Goal: Complete application form

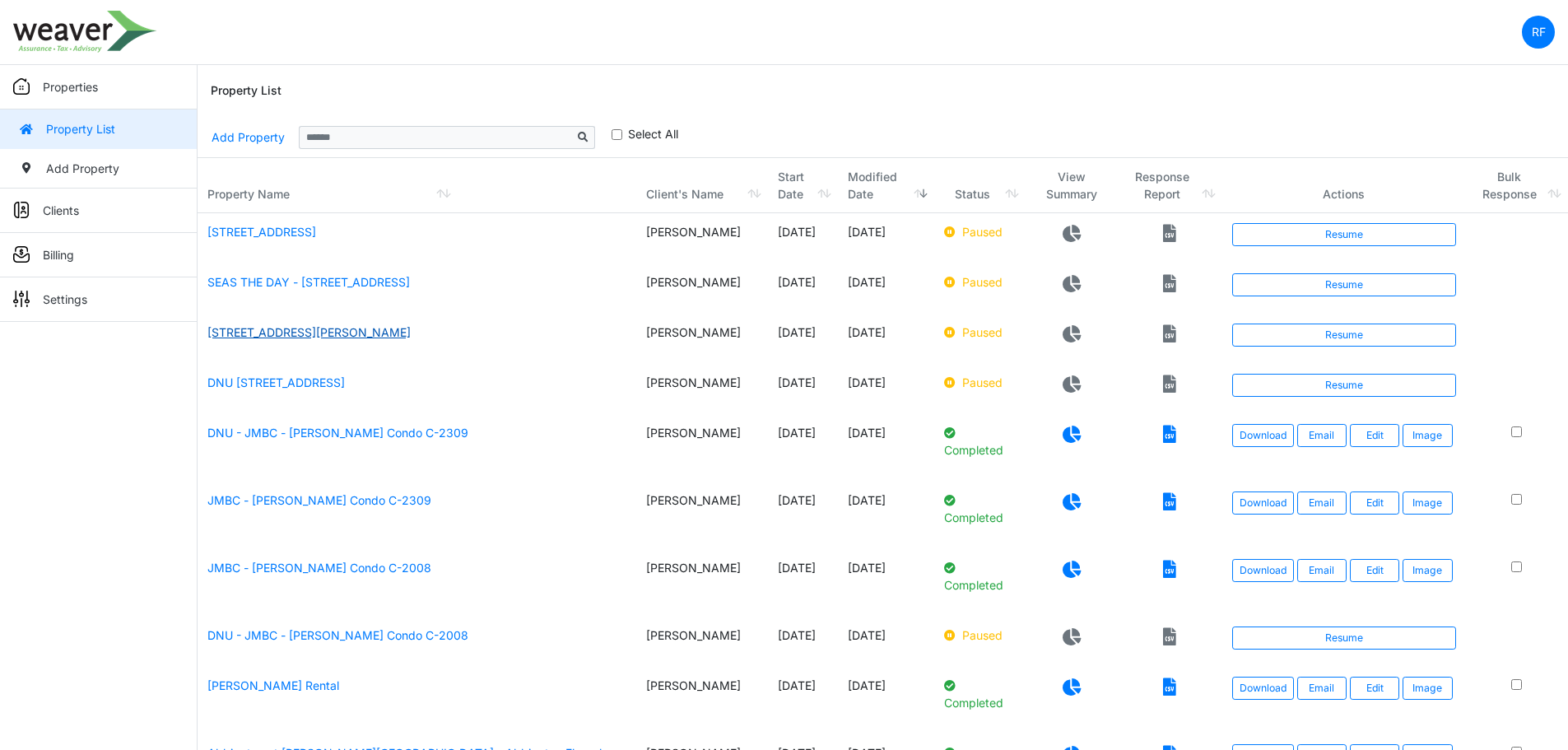
click at [382, 339] on link "411 N Jackson Ave, Wylie, TX 75098" at bounding box center [308, 332] width 203 height 14
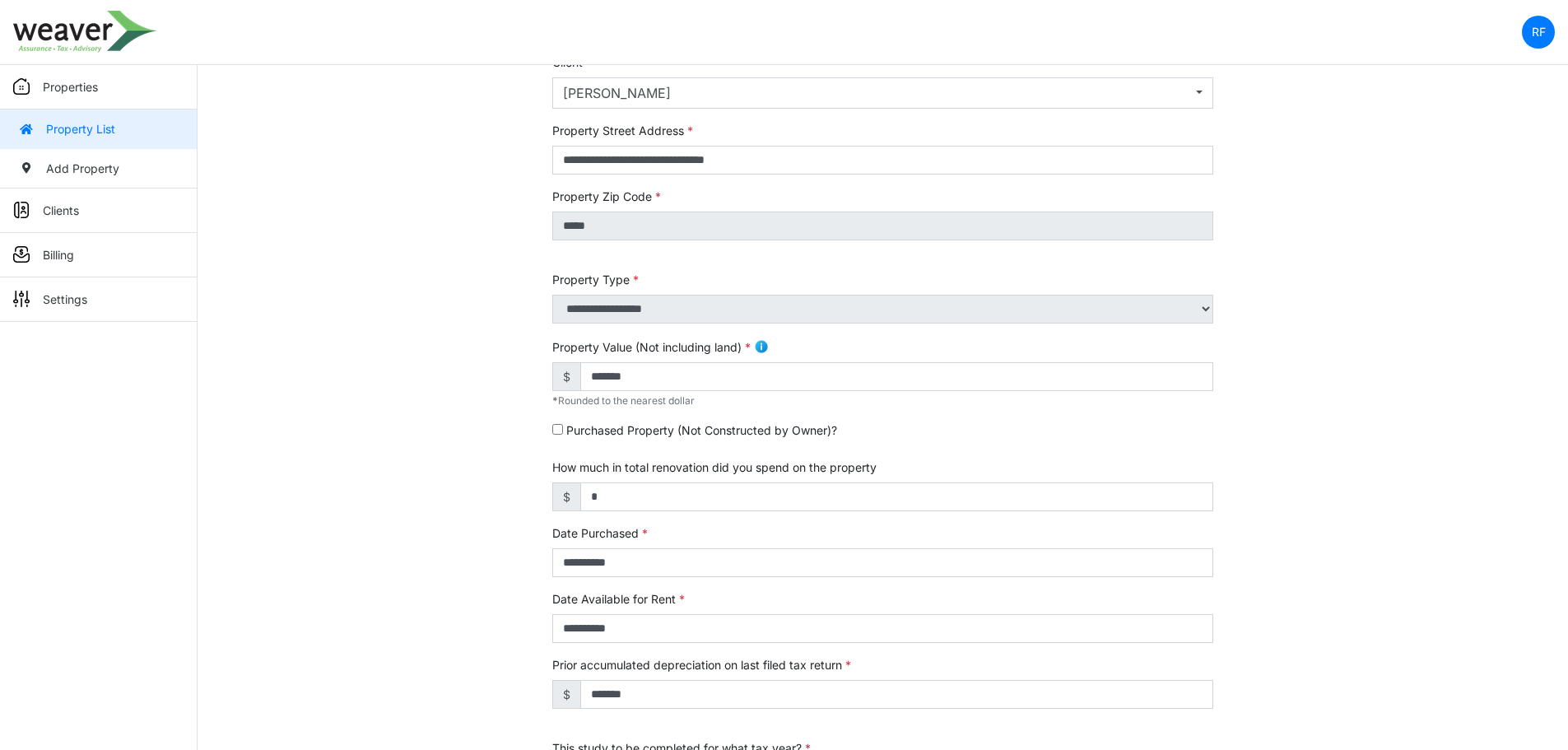
scroll to position [247, 0]
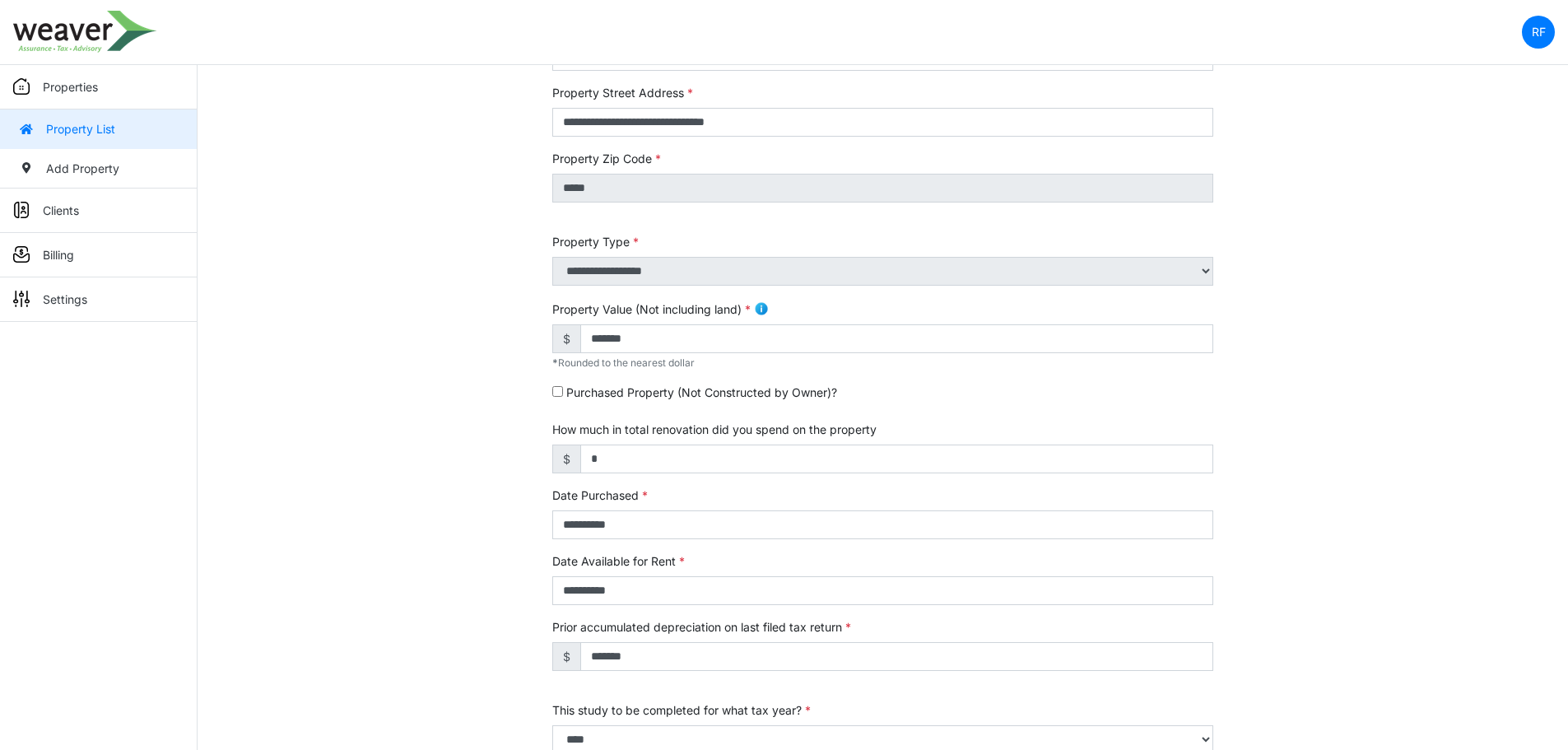
click at [113, 84] on link "Properties" at bounding box center [98, 87] width 196 height 45
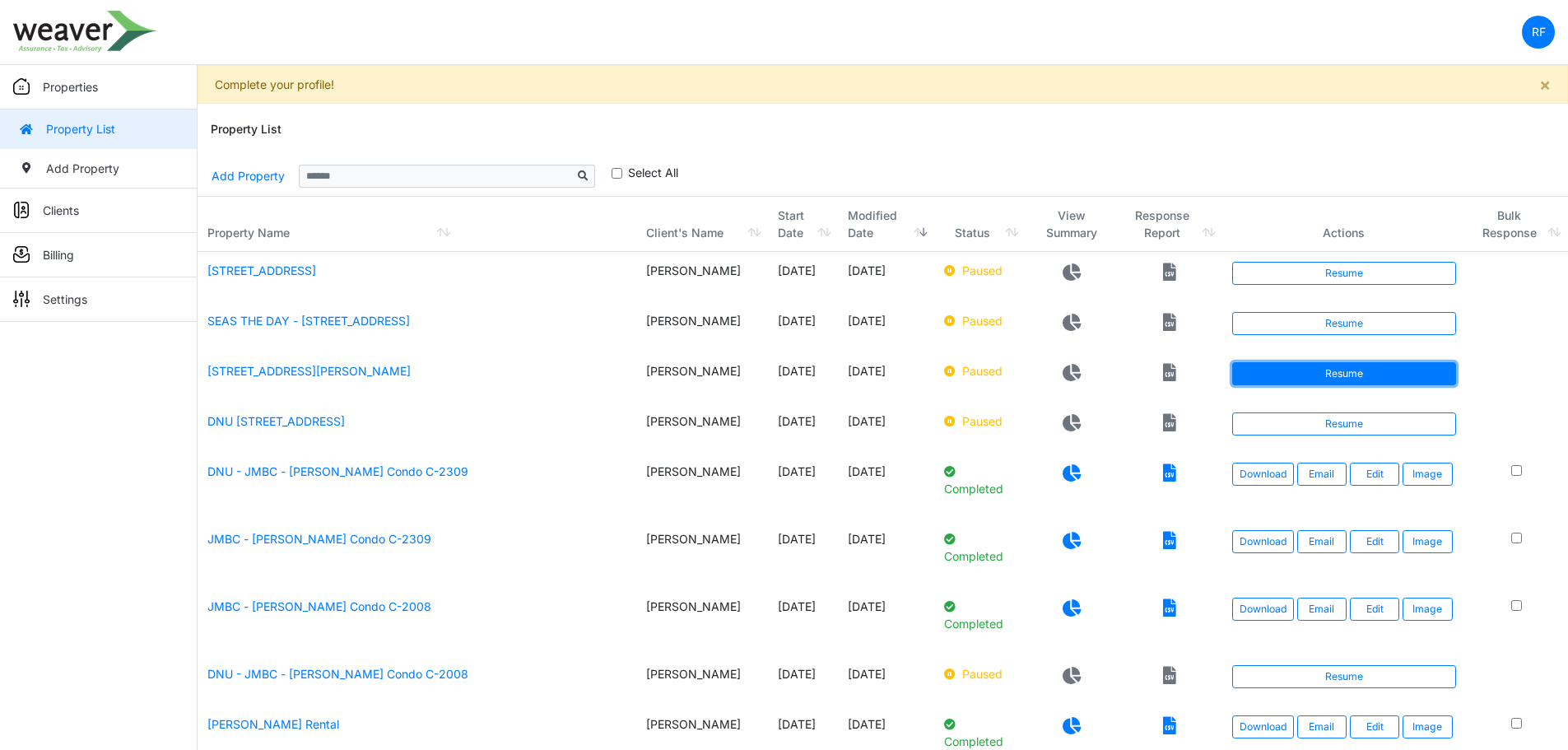
click at [1356, 385] on link "Resume" at bounding box center [1344, 373] width 224 height 23
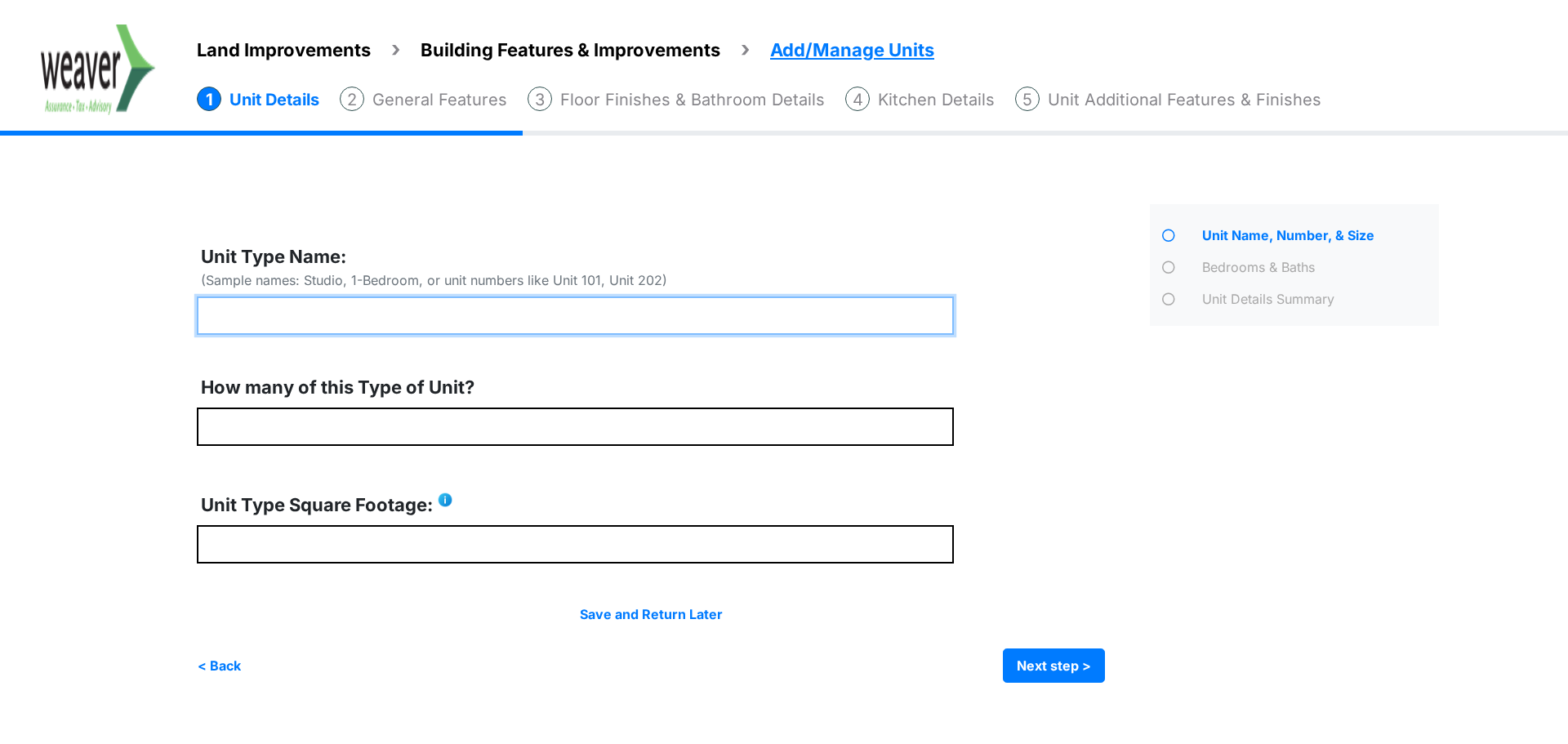
click at [447, 305] on input "text" at bounding box center [575, 315] width 757 height 38
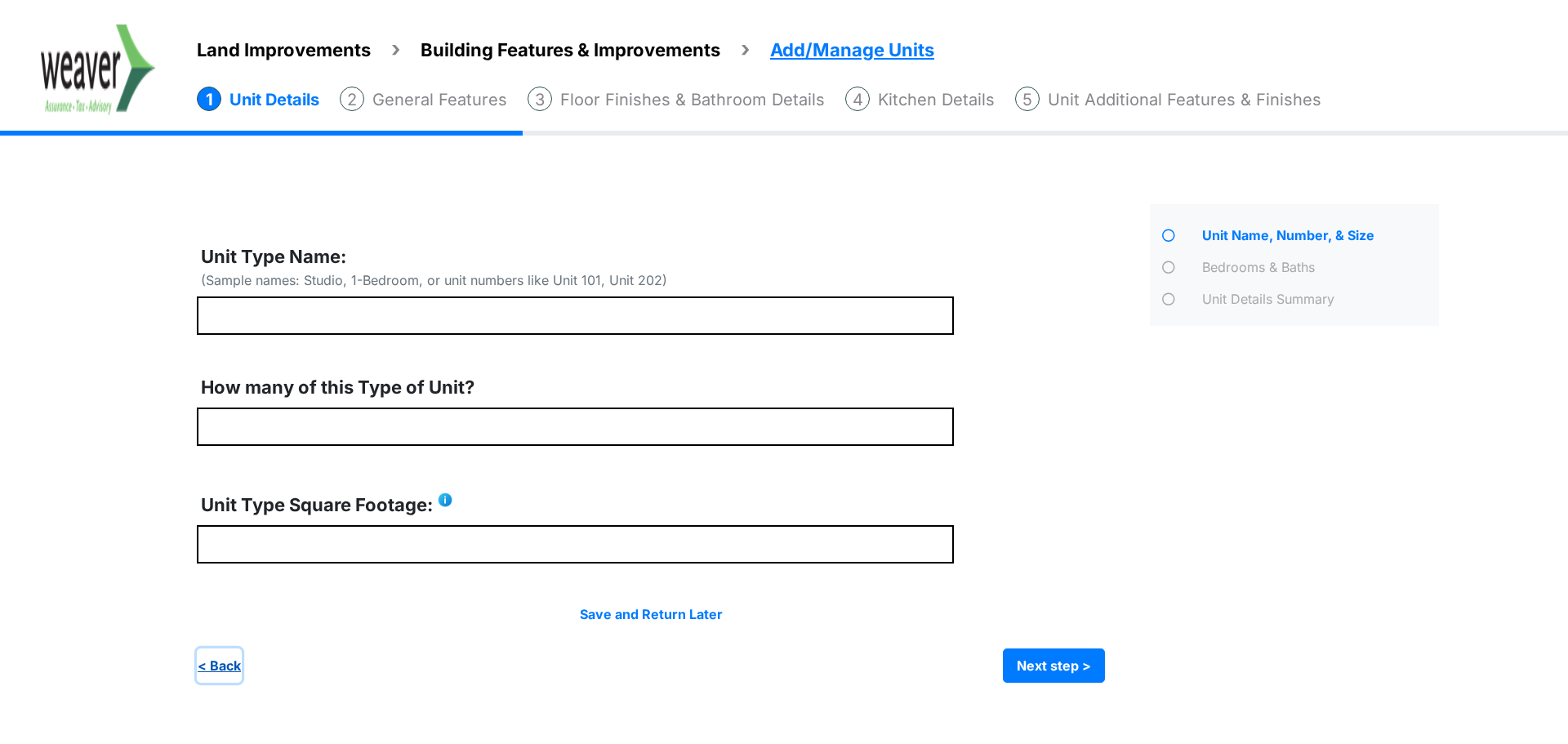
click at [209, 669] on button "< Back" at bounding box center [220, 665] width 45 height 34
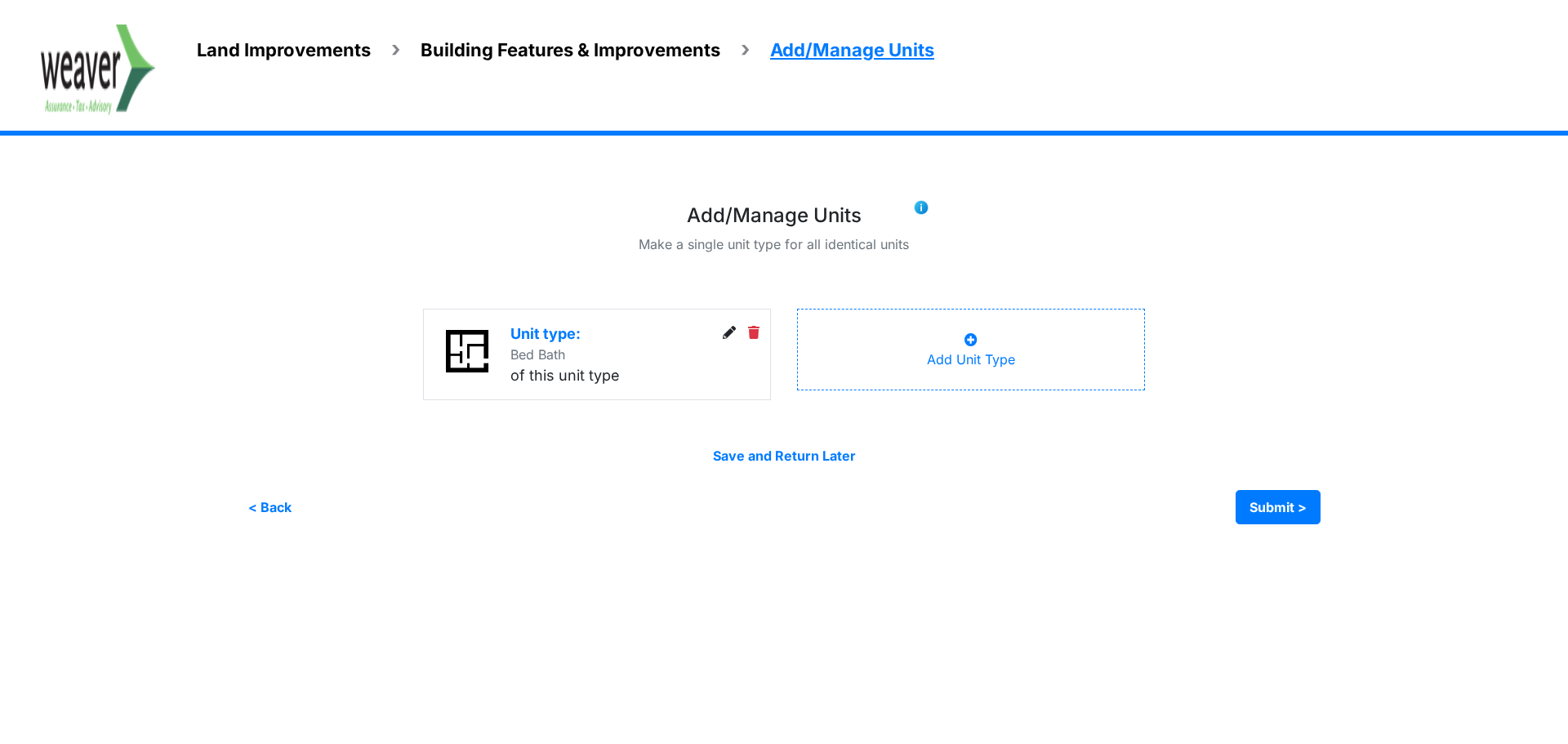
drag, startPoint x: 100, startPoint y: 68, endPoint x: 112, endPoint y: 74, distance: 13.4
click at [100, 68] on img at bounding box center [97, 70] width 115 height 91
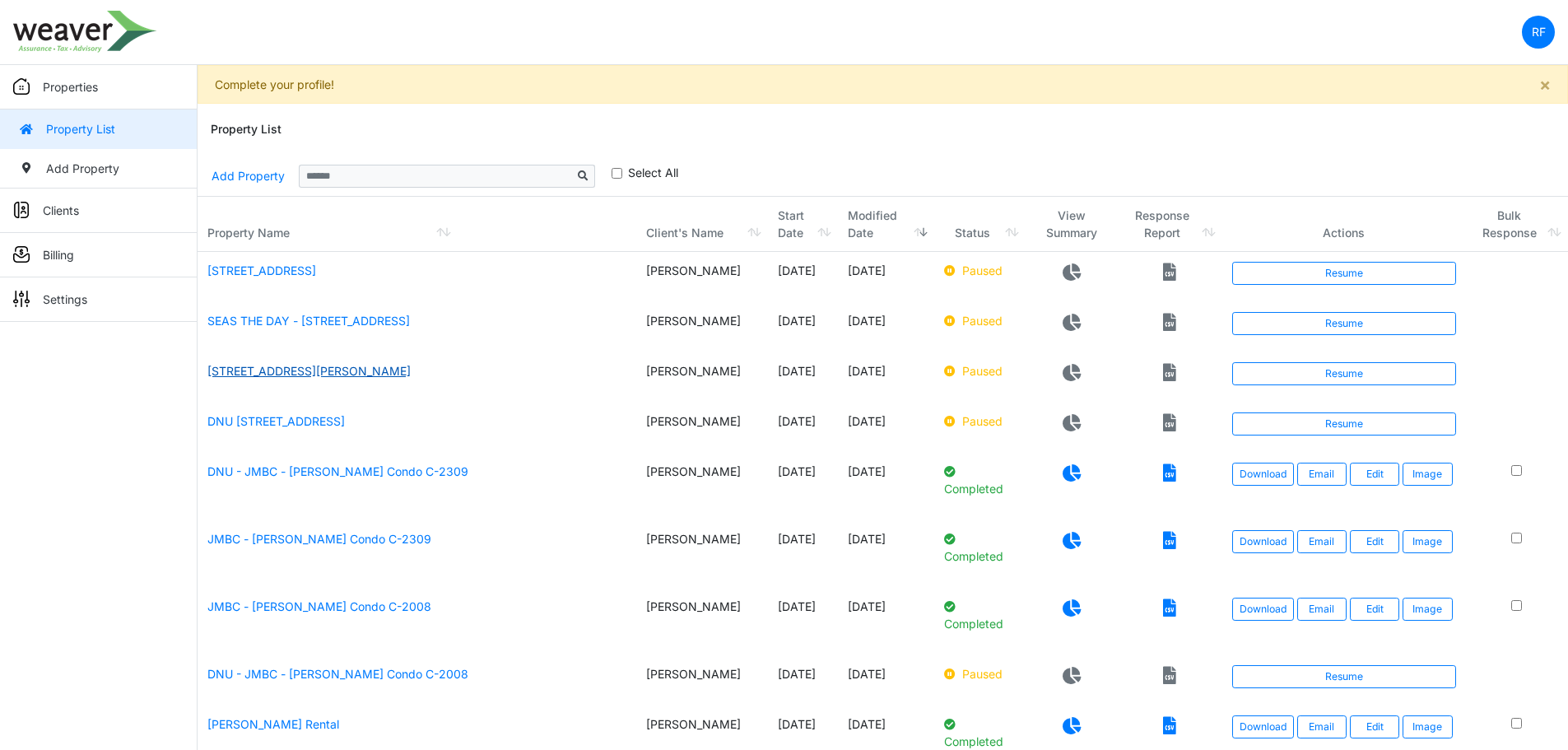
click at [346, 378] on link "[STREET_ADDRESS][PERSON_NAME]" at bounding box center [308, 371] width 203 height 14
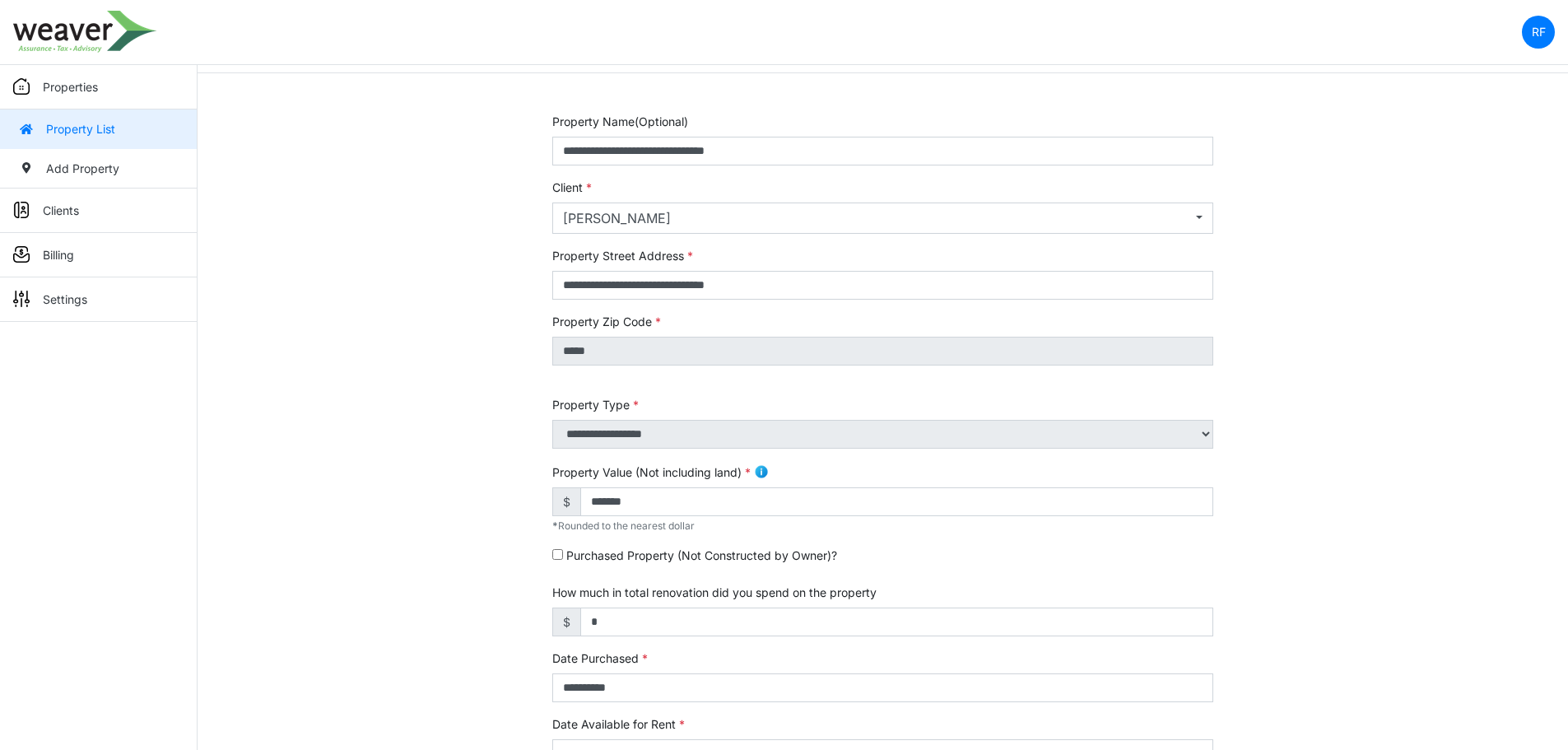
scroll to position [66, 0]
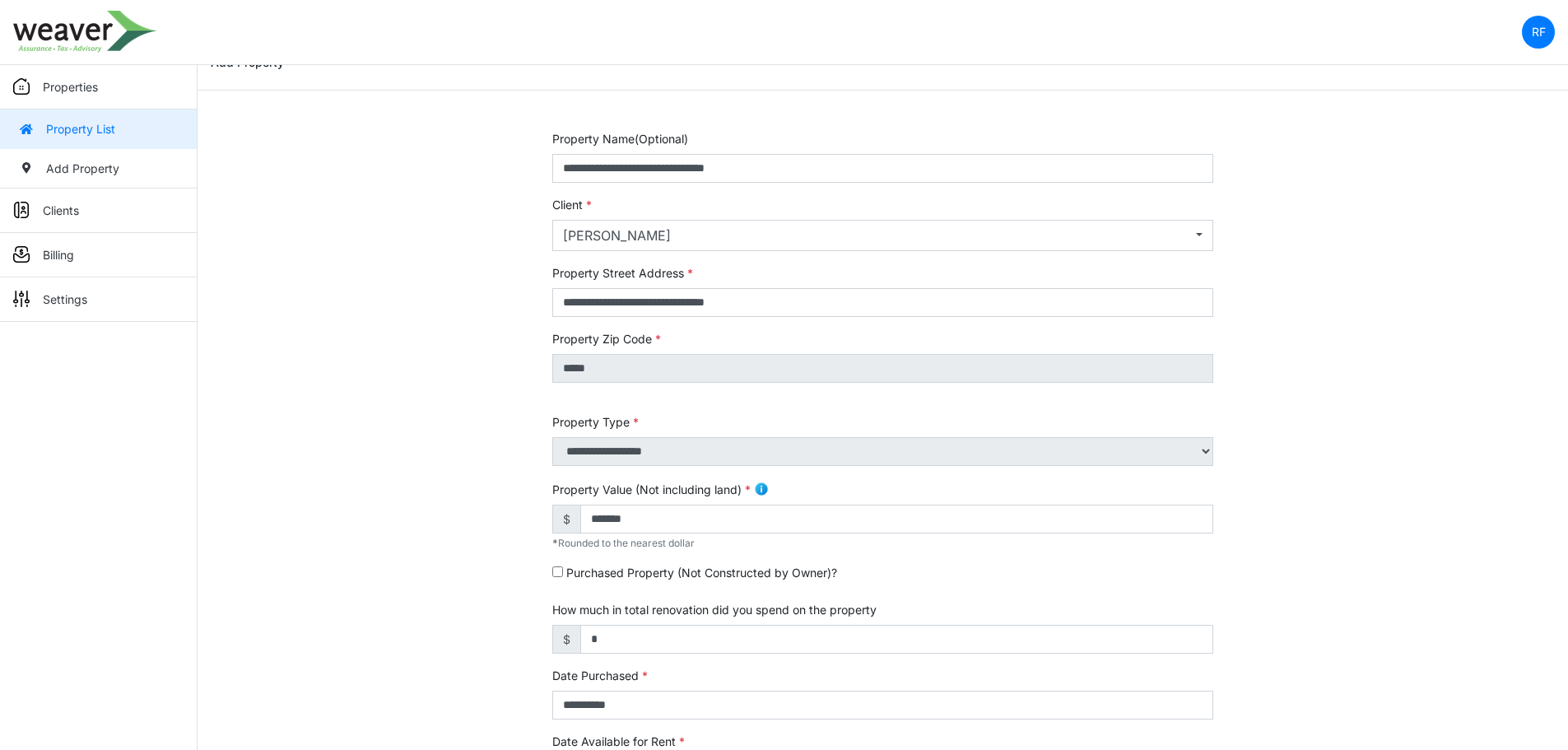
click at [98, 70] on link "Properties" at bounding box center [98, 87] width 196 height 45
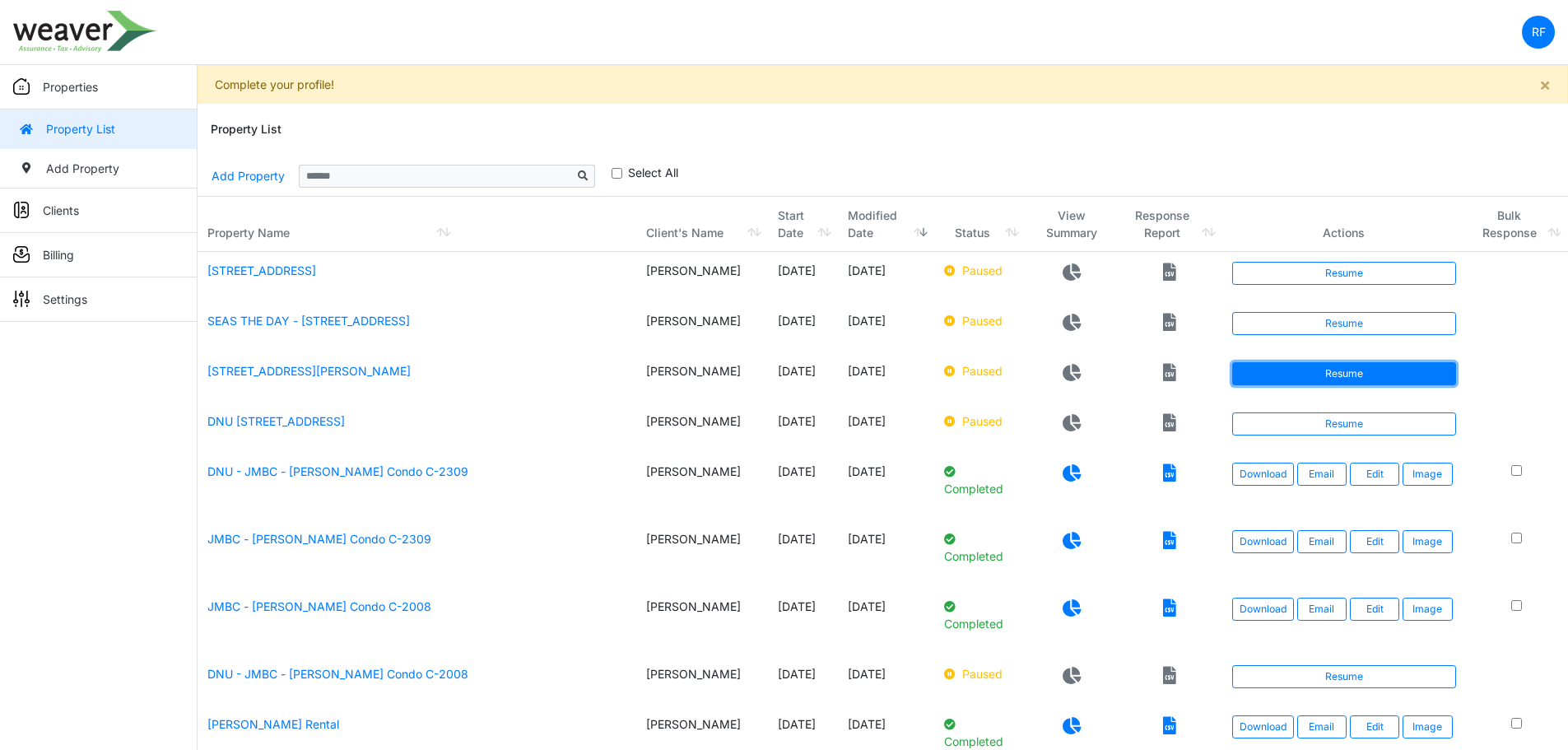
click at [1304, 372] on link "Resume" at bounding box center [1344, 373] width 224 height 23
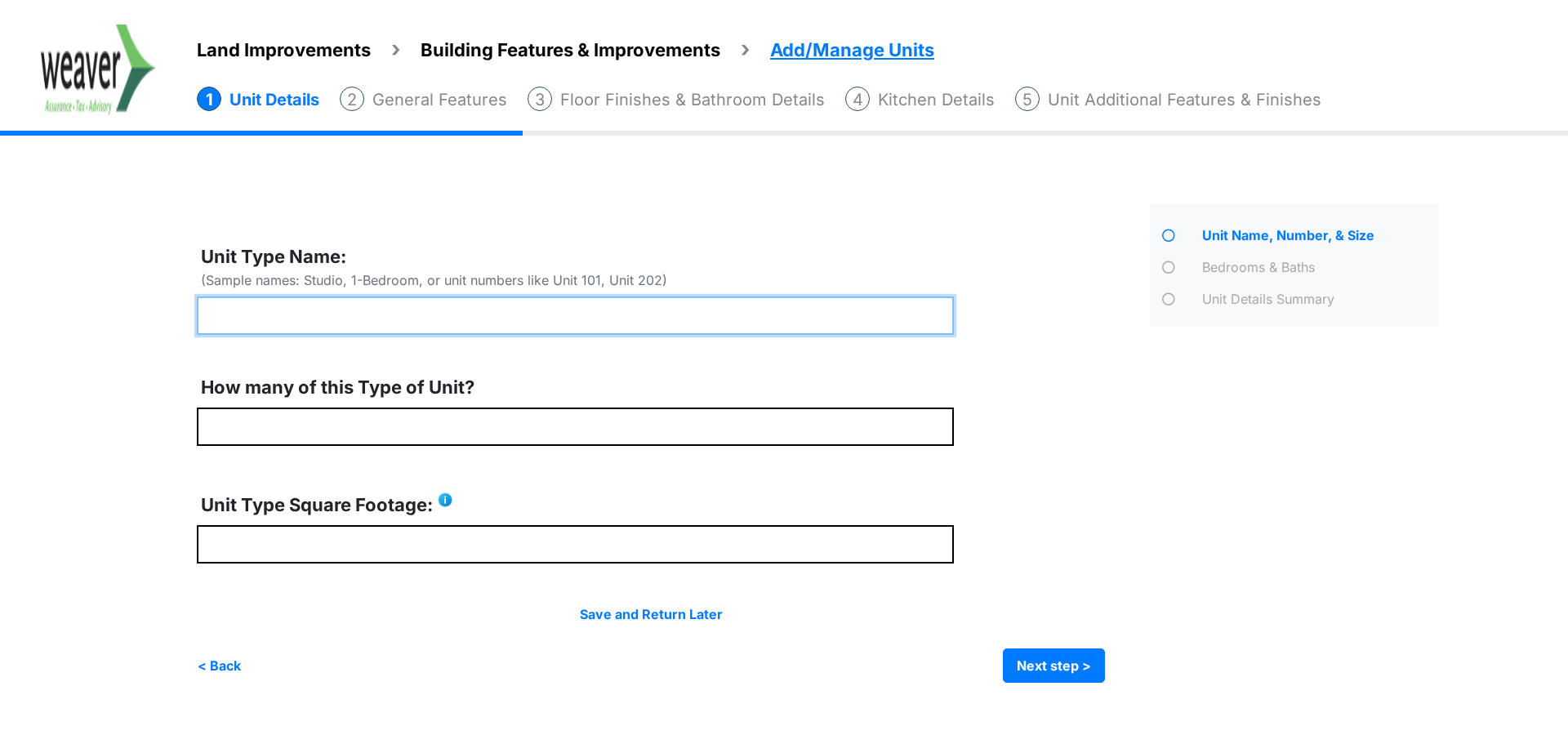
click at [505, 312] on input "text" at bounding box center [575, 315] width 757 height 38
type input "*****"
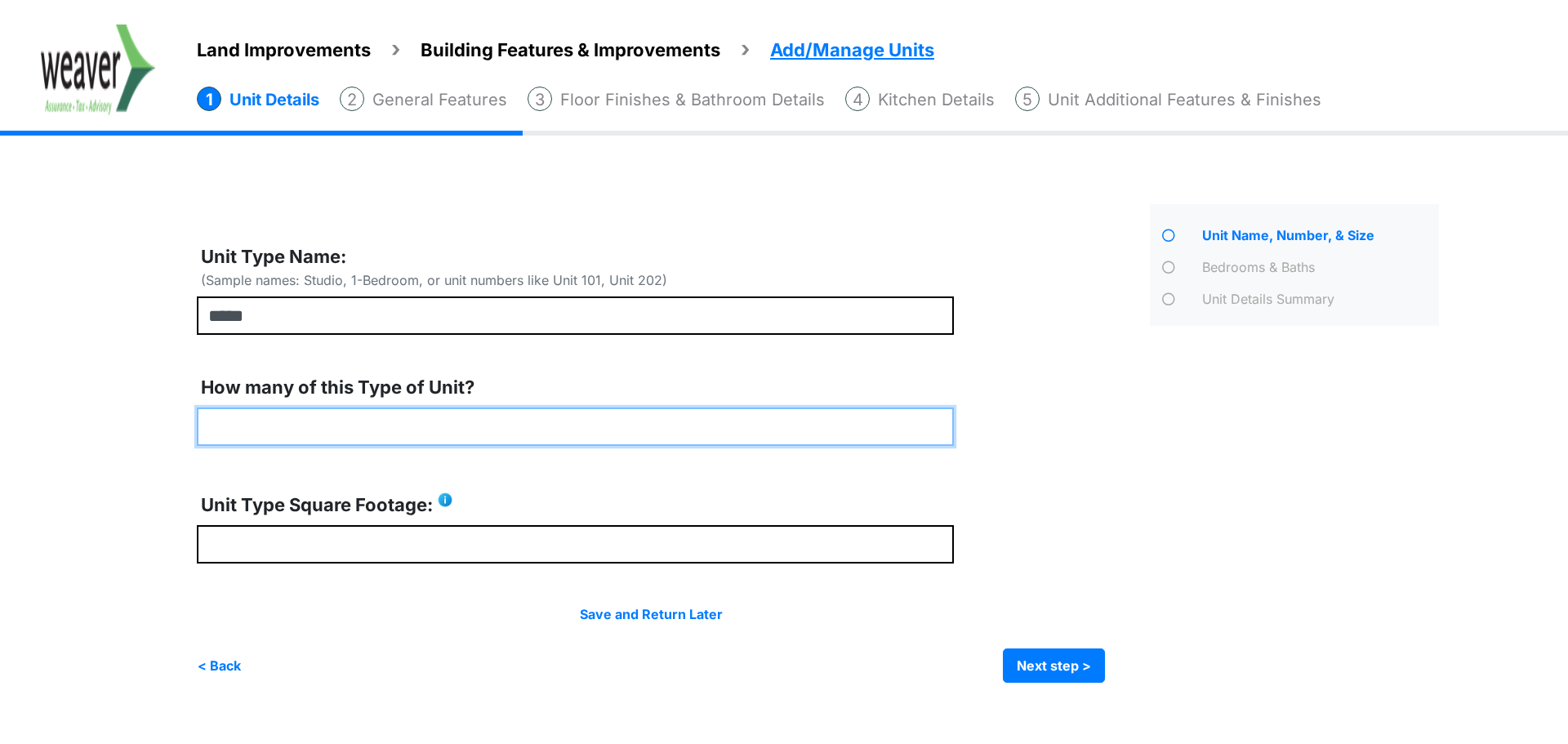
type input "*"
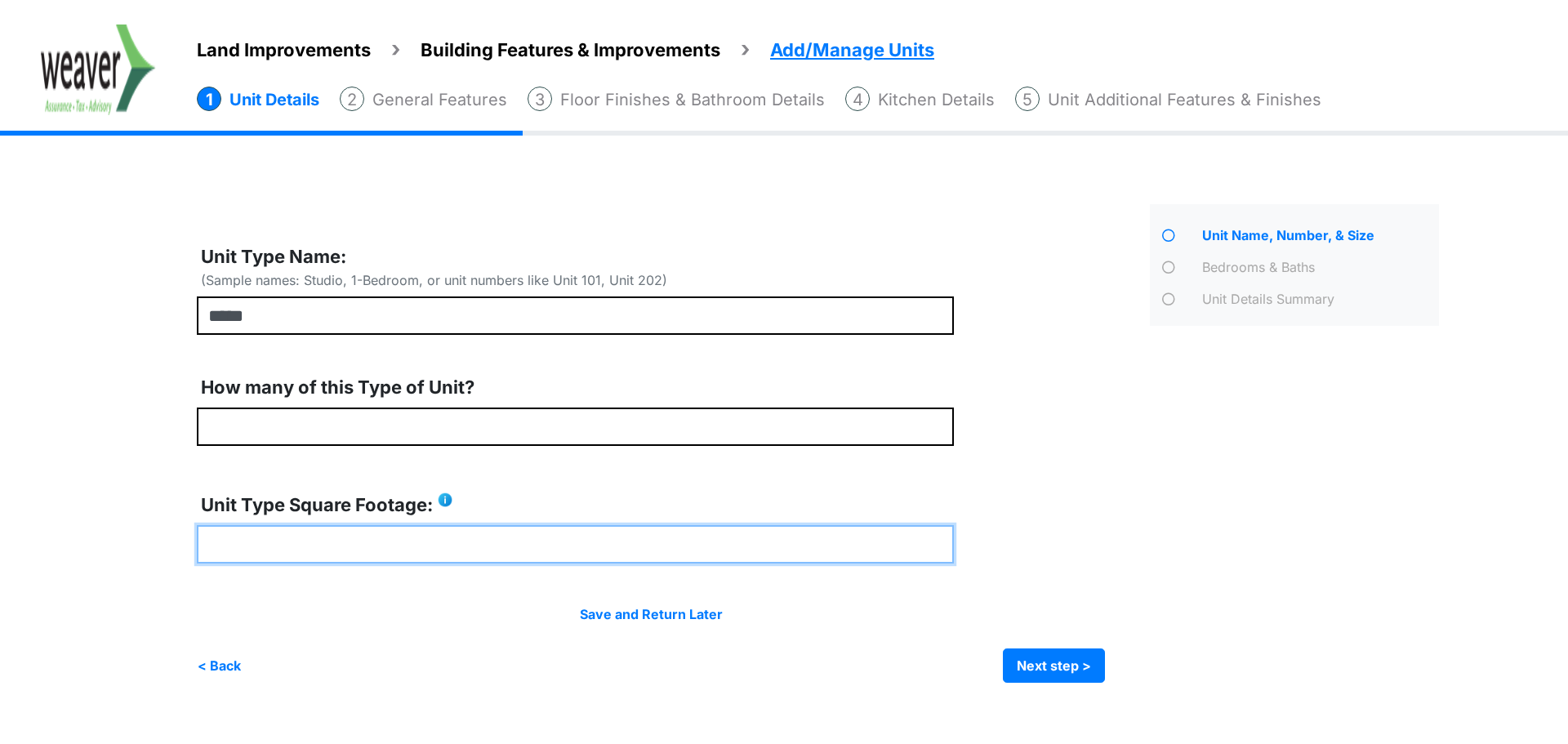
click at [414, 530] on input "**" at bounding box center [575, 544] width 757 height 38
type input "****"
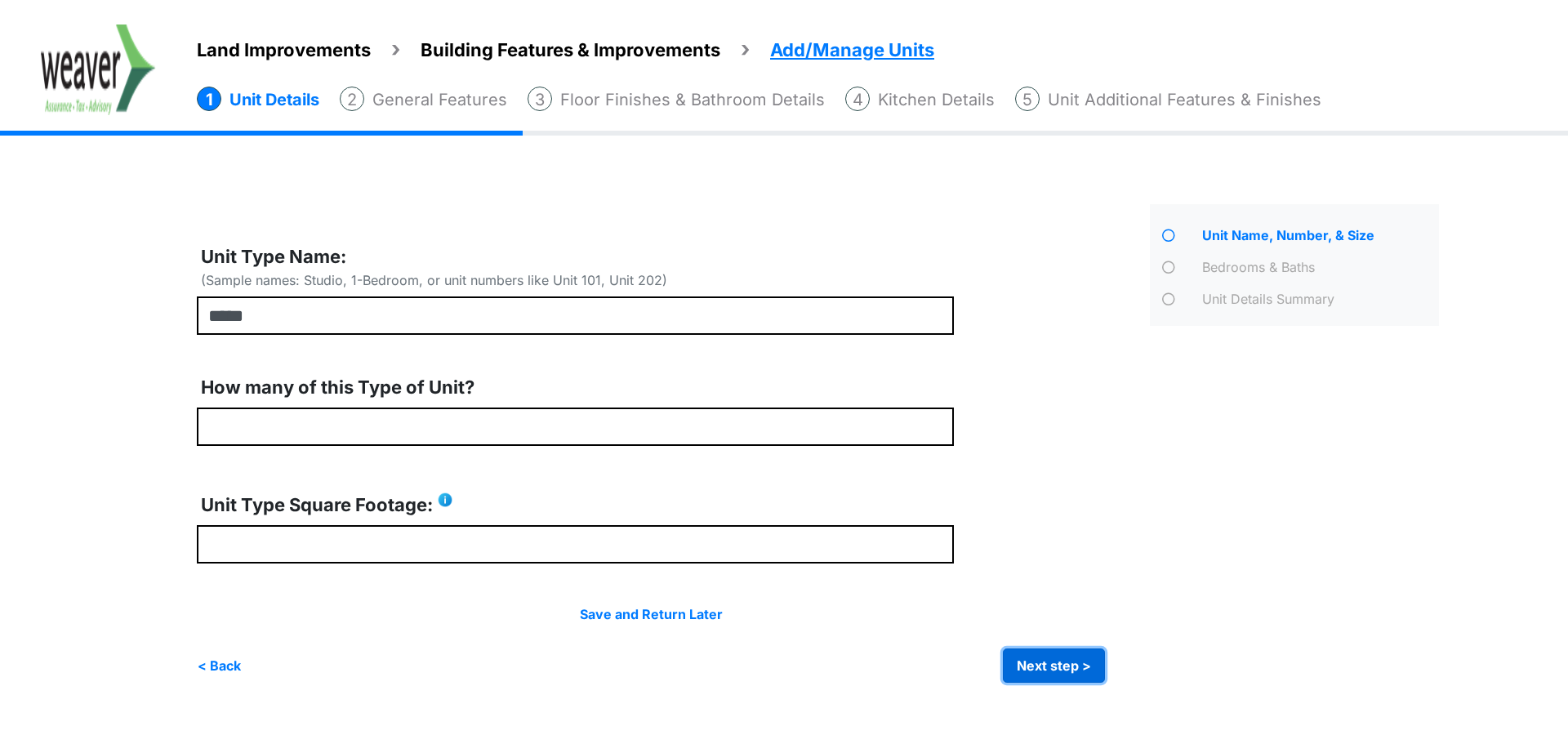
click at [1071, 660] on button "Next step >" at bounding box center [1054, 665] width 102 height 34
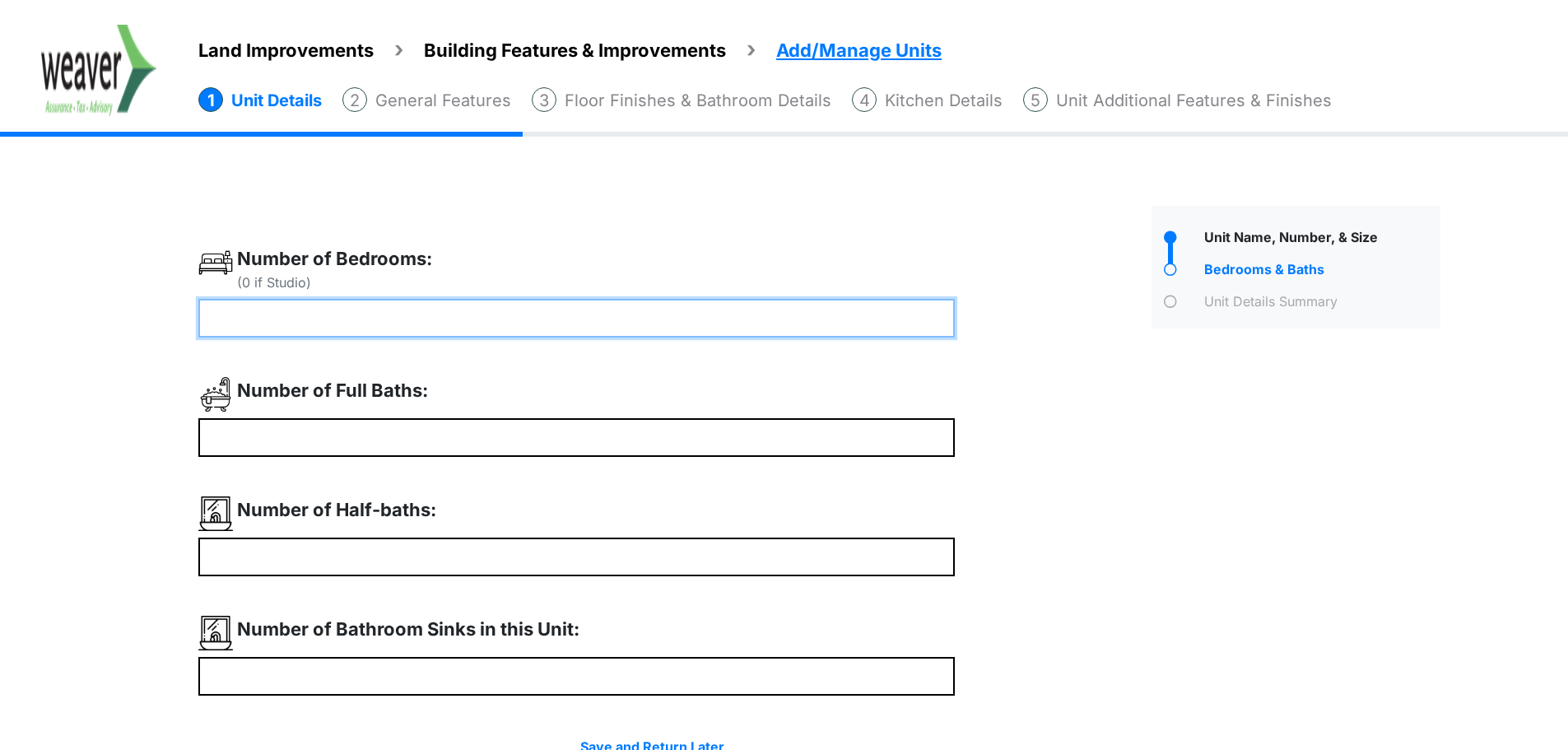
click at [490, 332] on input "number" at bounding box center [576, 317] width 757 height 39
type input "*"
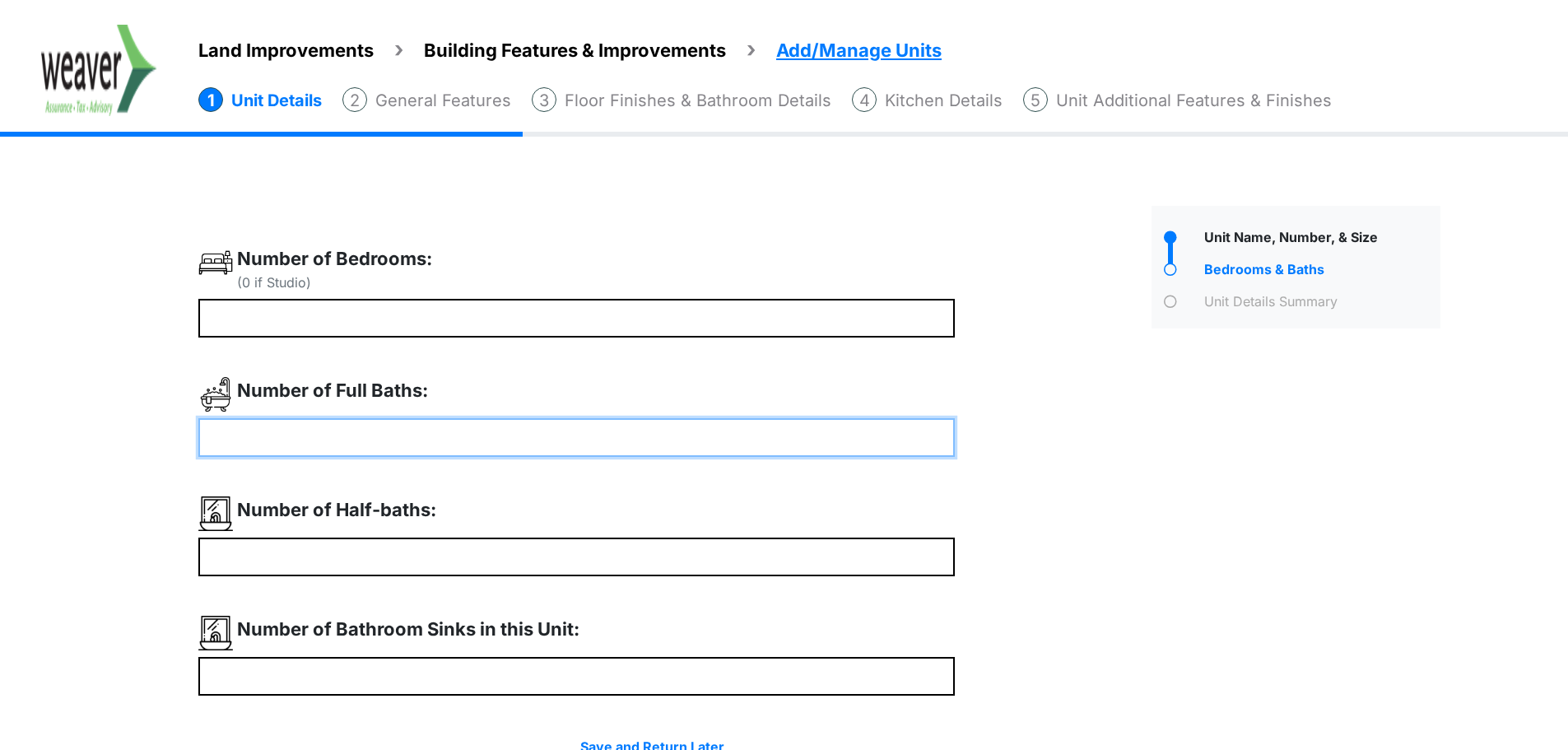
click at [910, 438] on input "number" at bounding box center [576, 438] width 757 height 39
type input "*"
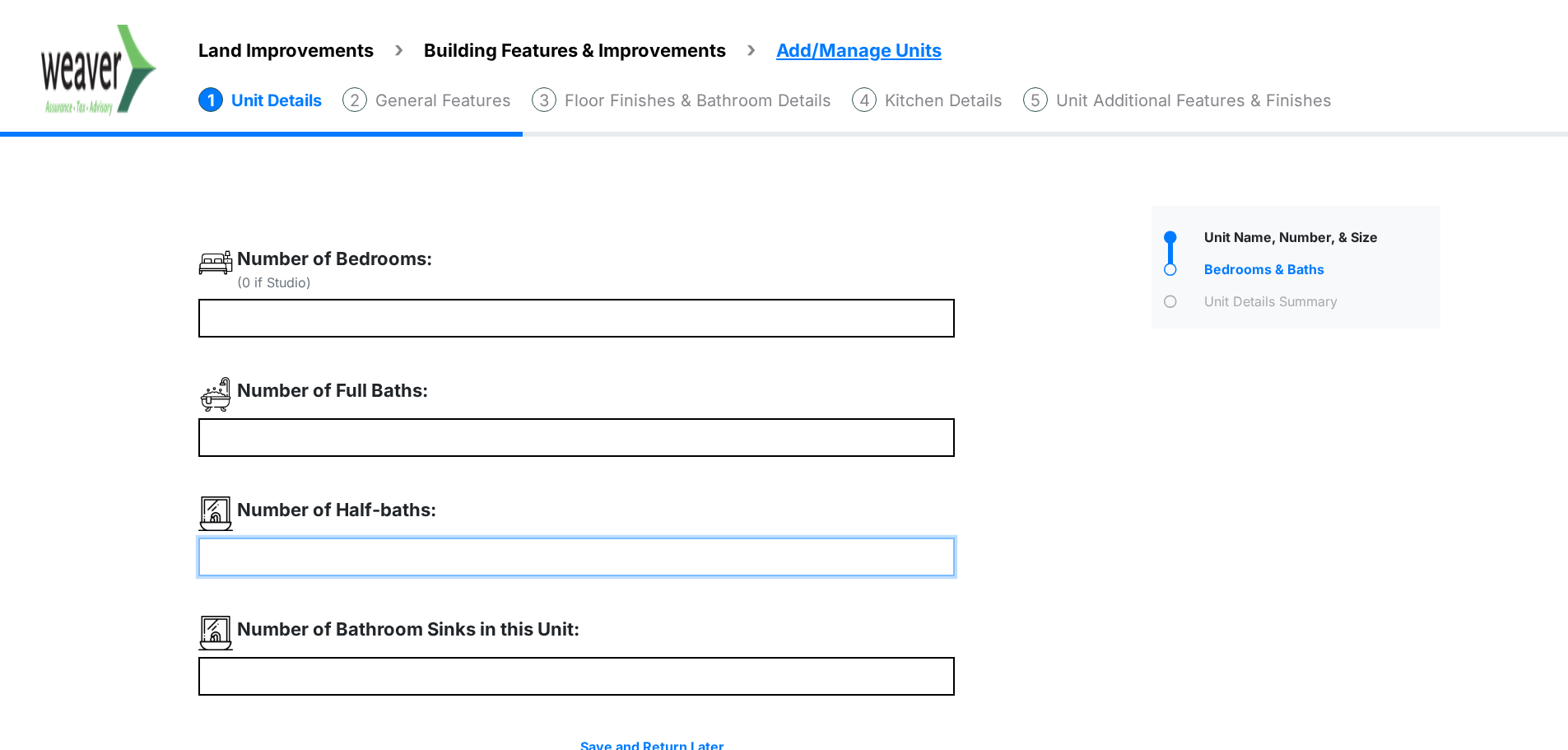
click at [582, 568] on input "number" at bounding box center [576, 557] width 757 height 39
type input "*"
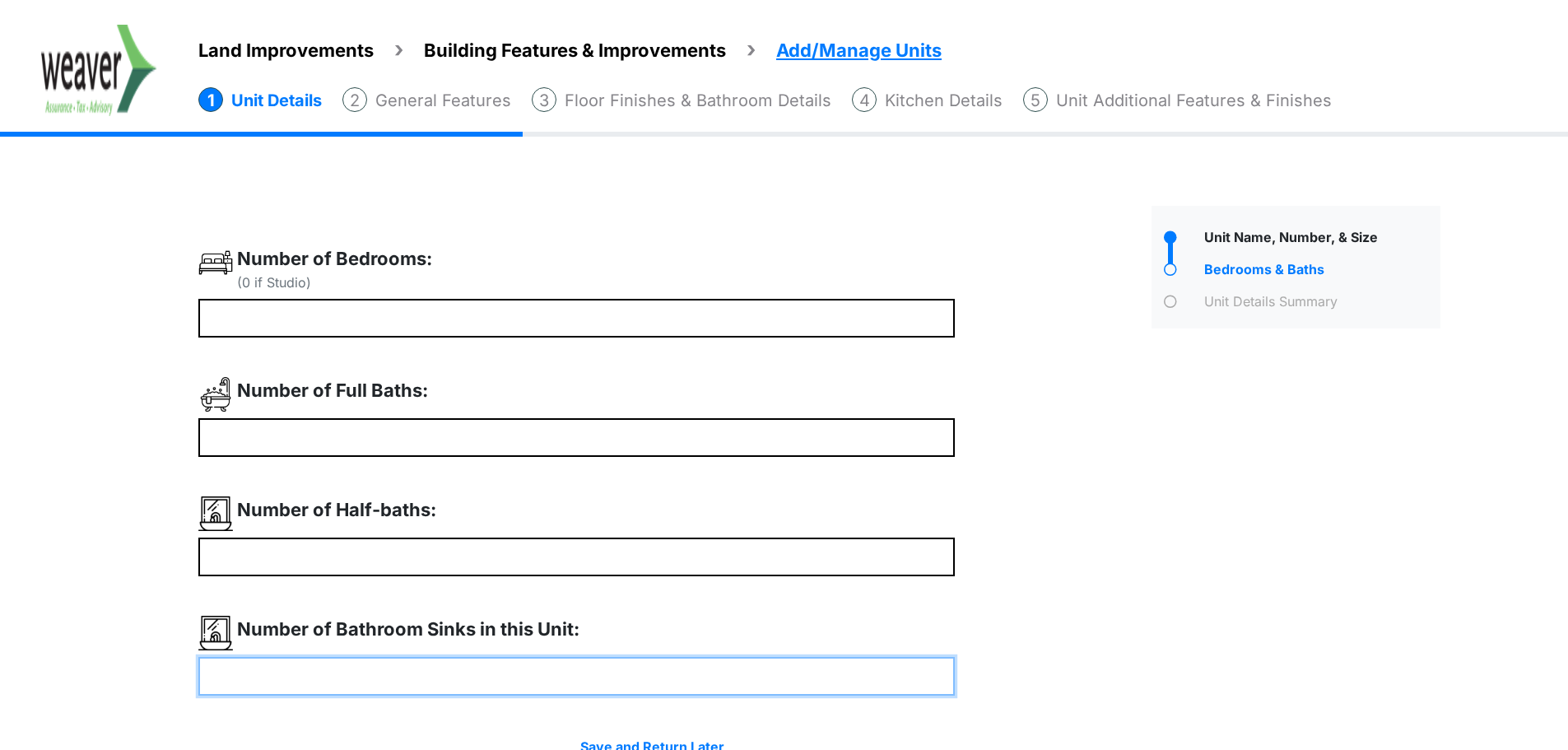
click at [515, 679] on input "number" at bounding box center [576, 676] width 757 height 39
click at [633, 664] on input "number" at bounding box center [576, 676] width 757 height 39
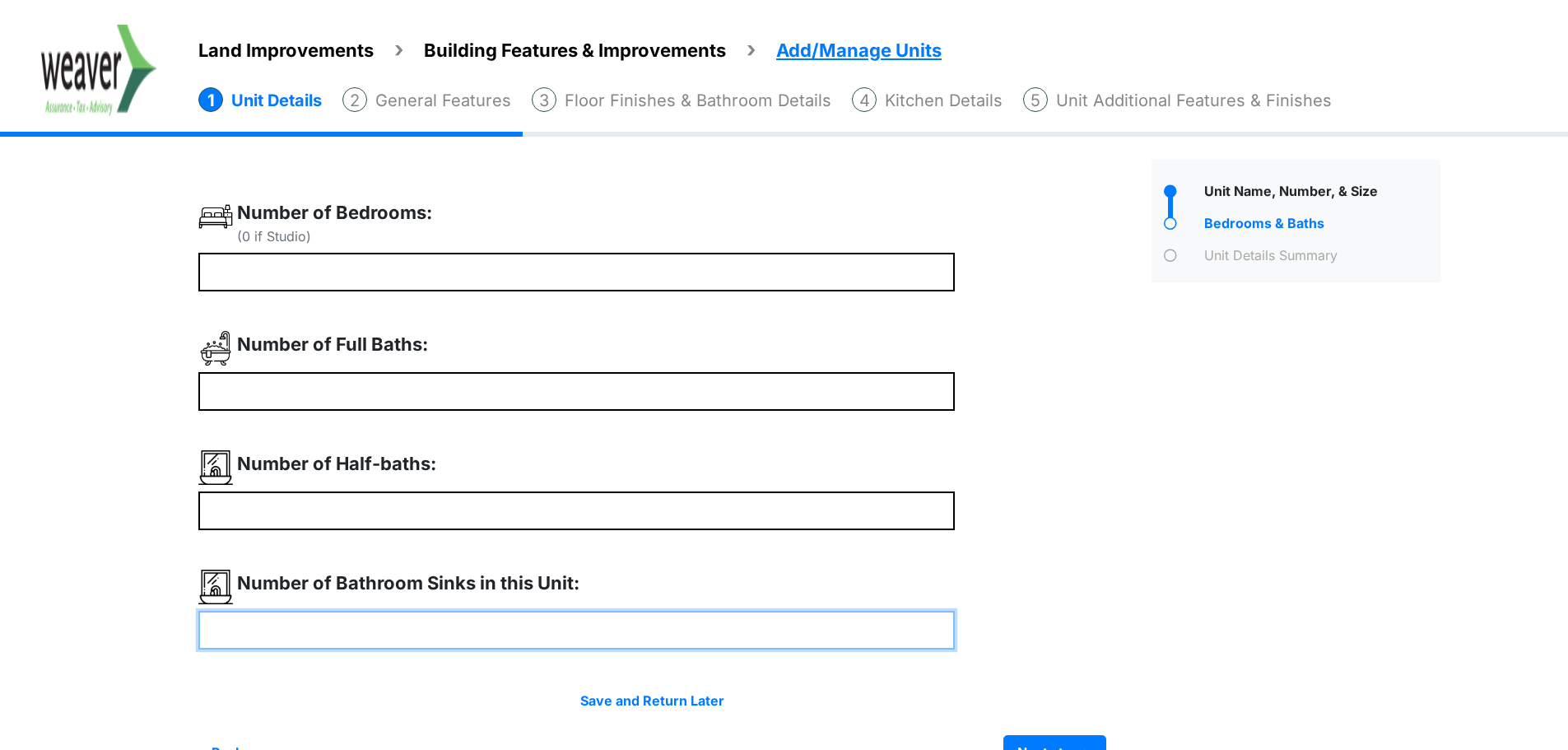
scroll to position [90, 0]
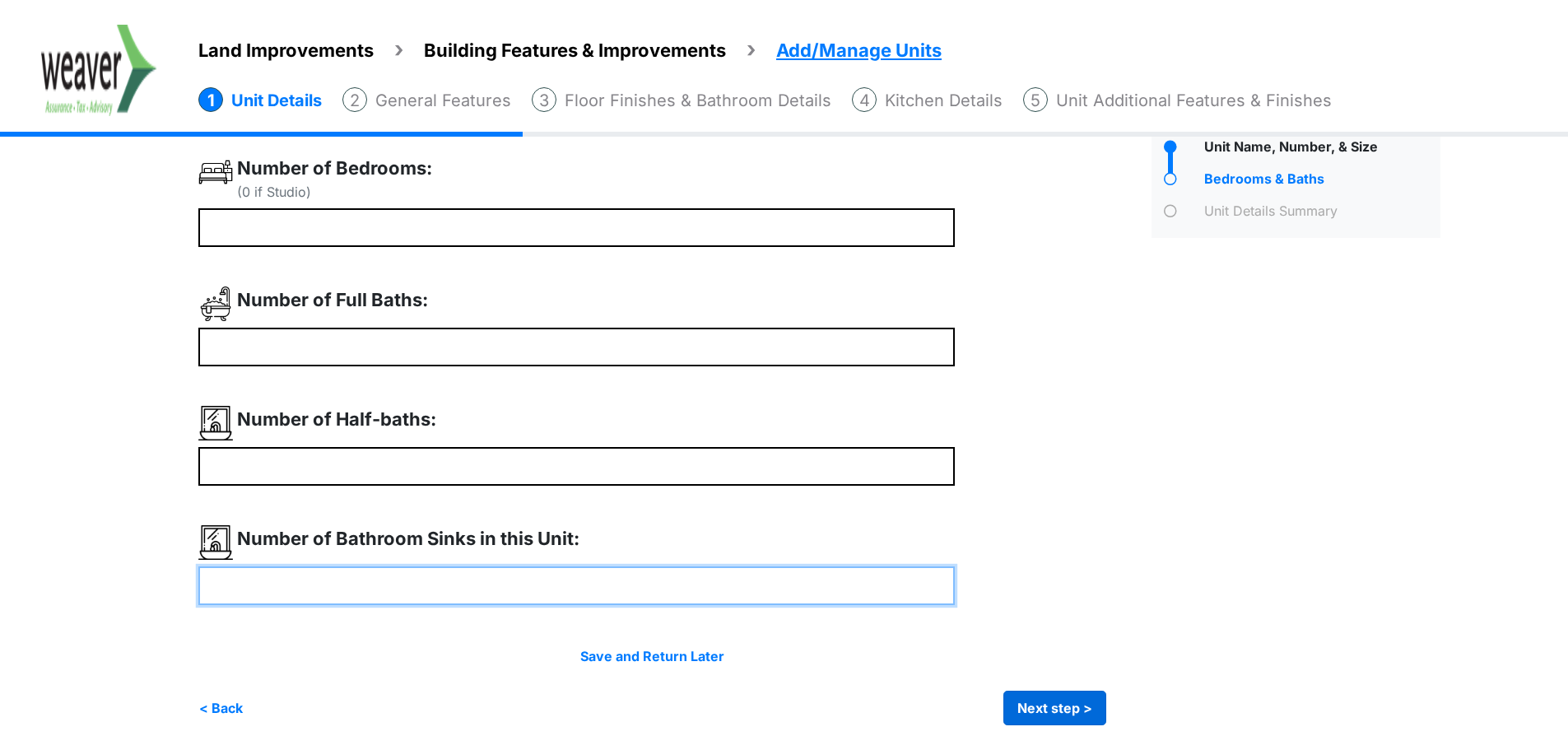
type input "*"
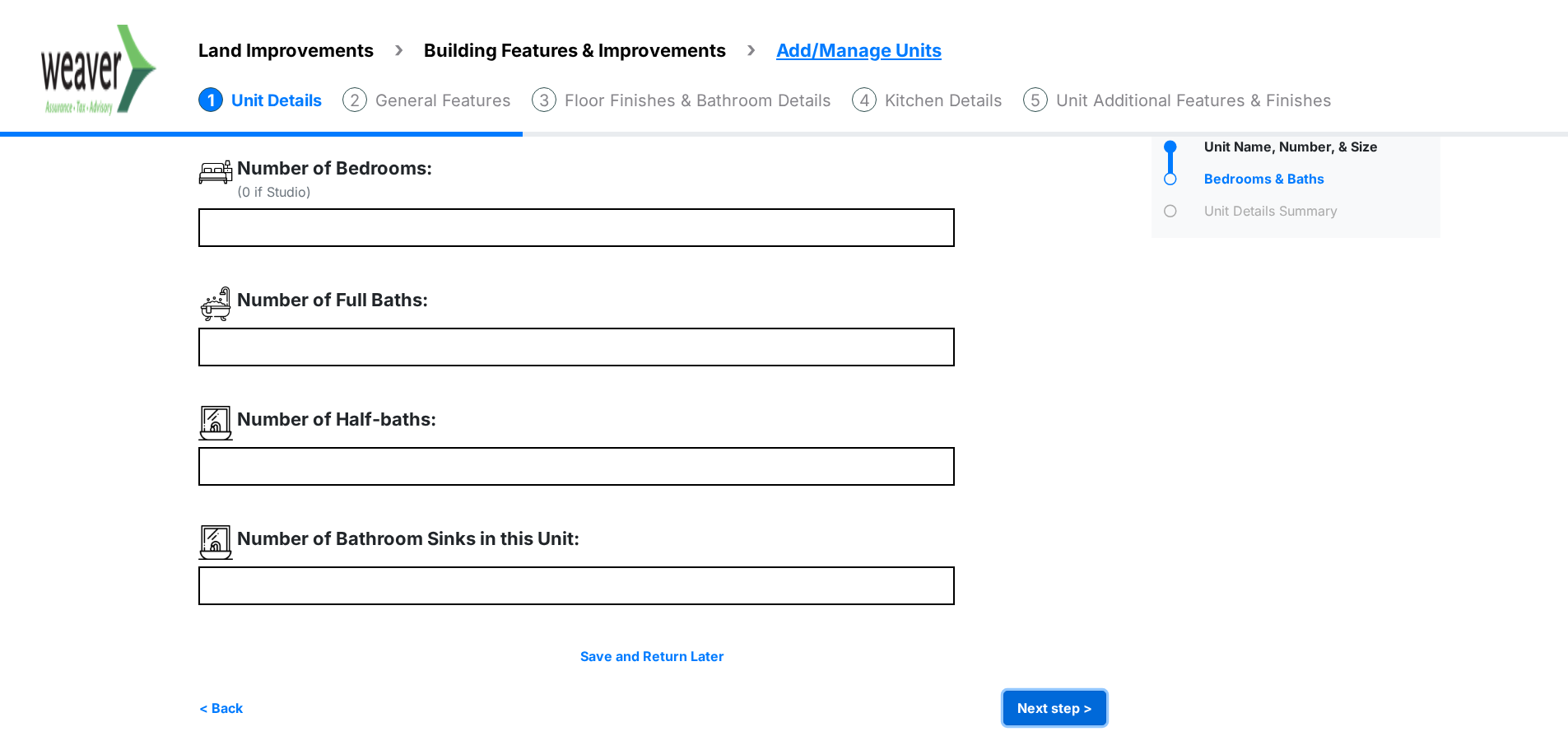
type input "*"
click at [1039, 694] on button "Next step >" at bounding box center [1055, 707] width 103 height 35
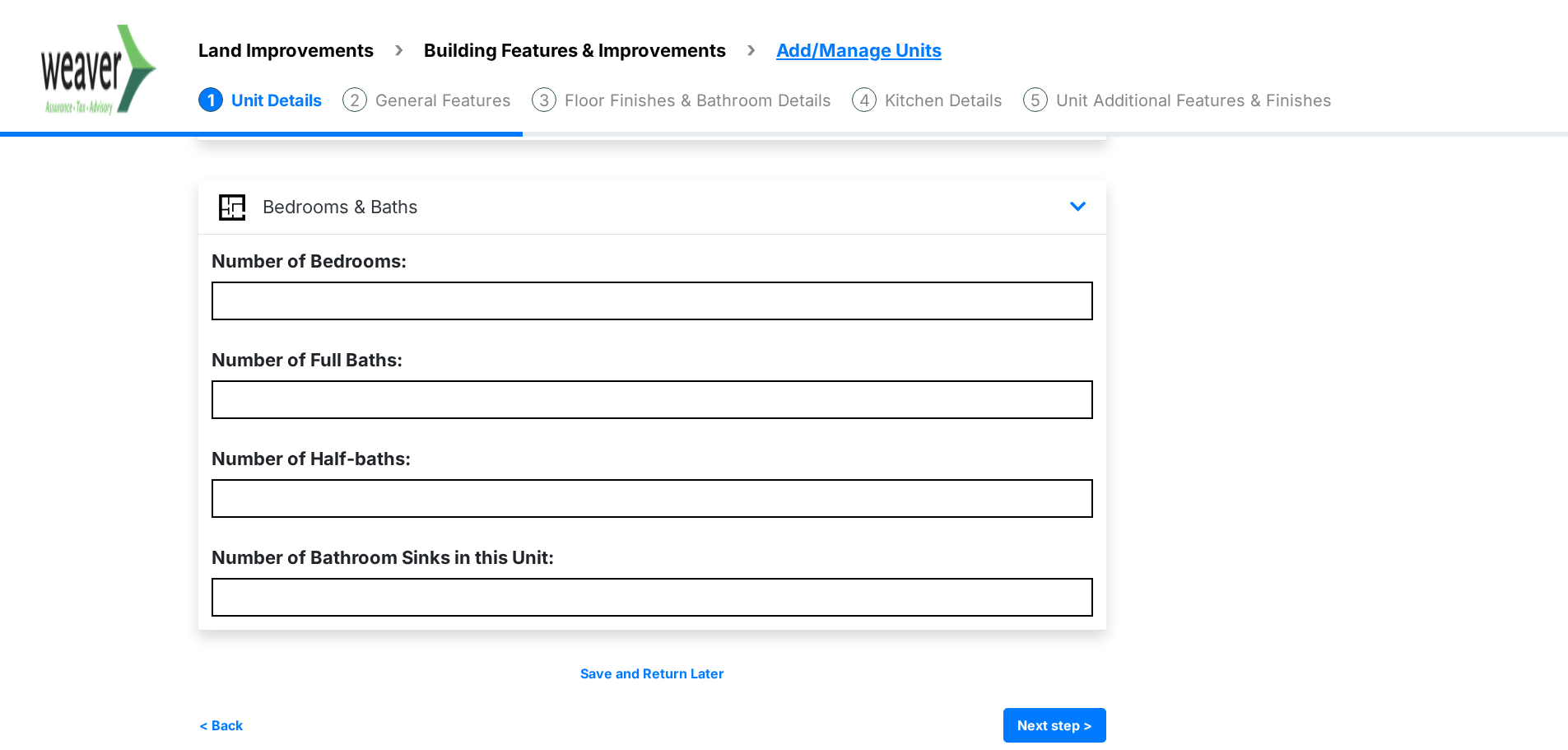
scroll to position [531, 0]
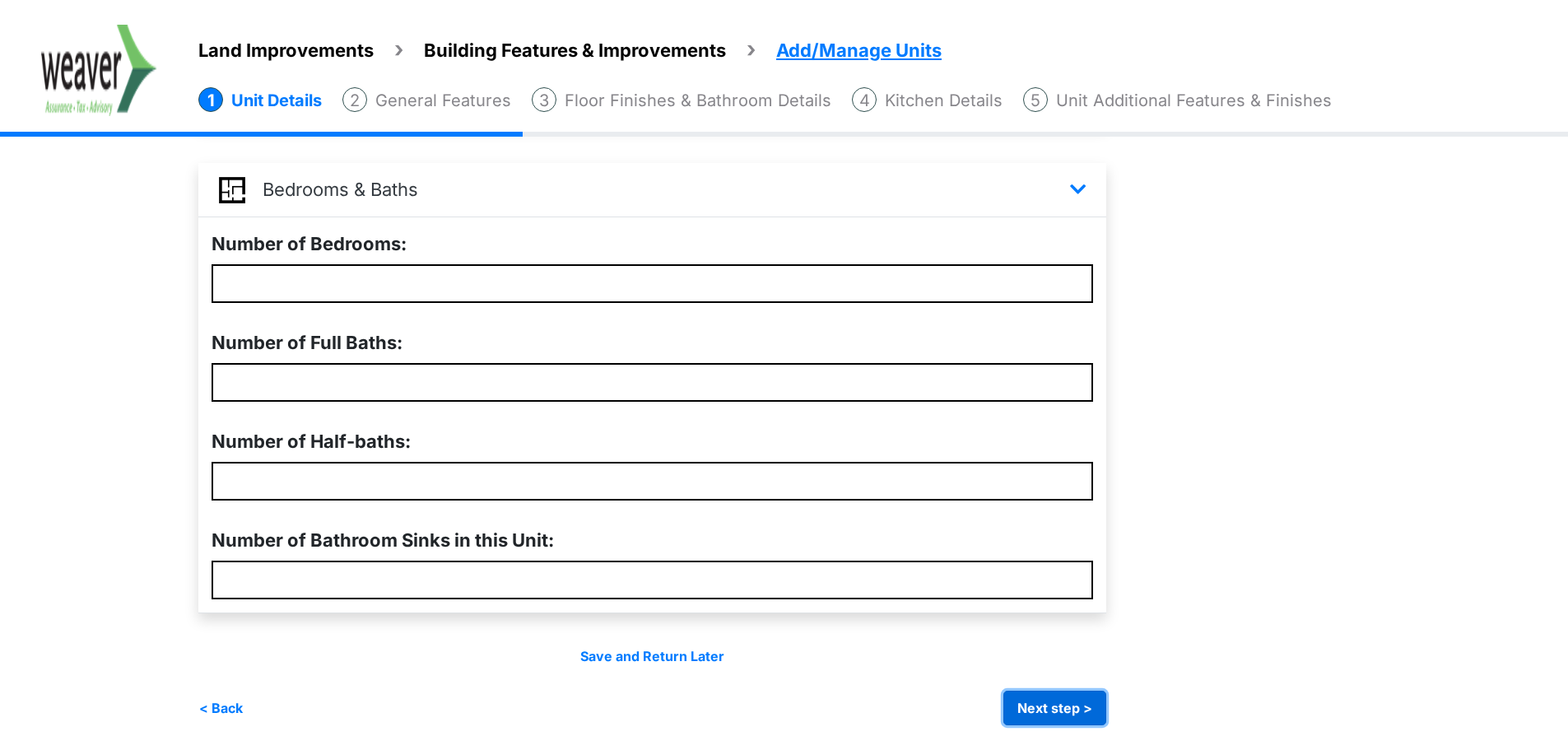
click at [1066, 695] on button "Next step >" at bounding box center [1055, 707] width 103 height 35
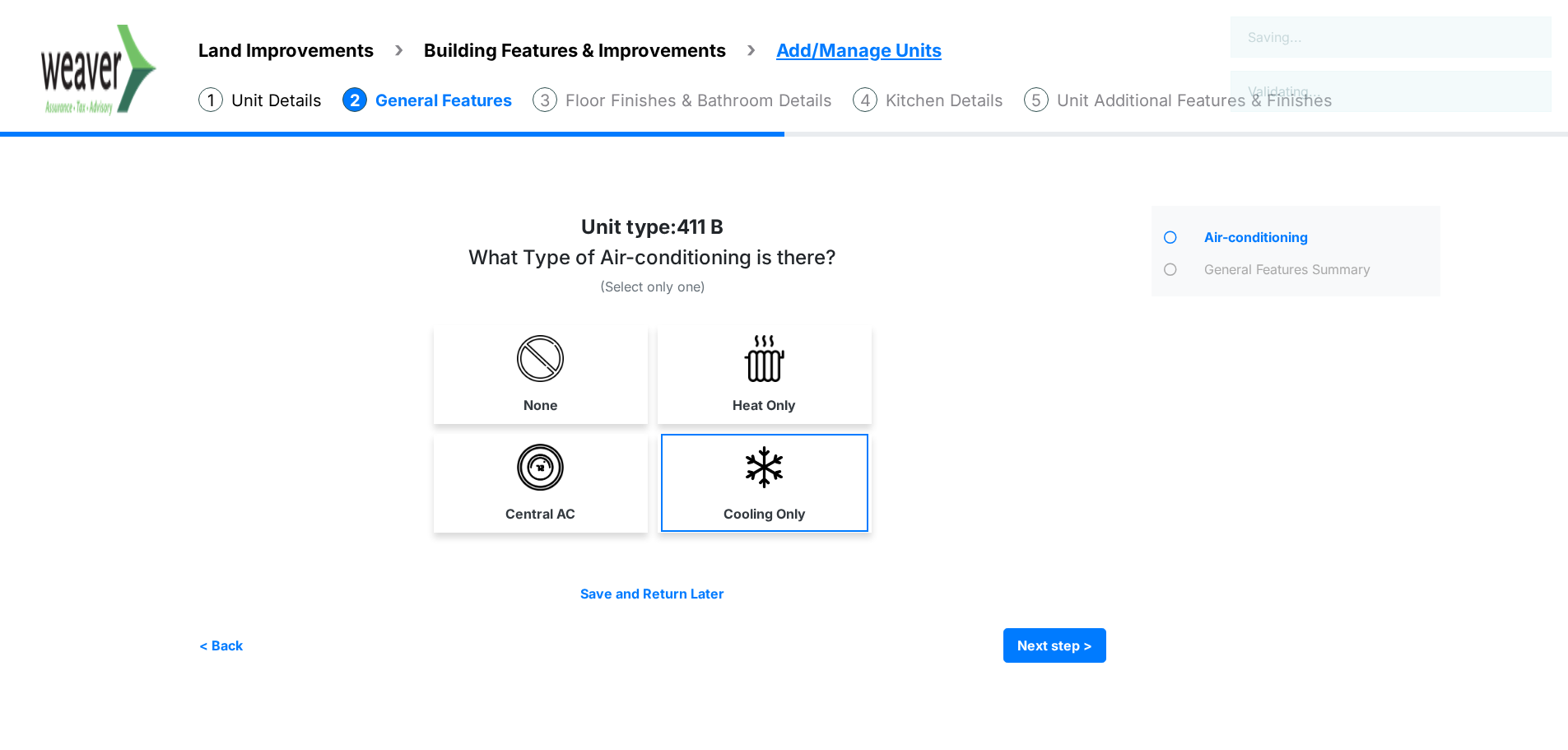
scroll to position [0, 0]
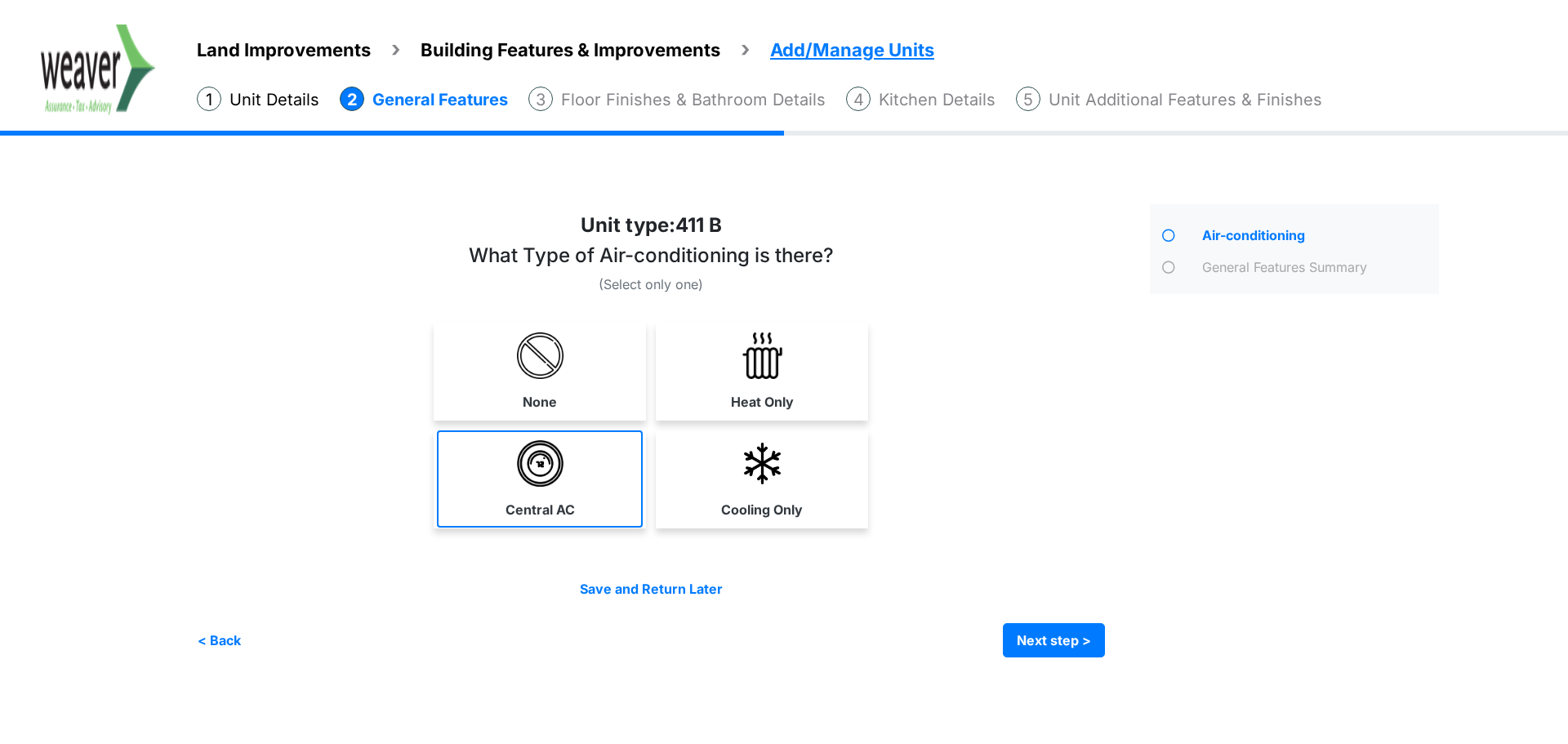
click at [550, 465] on img at bounding box center [539, 463] width 46 height 46
select select "*"
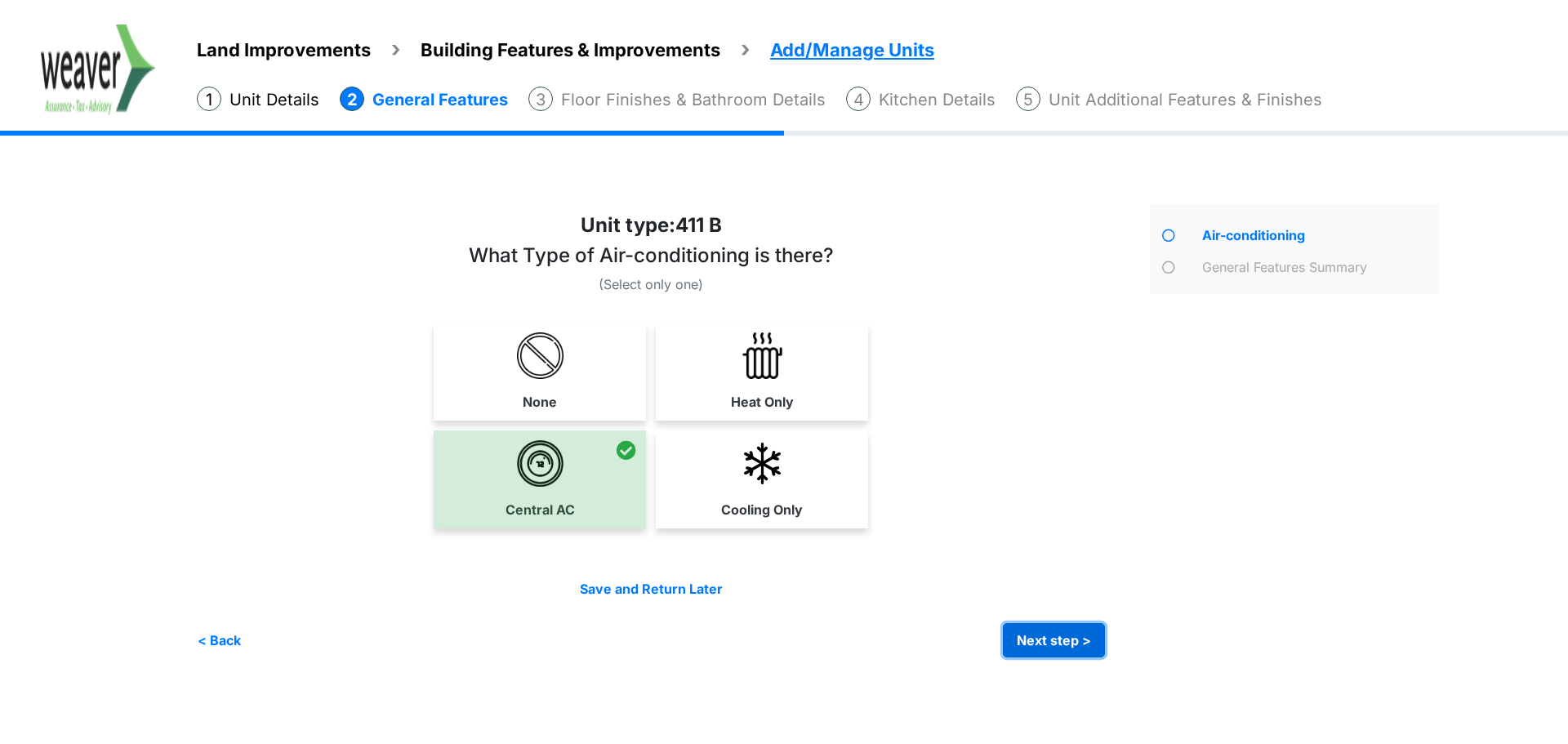
click at [1035, 638] on button "Next step >" at bounding box center [1054, 640] width 102 height 34
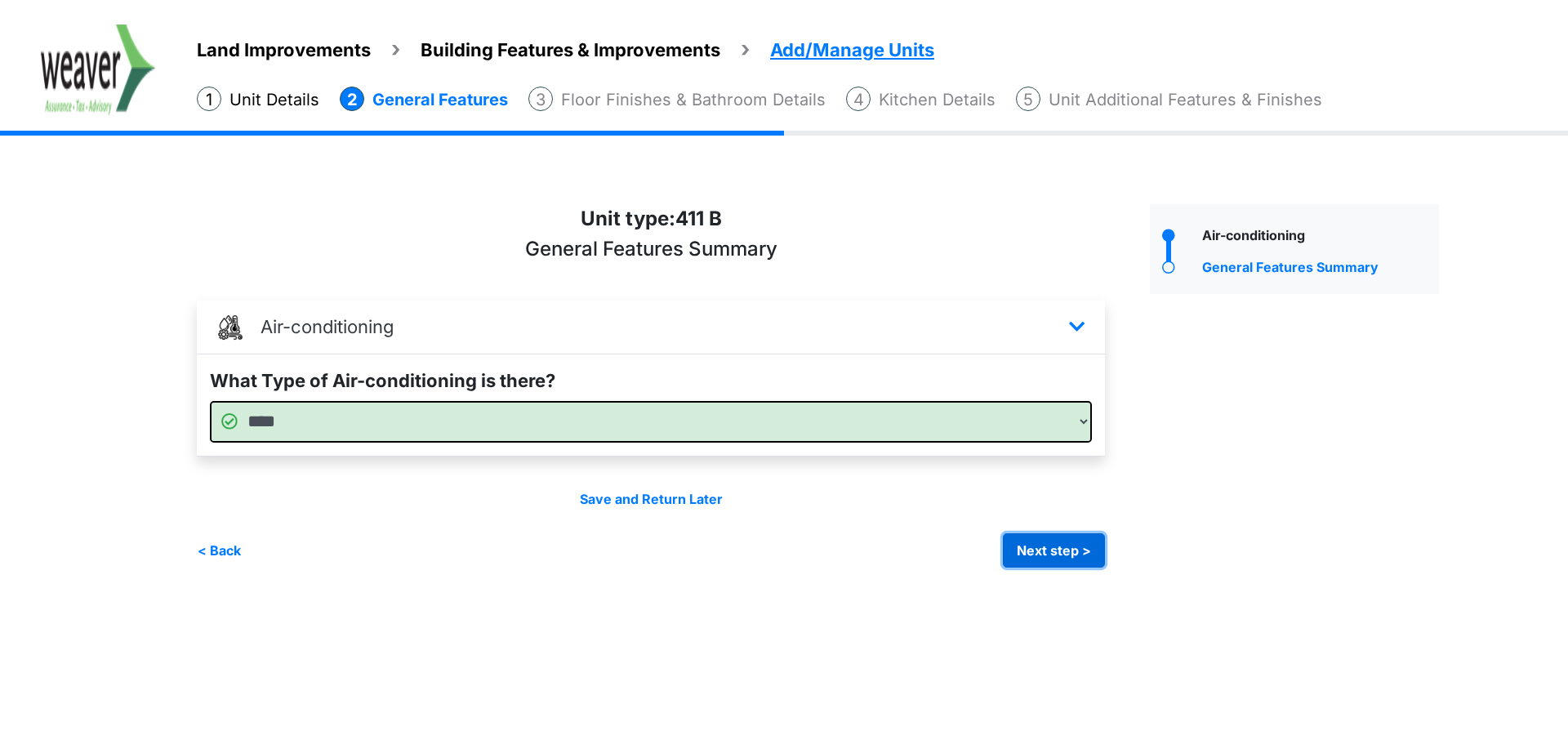
click at [1048, 555] on button "Next step >" at bounding box center [1054, 550] width 102 height 34
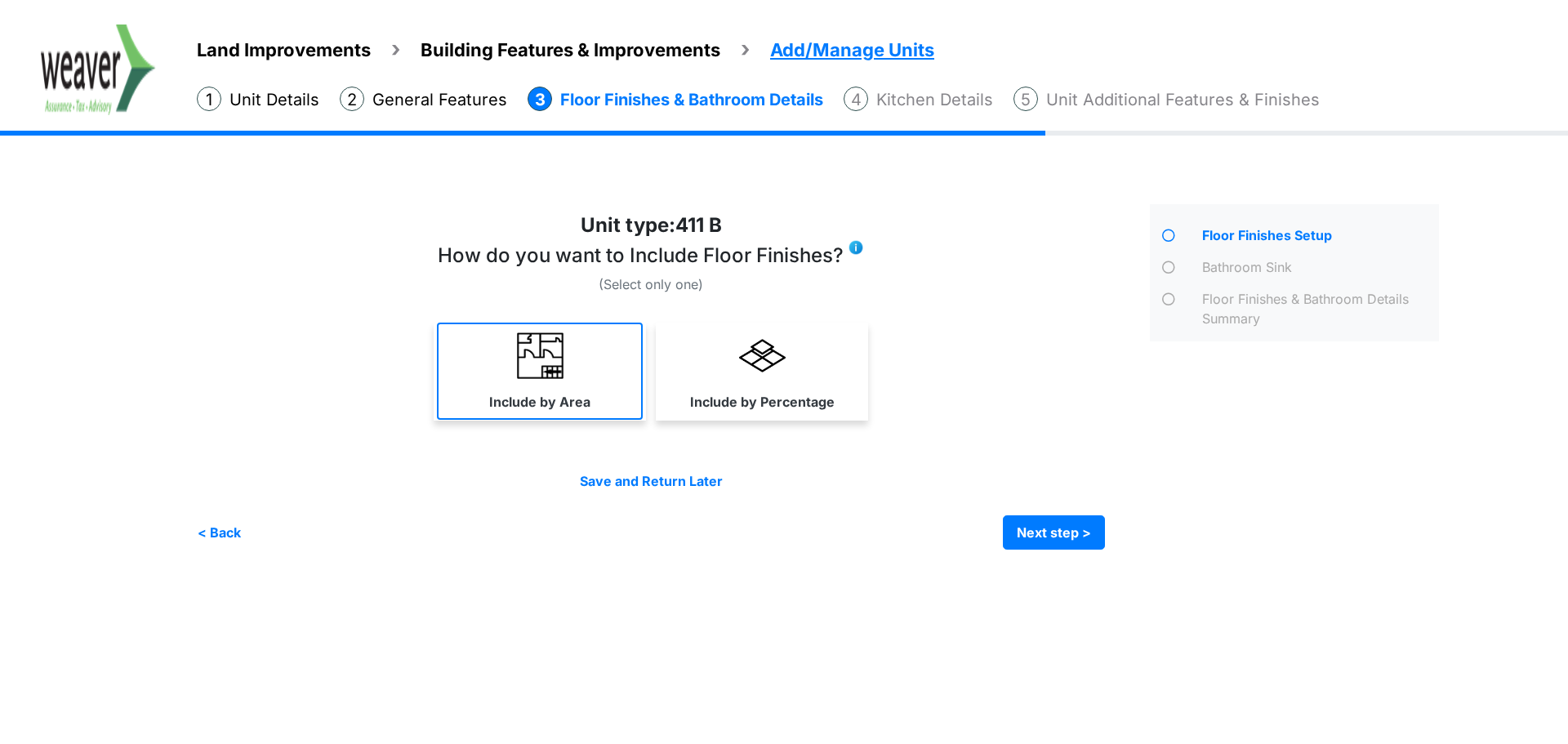
click at [579, 405] on label "Include by Area" at bounding box center [539, 402] width 101 height 20
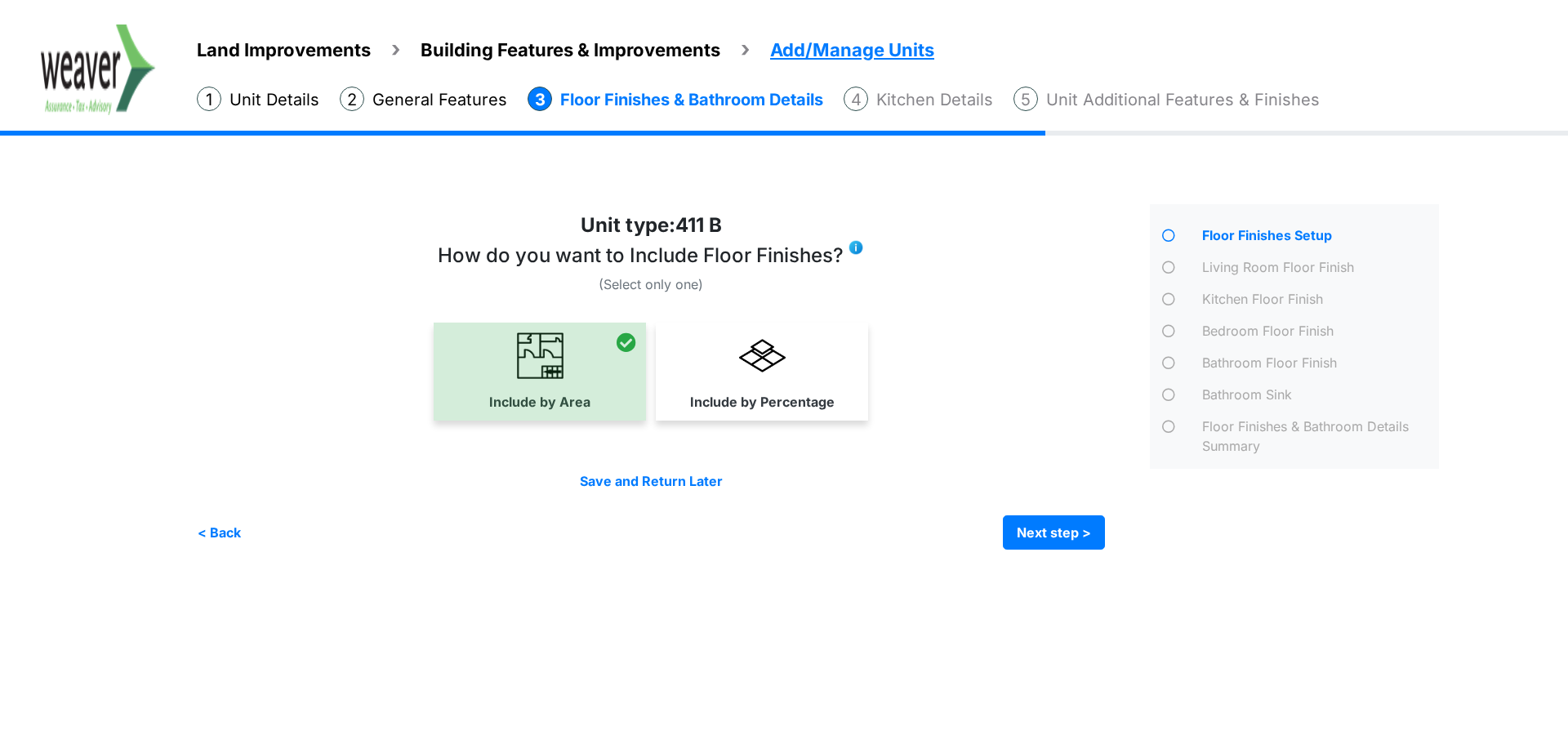
click at [1034, 514] on div "Save and Return Later < Back Next step > Save and submit" at bounding box center [651, 511] width 909 height 79
click at [1064, 530] on button "Next step >" at bounding box center [1054, 532] width 102 height 34
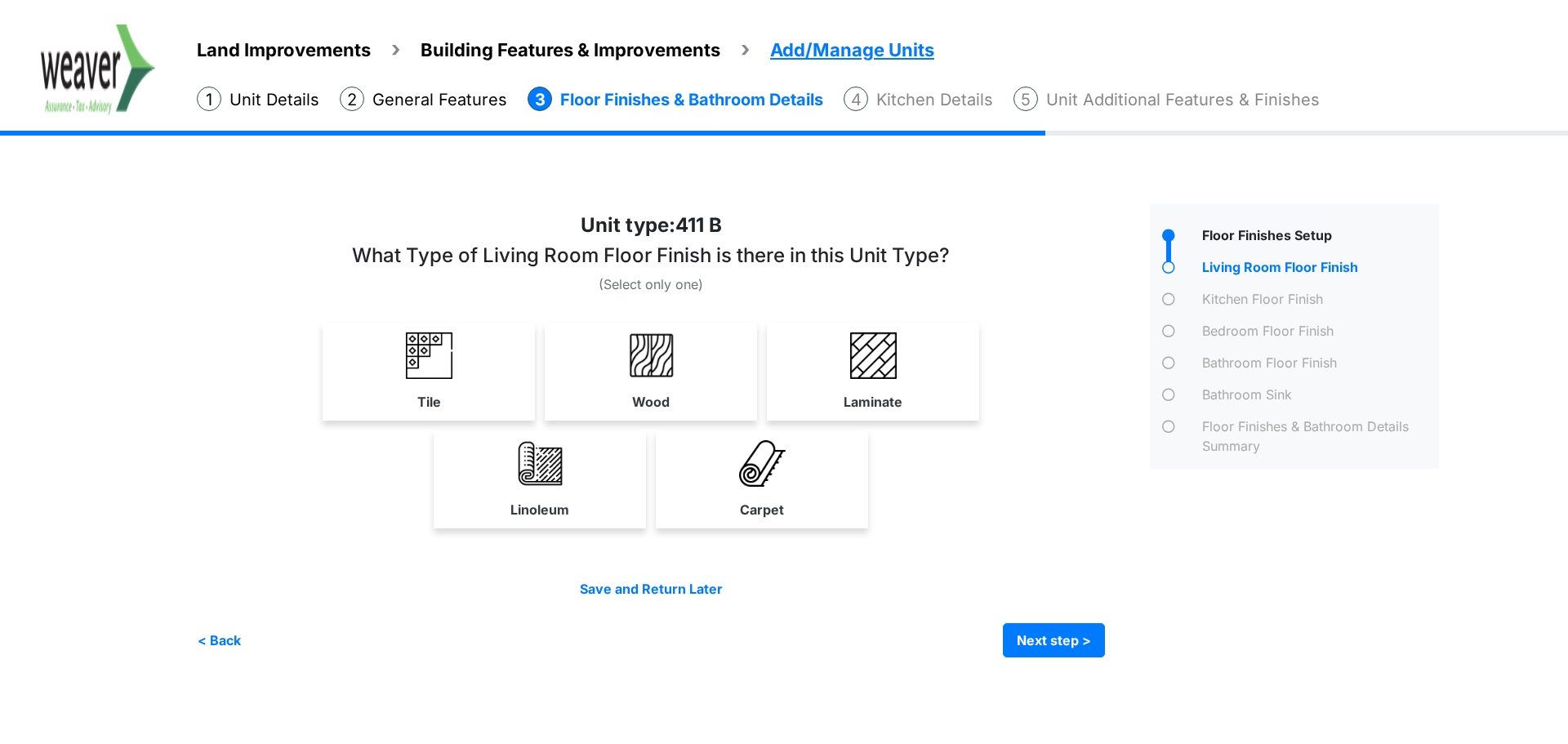
drag, startPoint x: 909, startPoint y: 355, endPoint x: 953, endPoint y: 617, distance: 265.7
click at [909, 357] on link "Laminate" at bounding box center [873, 371] width 206 height 97
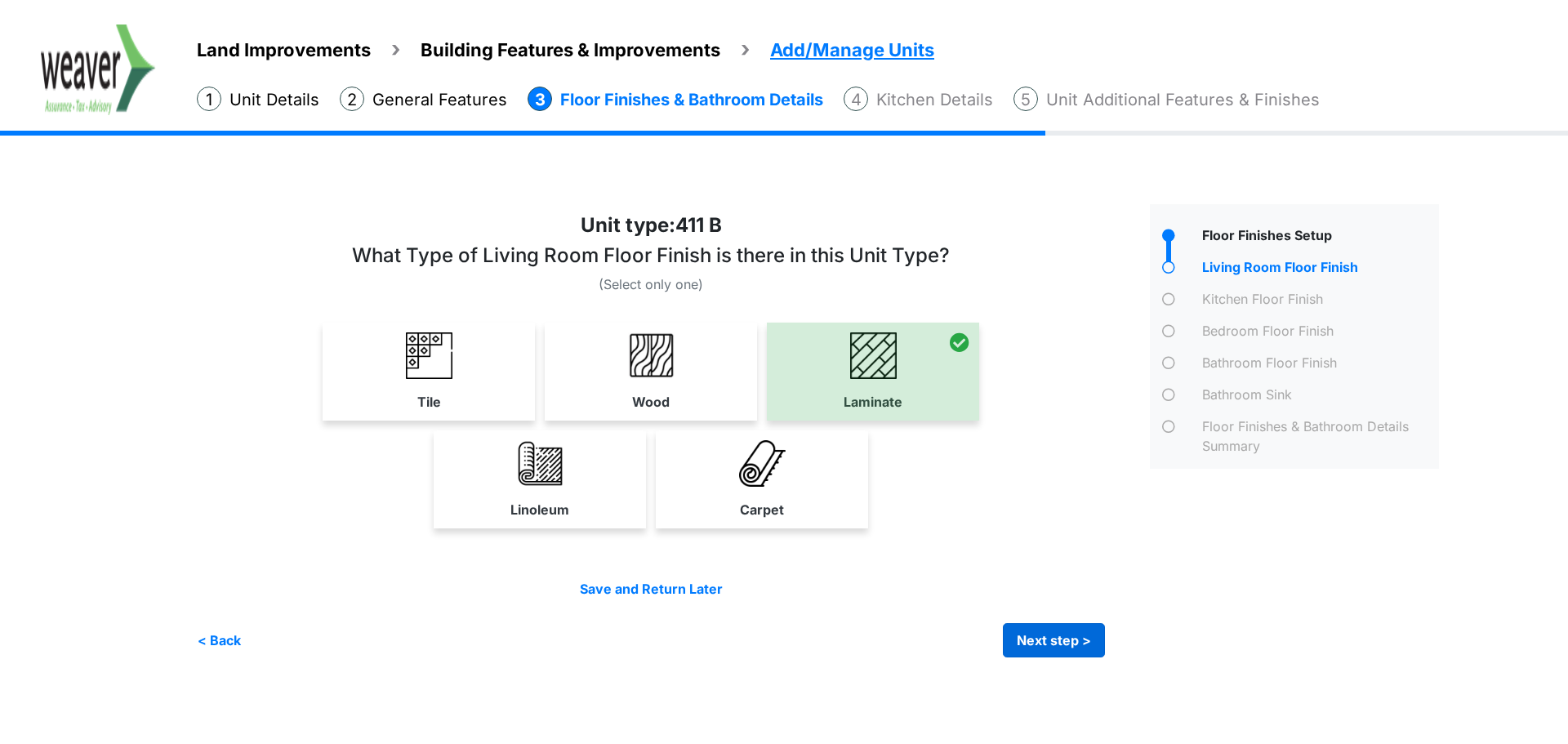
drag, startPoint x: 1035, startPoint y: 659, endPoint x: 1039, endPoint y: 649, distance: 10.8
click at [1035, 657] on div "Irrigation Flag pole" at bounding box center [824, 426] width 1255 height 511
click at [1039, 649] on button "Next step >" at bounding box center [1054, 640] width 102 height 34
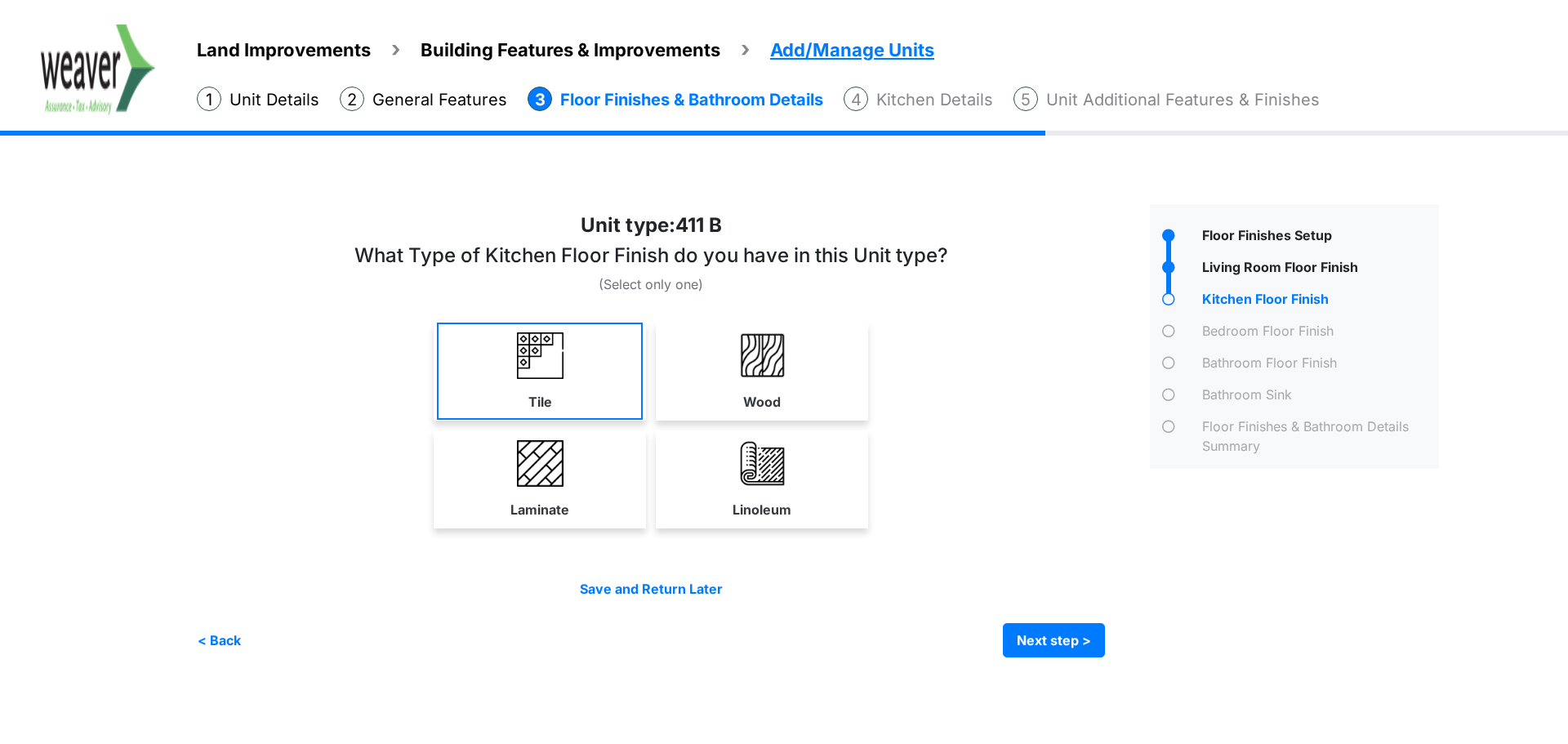
click at [583, 373] on link "Tile" at bounding box center [539, 371] width 206 height 97
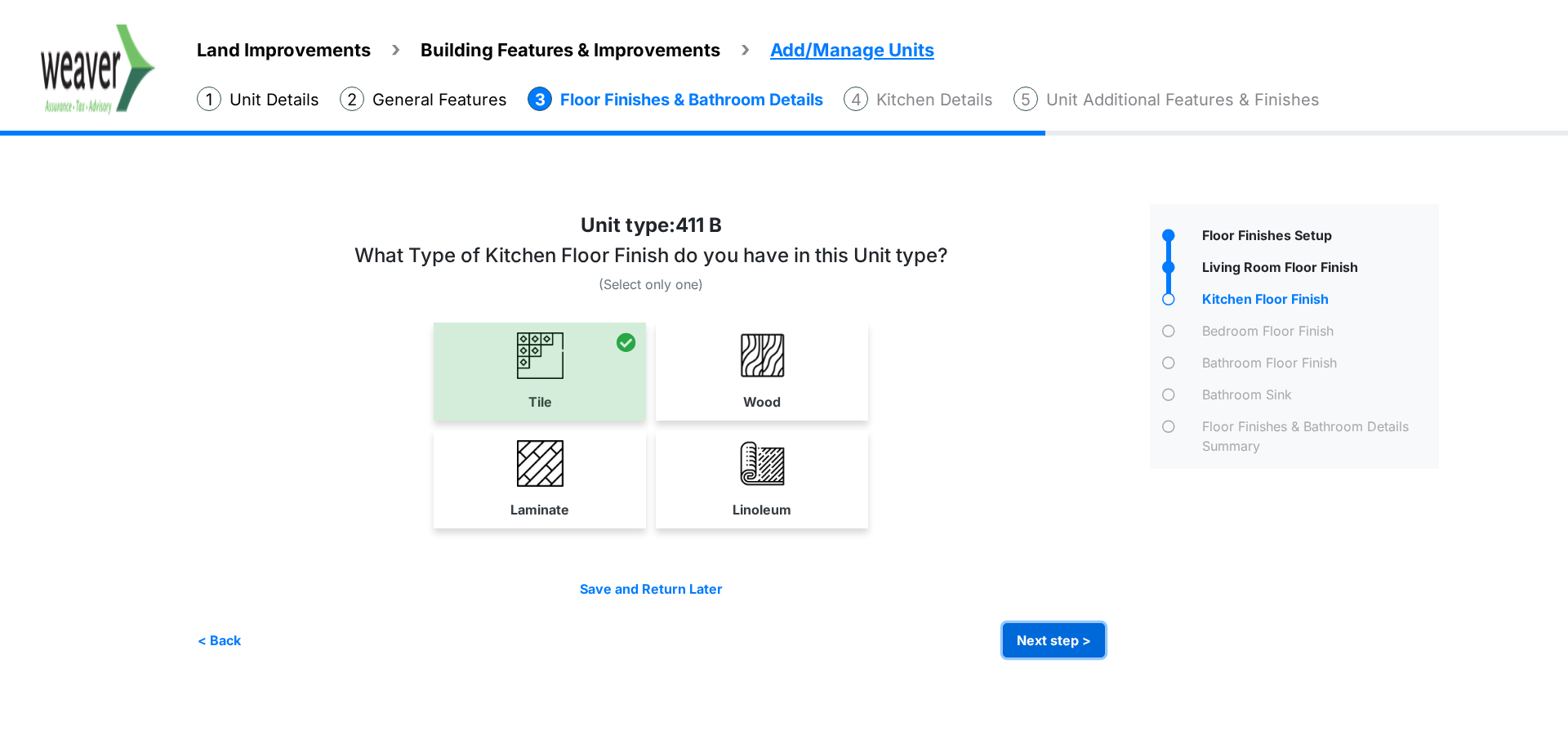
click at [1092, 642] on button "Next step >" at bounding box center [1054, 640] width 102 height 34
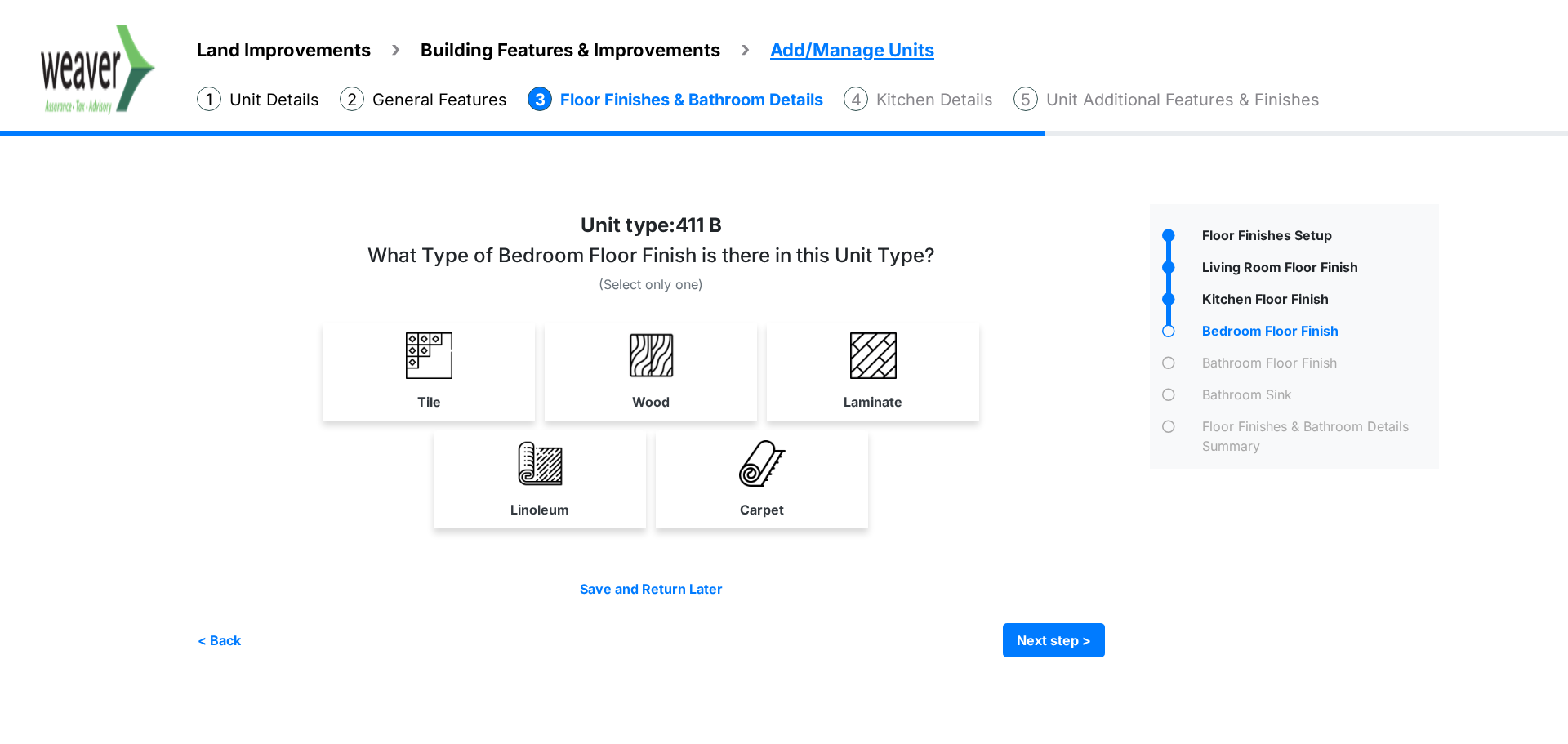
drag, startPoint x: 741, startPoint y: 504, endPoint x: 775, endPoint y: 516, distance: 36.1
click at [751, 508] on label "Carpet" at bounding box center [762, 510] width 44 height 20
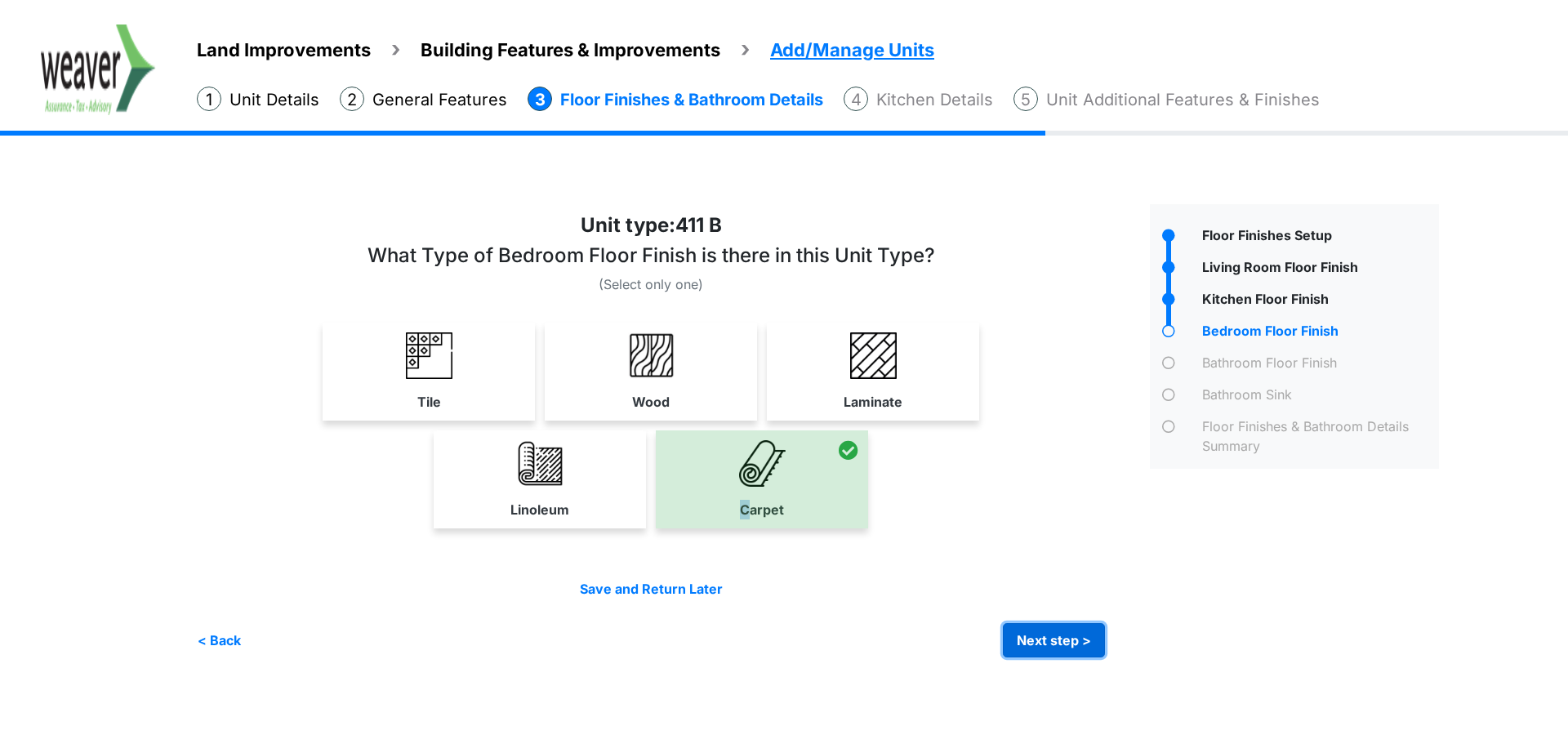
click at [1055, 641] on button "Next step >" at bounding box center [1054, 640] width 102 height 34
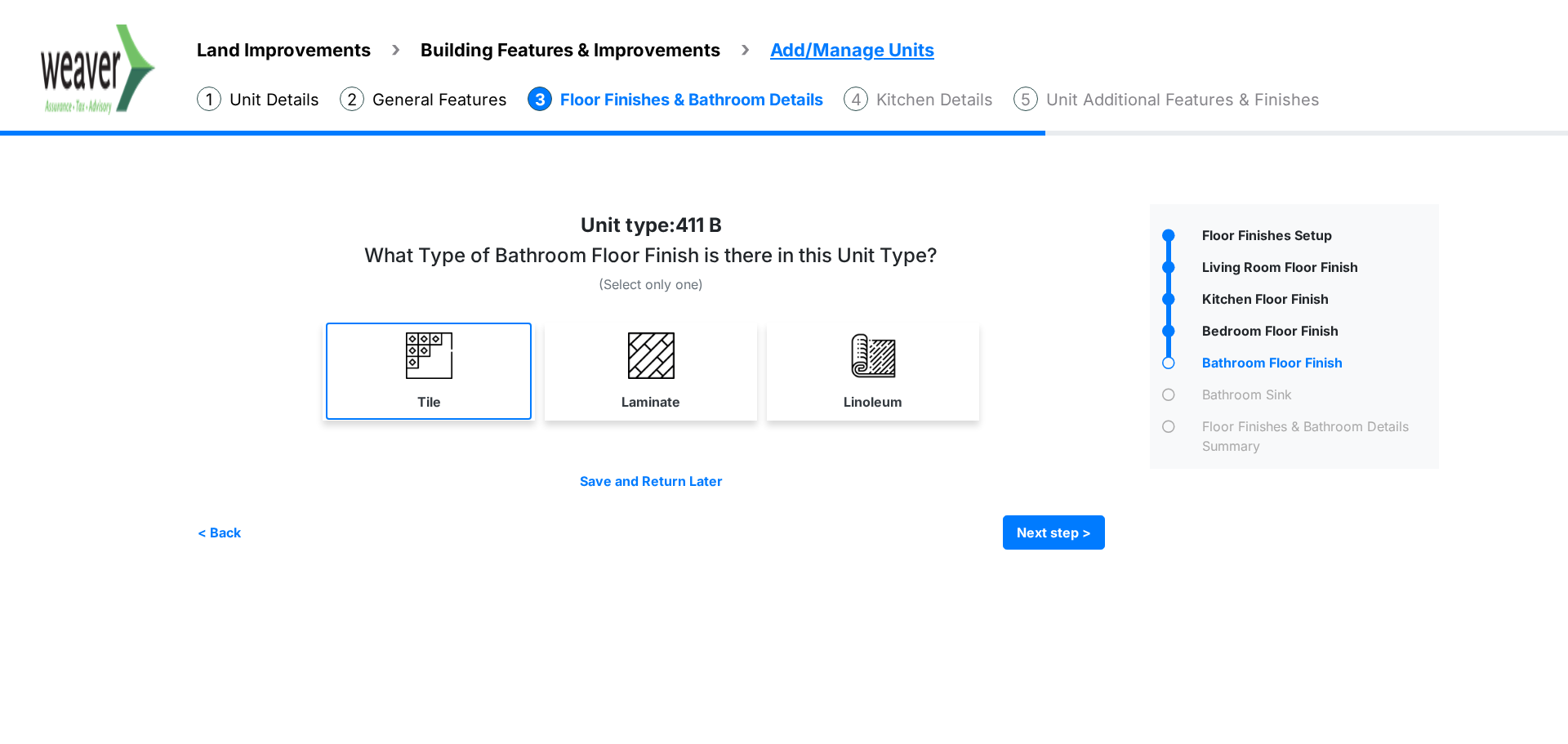
click at [482, 396] on link "Tile" at bounding box center [428, 371] width 206 height 97
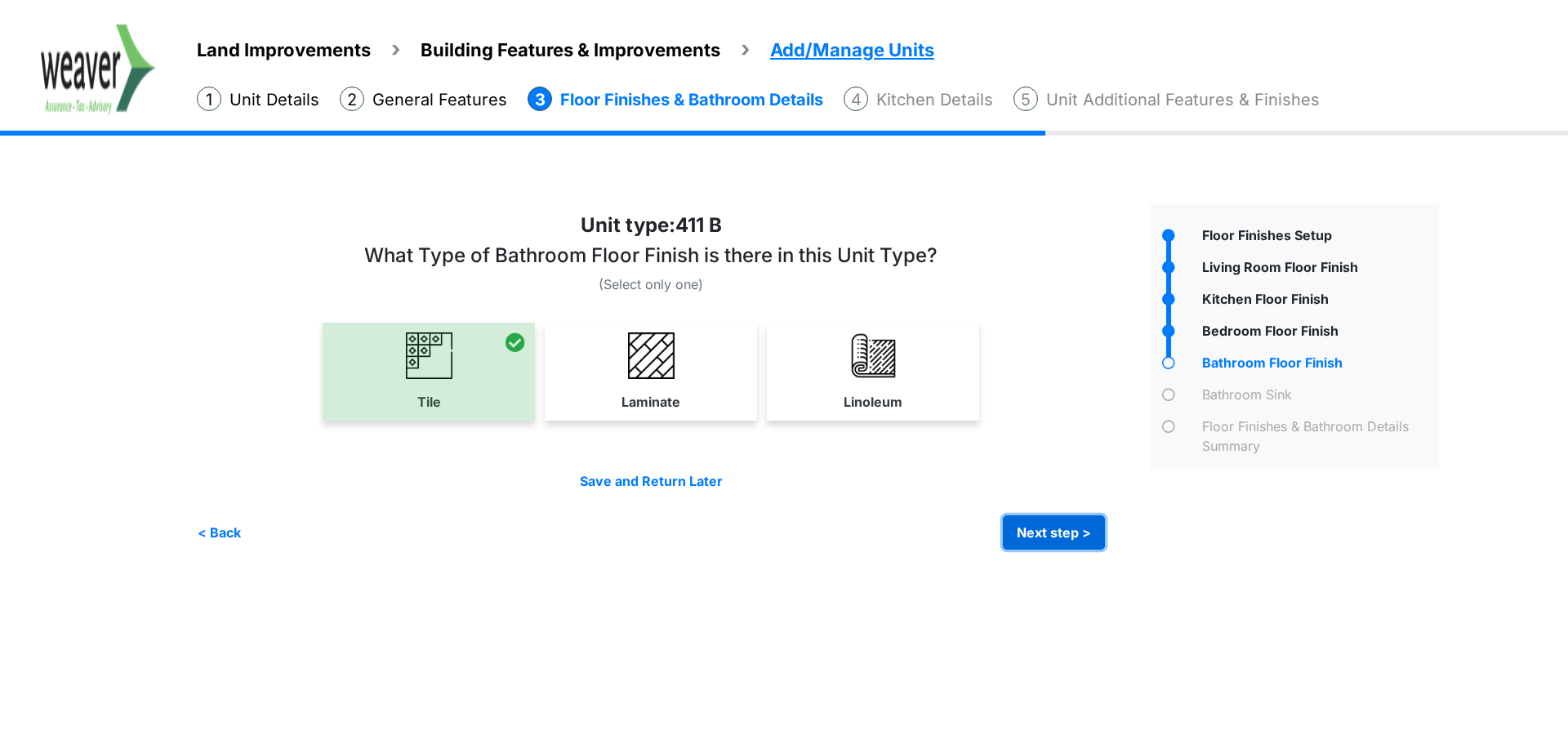
click at [1044, 528] on button "Next step >" at bounding box center [1054, 532] width 102 height 34
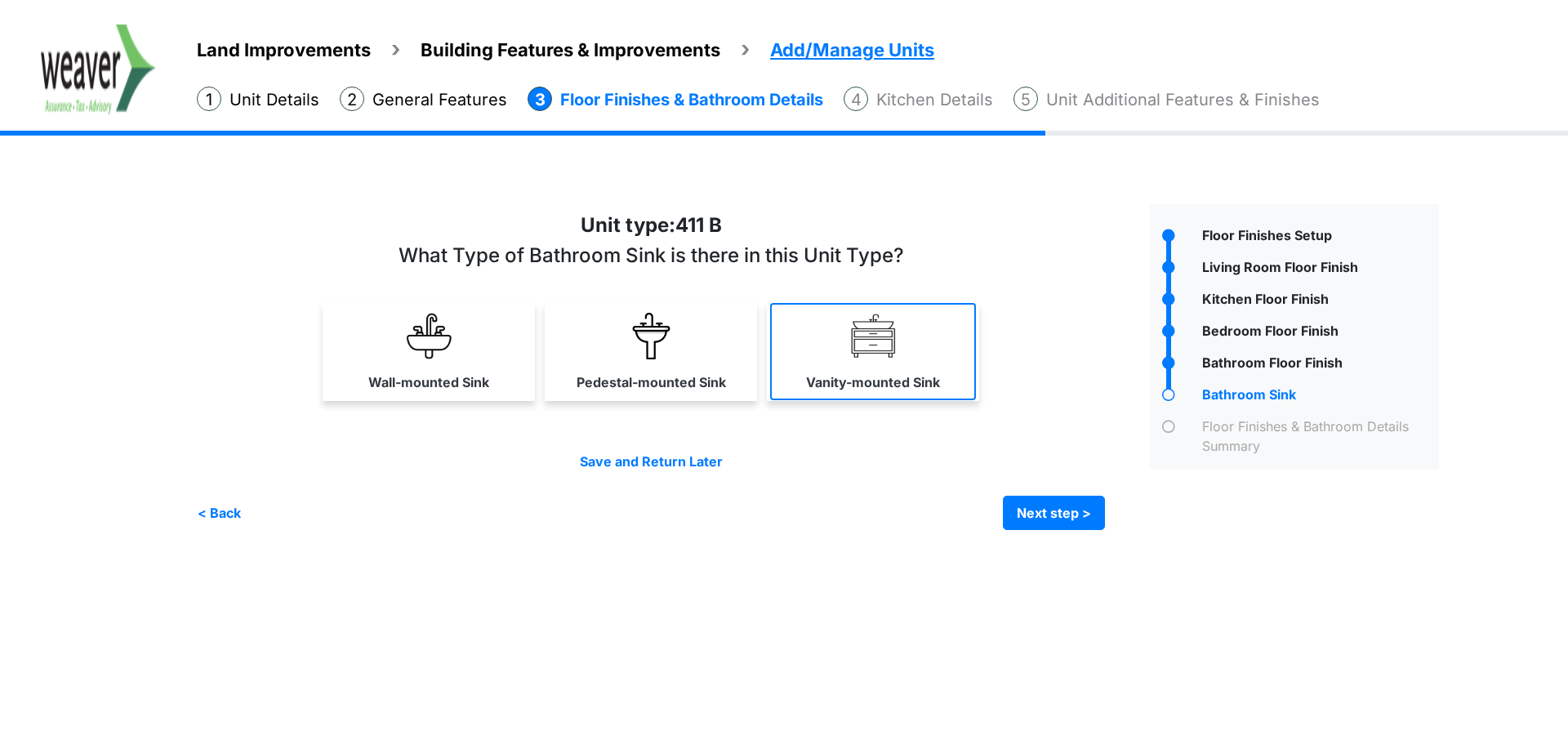
click at [847, 356] on link "Vanity-mounted Sink" at bounding box center [873, 351] width 206 height 97
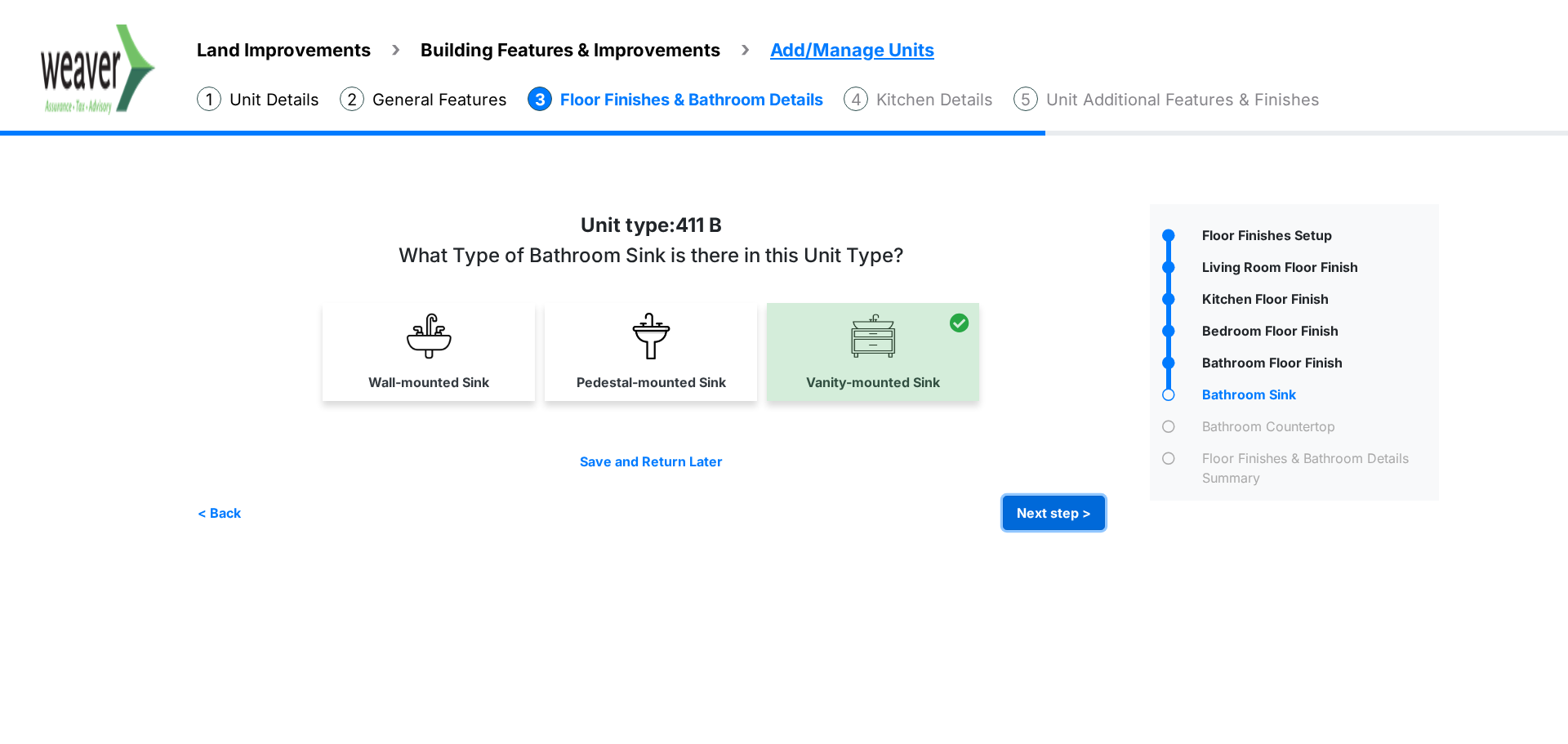
click at [1036, 521] on button "Next step >" at bounding box center [1054, 513] width 102 height 34
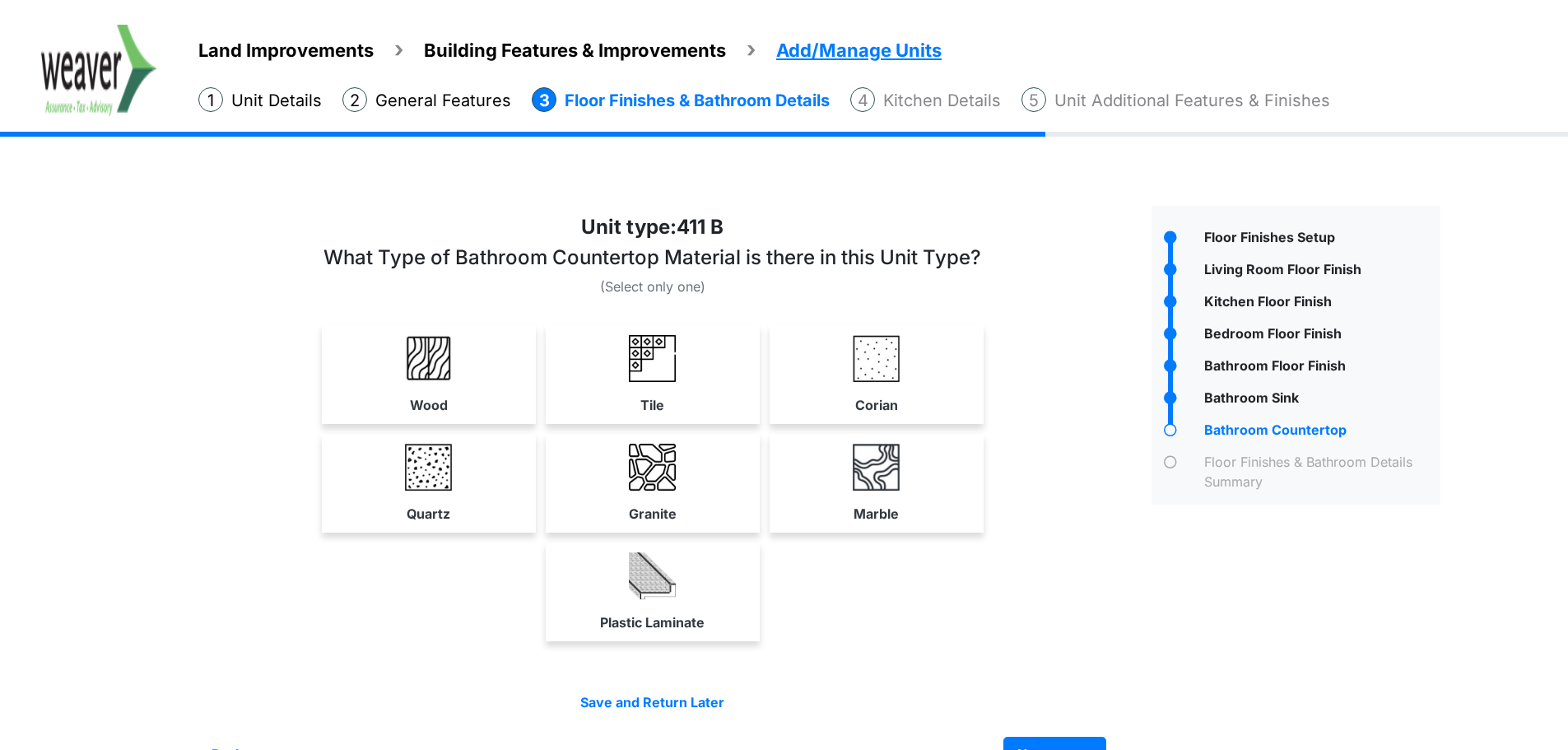
click at [886, 351] on img at bounding box center [876, 358] width 47 height 47
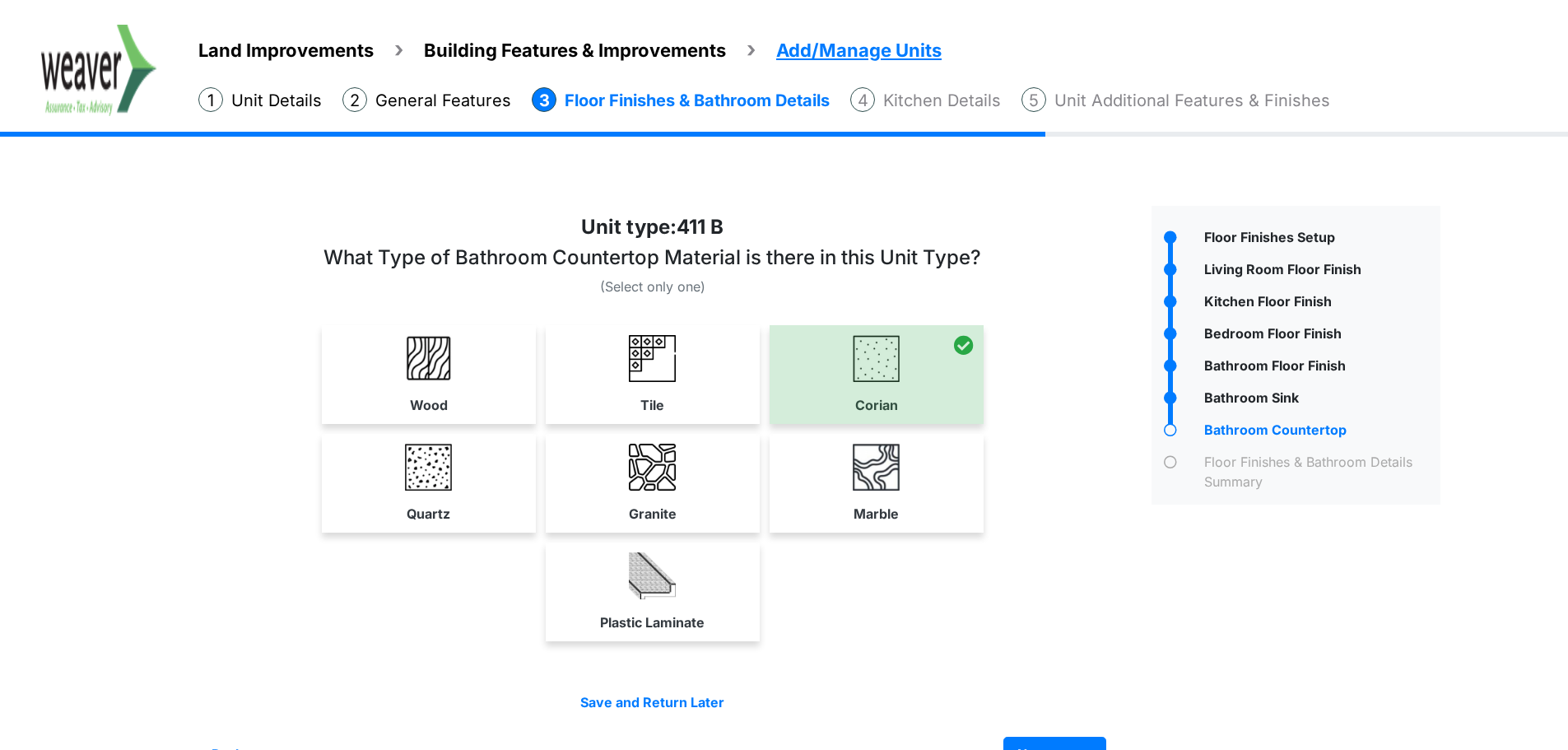
click at [600, 613] on link "Plastic Laminate" at bounding box center [653, 591] width 207 height 98
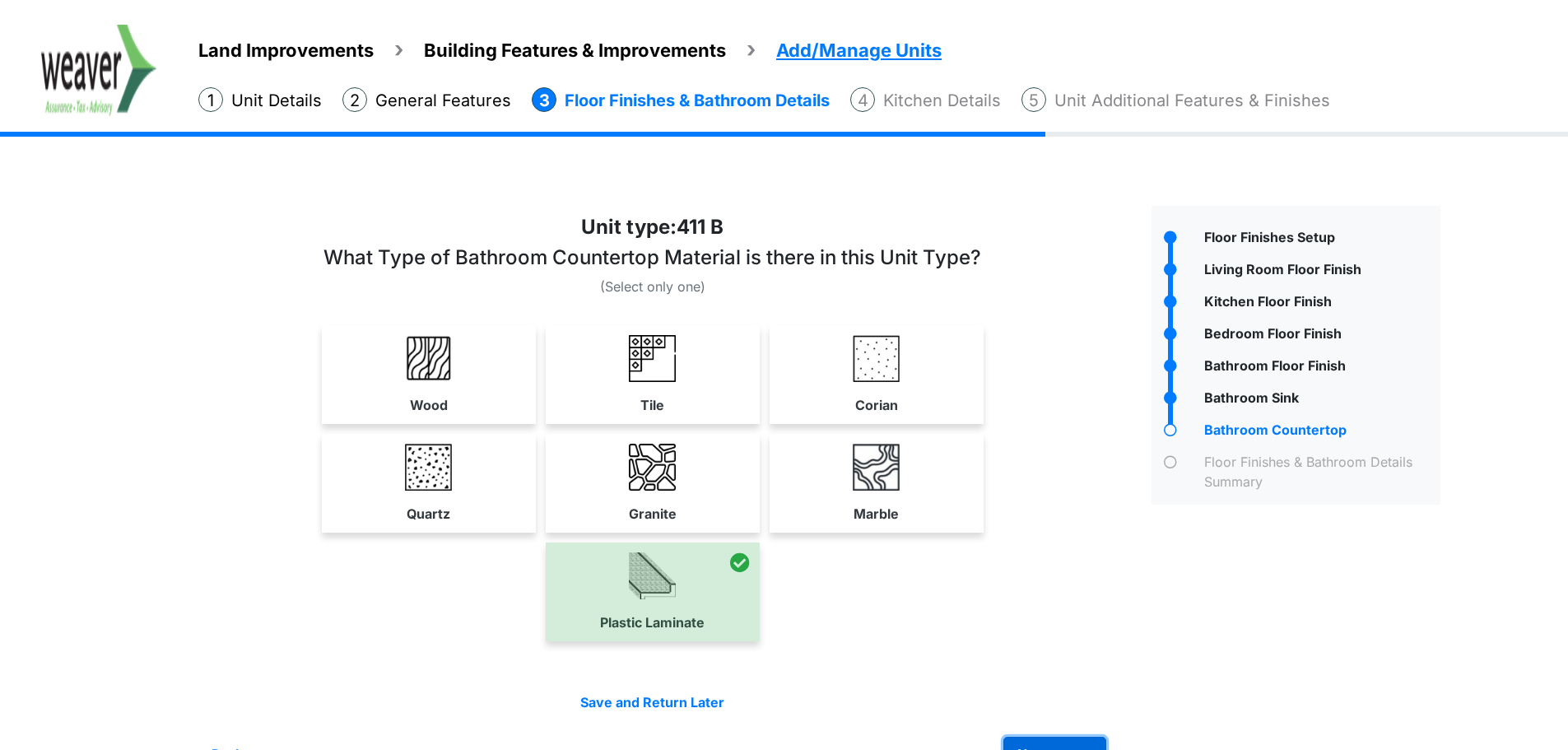
click at [1106, 748] on button "Next step >" at bounding box center [1055, 754] width 103 height 35
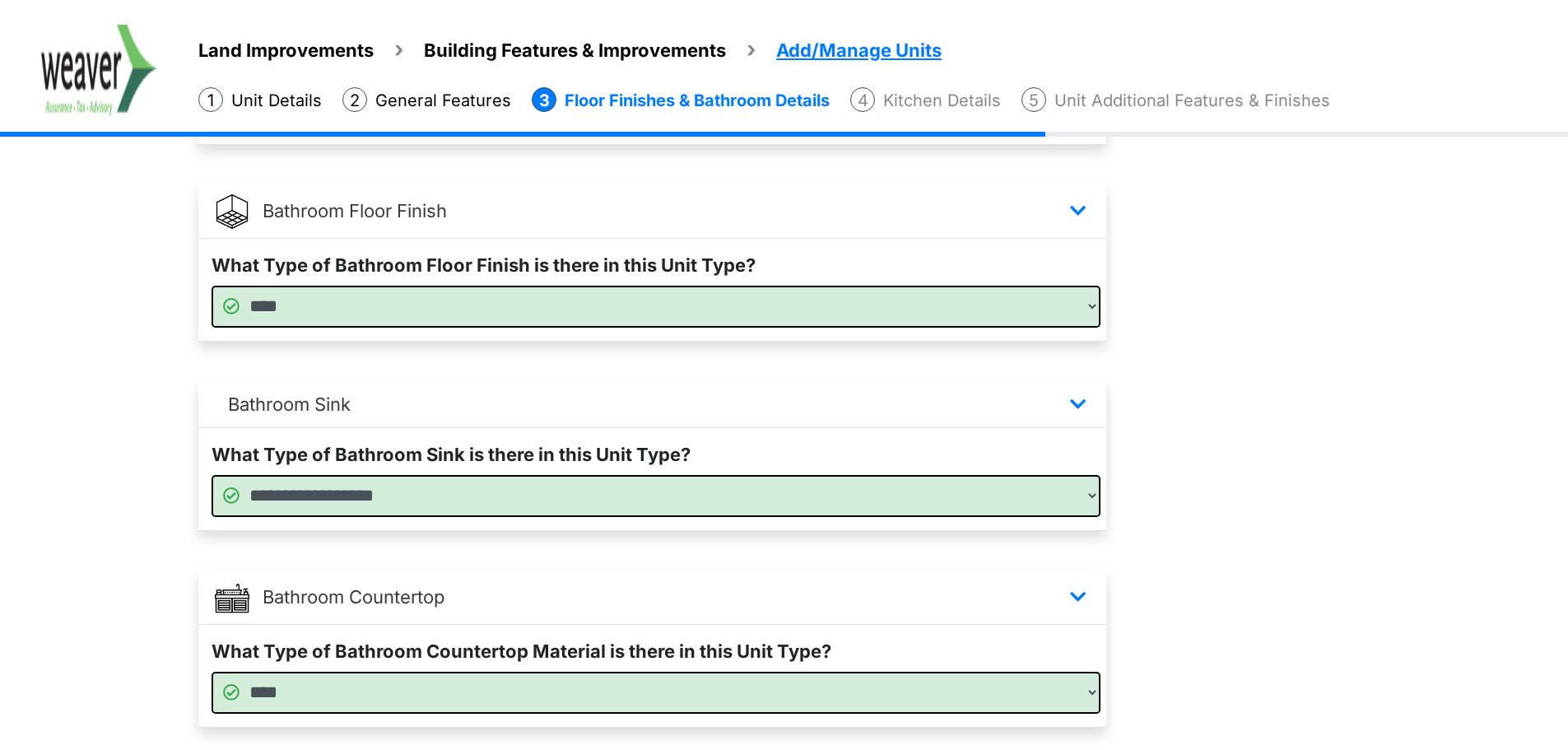
scroll to position [1020, 0]
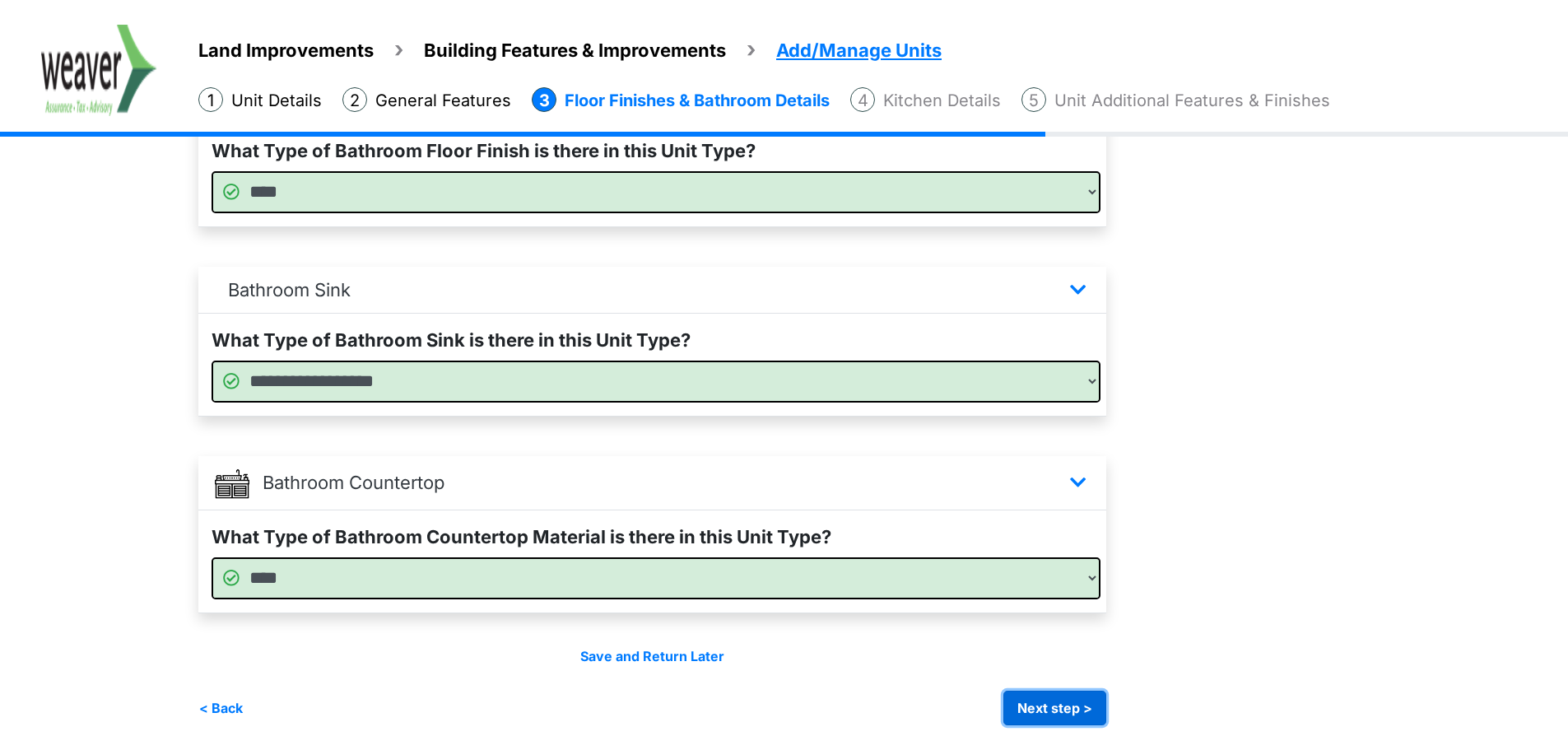
click at [1091, 703] on button "Next step >" at bounding box center [1055, 707] width 103 height 35
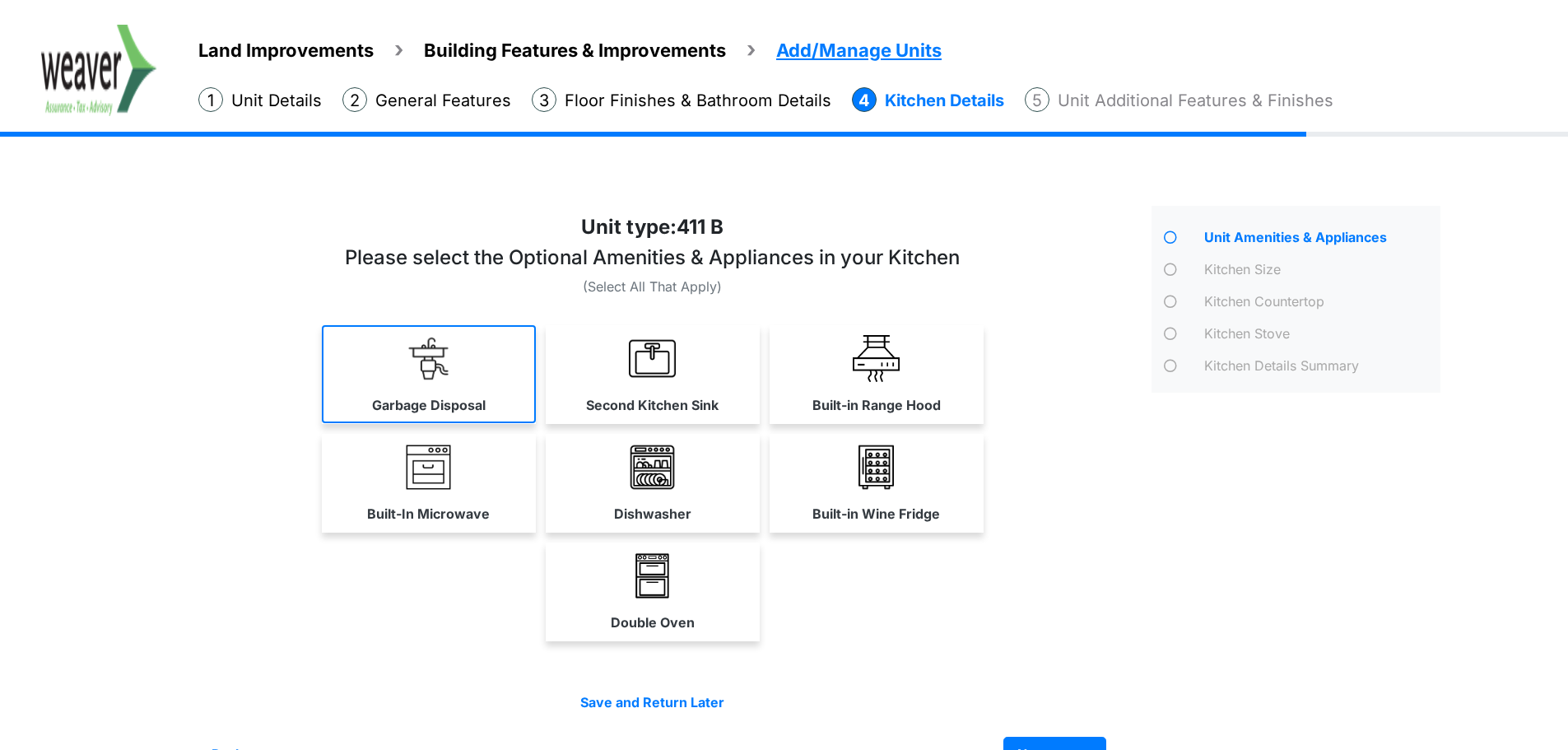
click at [493, 387] on link "Garbage Disposal" at bounding box center [428, 374] width 214 height 98
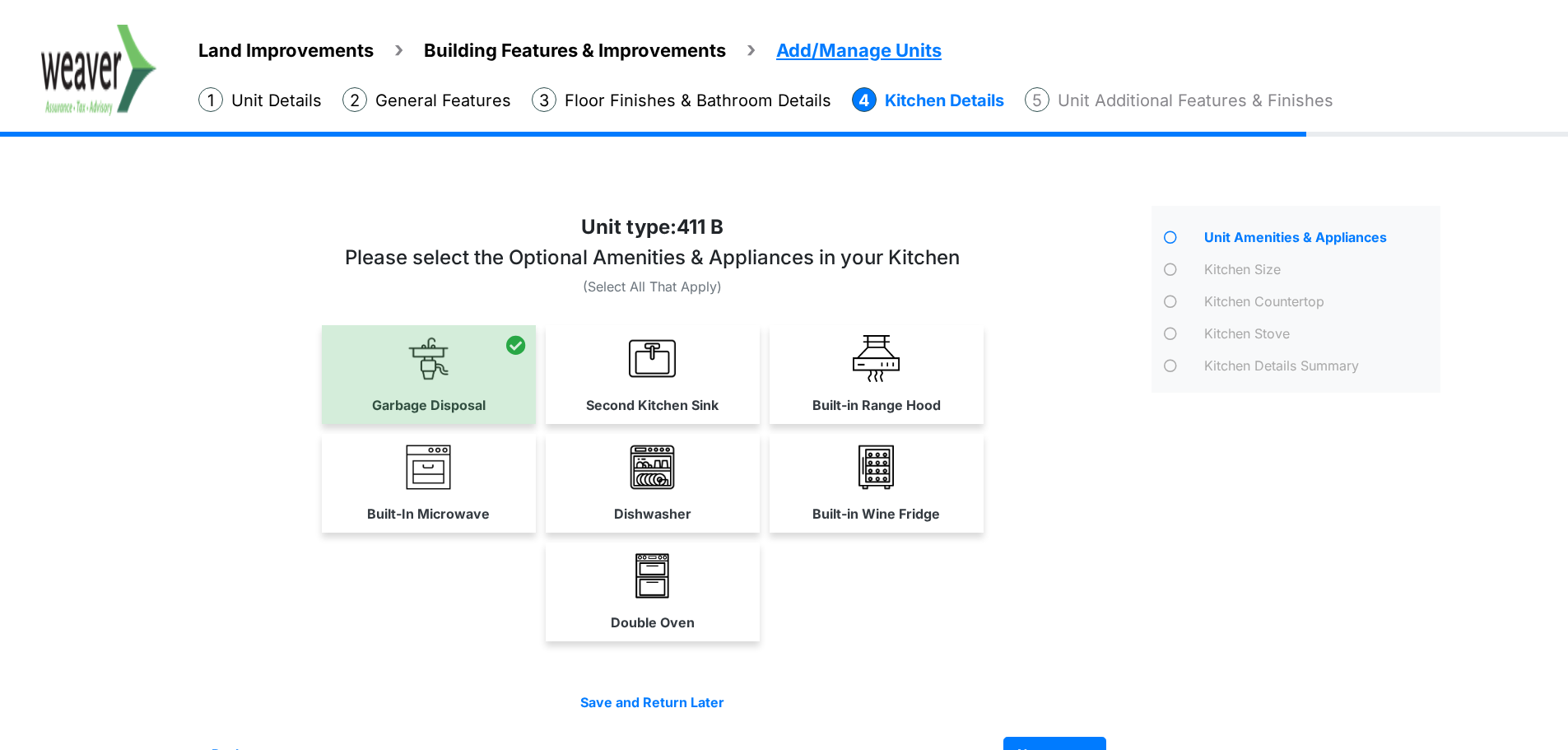
drag, startPoint x: 736, startPoint y: 472, endPoint x: 540, endPoint y: 503, distance: 198.4
click at [729, 473] on link "Dishwasher" at bounding box center [653, 482] width 214 height 98
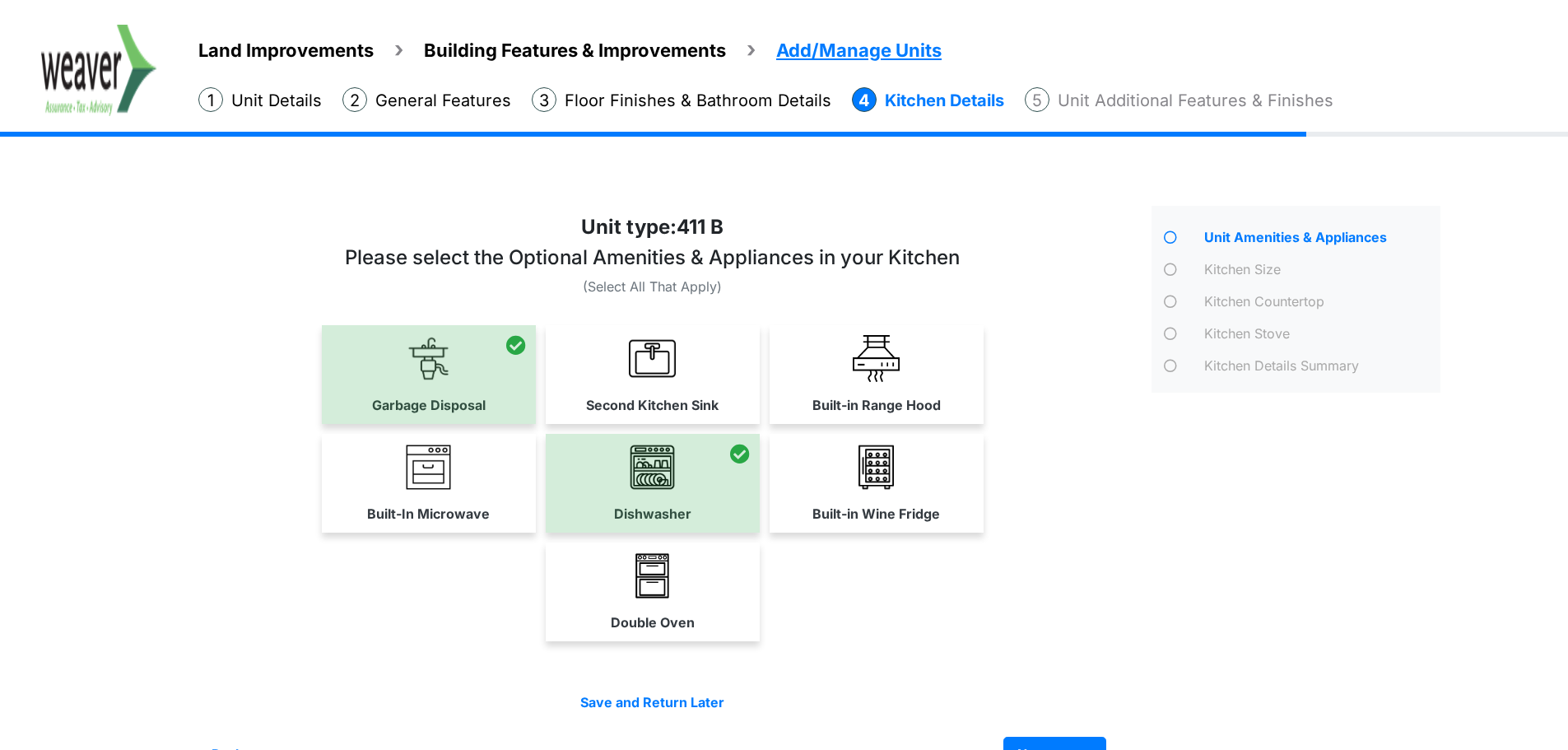
drag, startPoint x: 395, startPoint y: 487, endPoint x: 633, endPoint y: 434, distance: 243.8
click at [395, 486] on link "Built-In Microwave" at bounding box center [428, 482] width 214 height 98
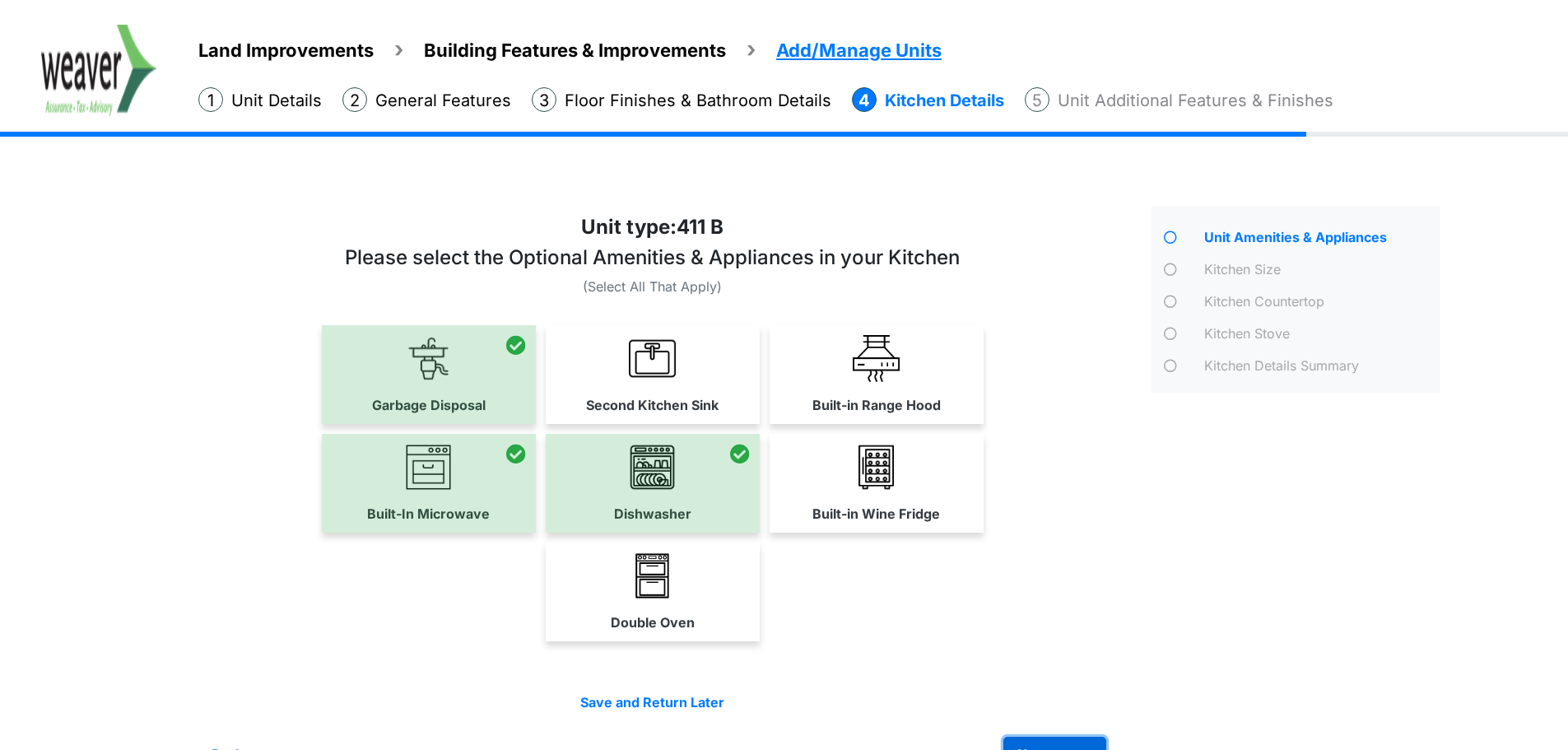
click at [1078, 743] on button "Next step >" at bounding box center [1055, 754] width 103 height 35
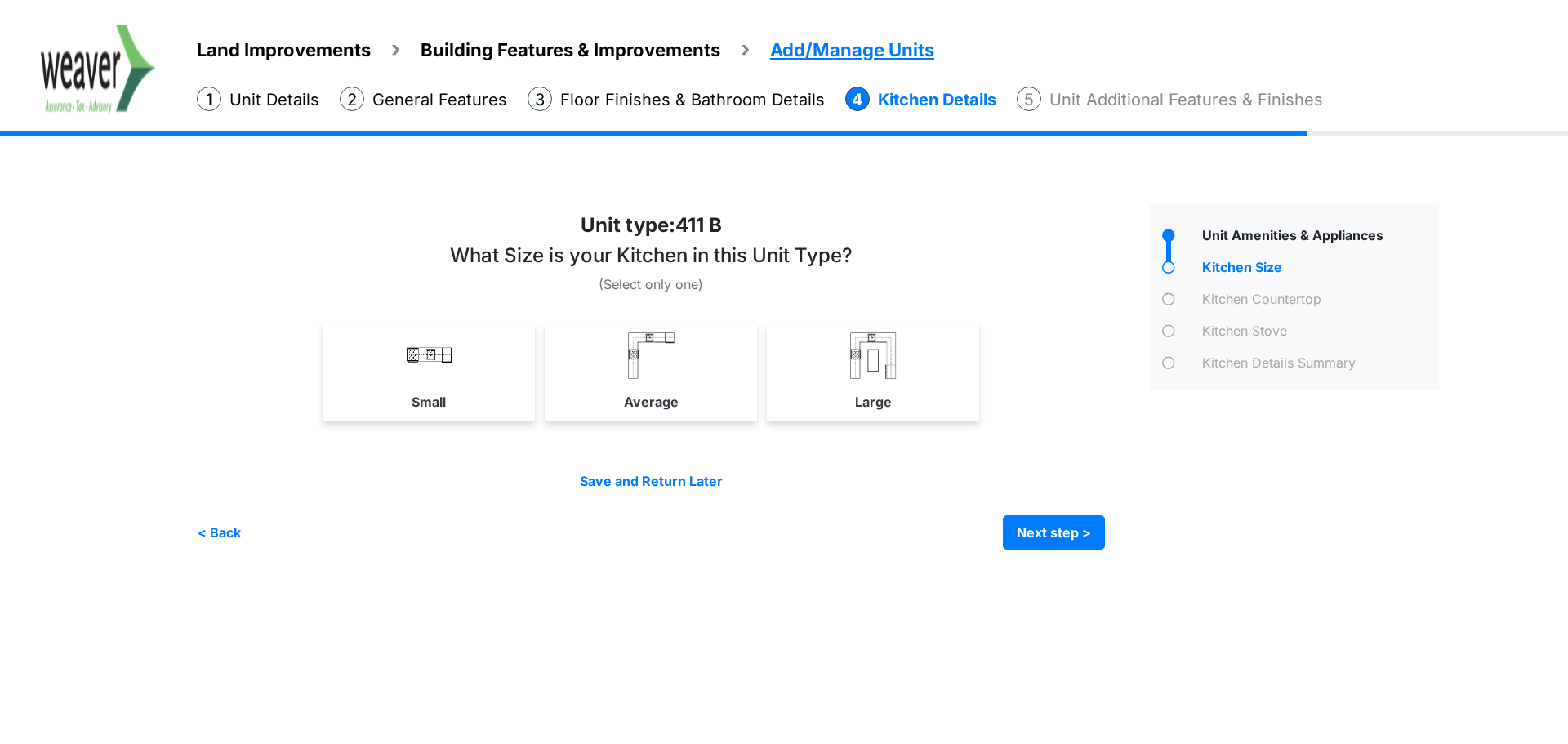
drag, startPoint x: 722, startPoint y: 374, endPoint x: 1134, endPoint y: 425, distance: 415.1
click at [724, 373] on link "Average" at bounding box center [651, 371] width 206 height 97
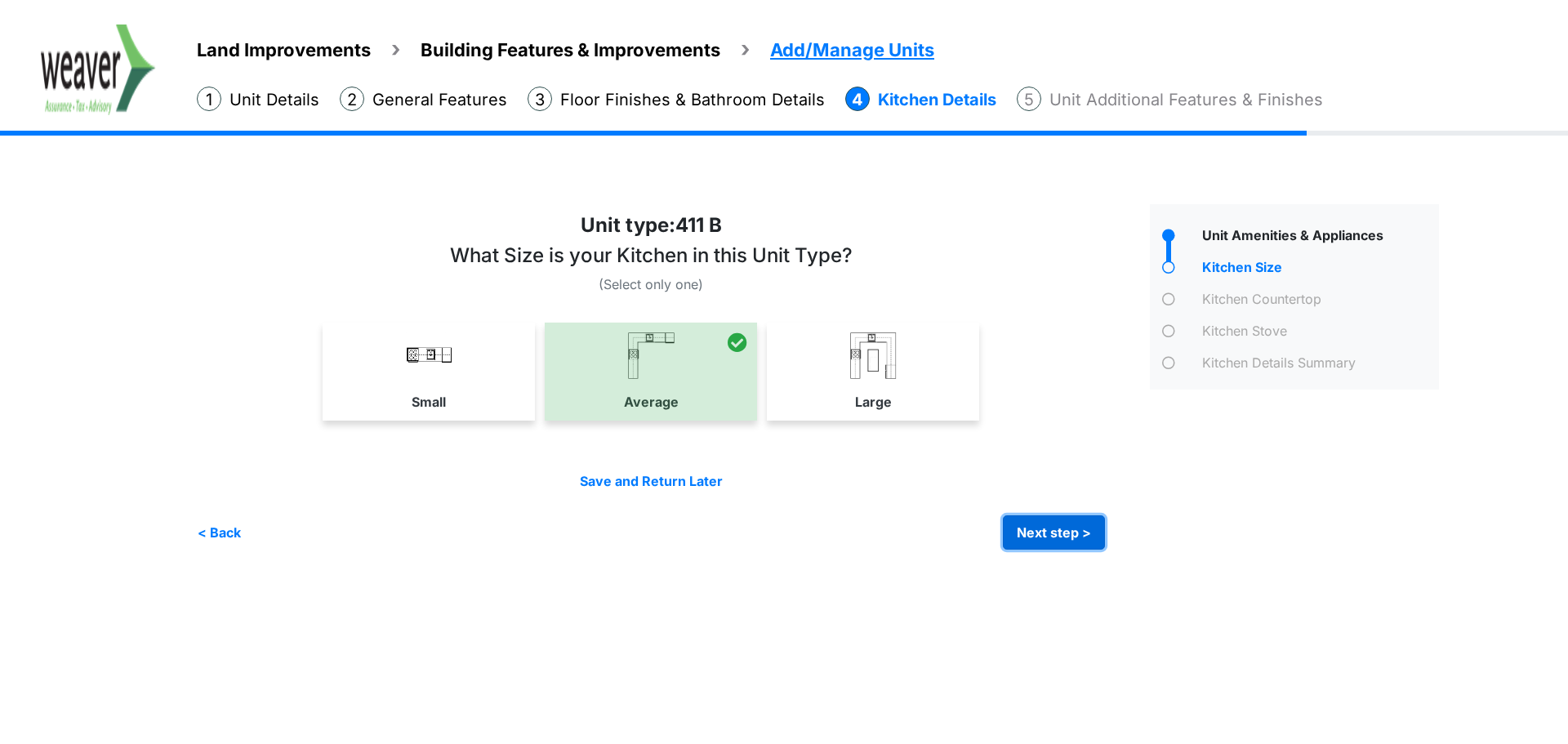
click at [1066, 531] on button "Next step >" at bounding box center [1054, 532] width 102 height 34
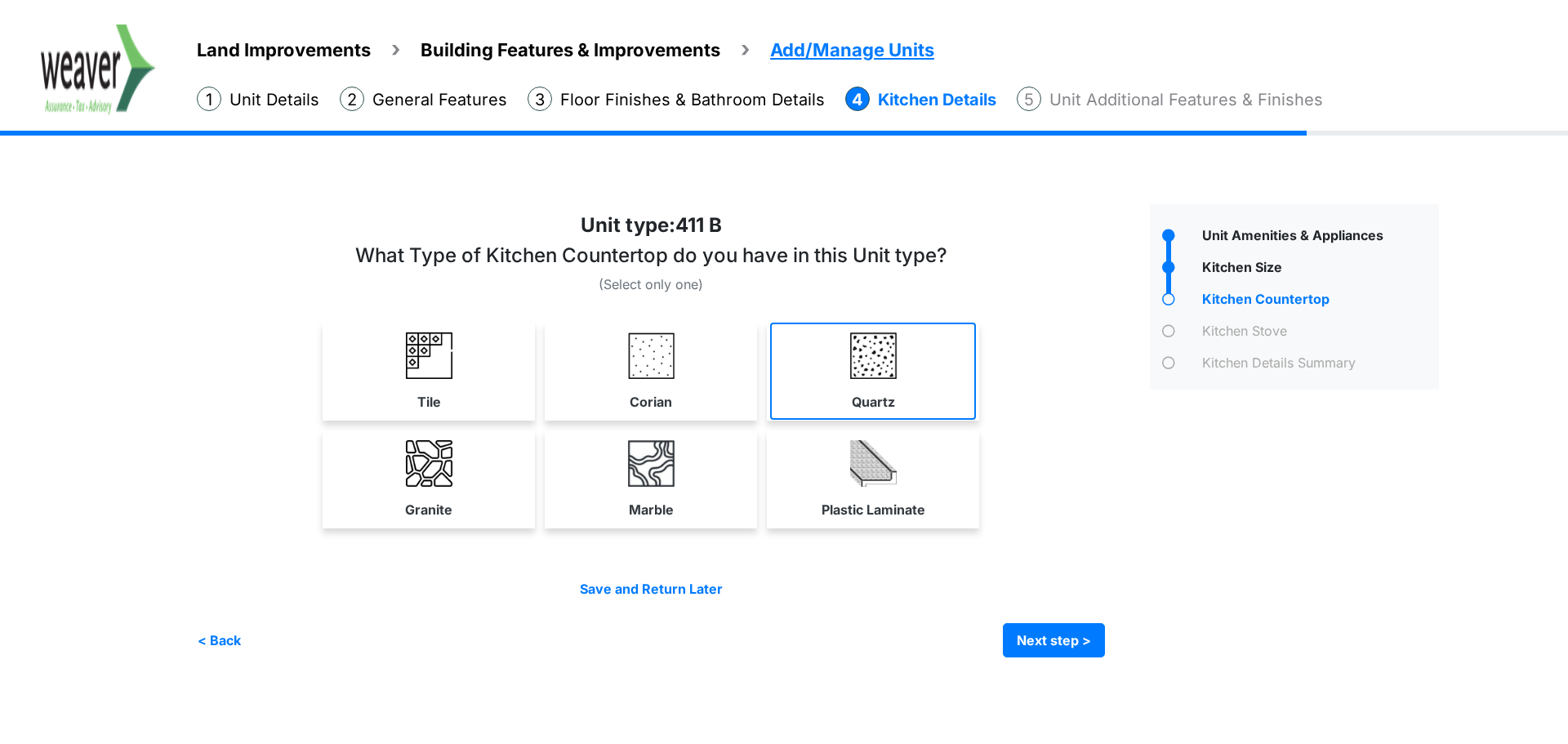
click at [845, 390] on link "Quartz" at bounding box center [873, 371] width 206 height 97
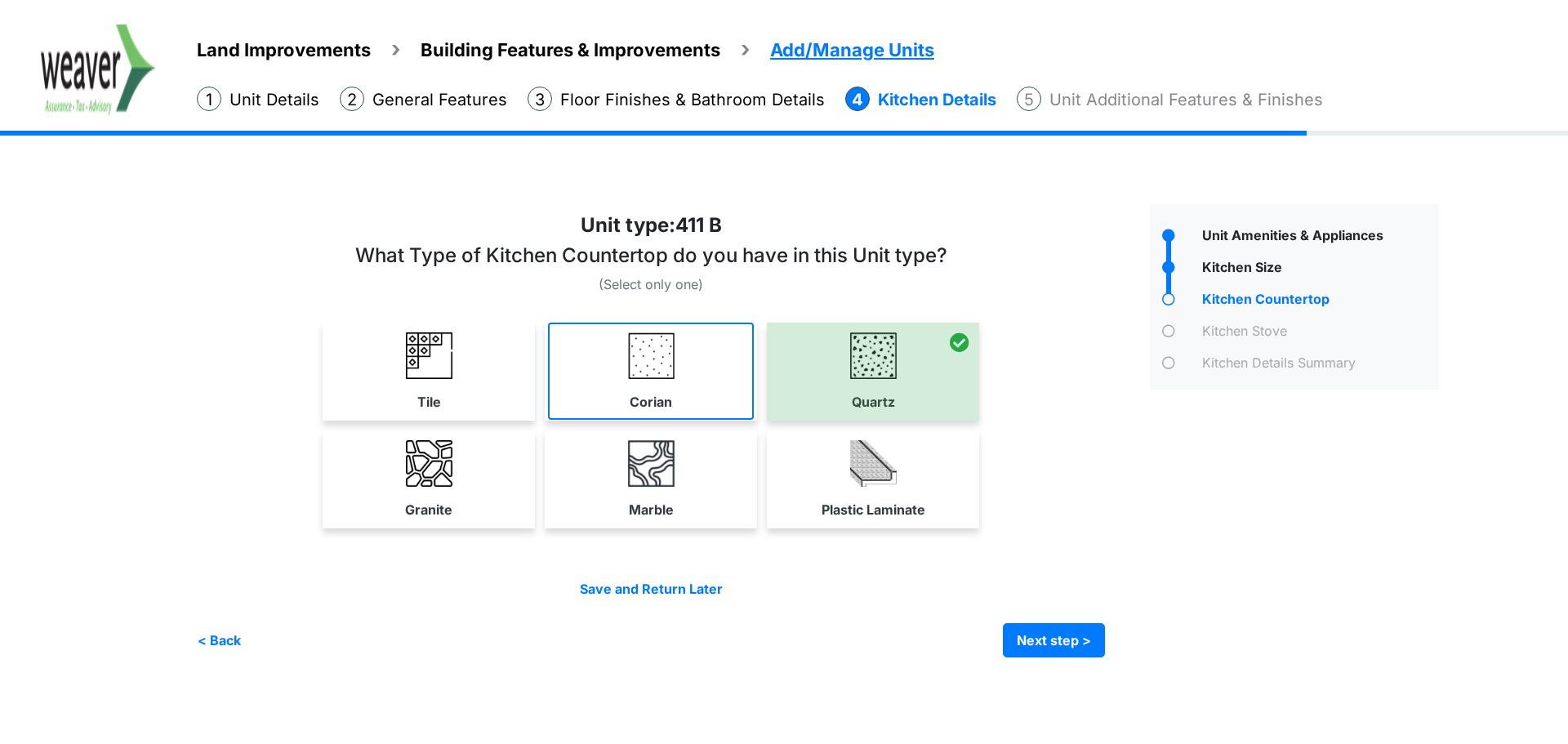
click at [643, 394] on label "Corian" at bounding box center [651, 402] width 42 height 20
select select "*"
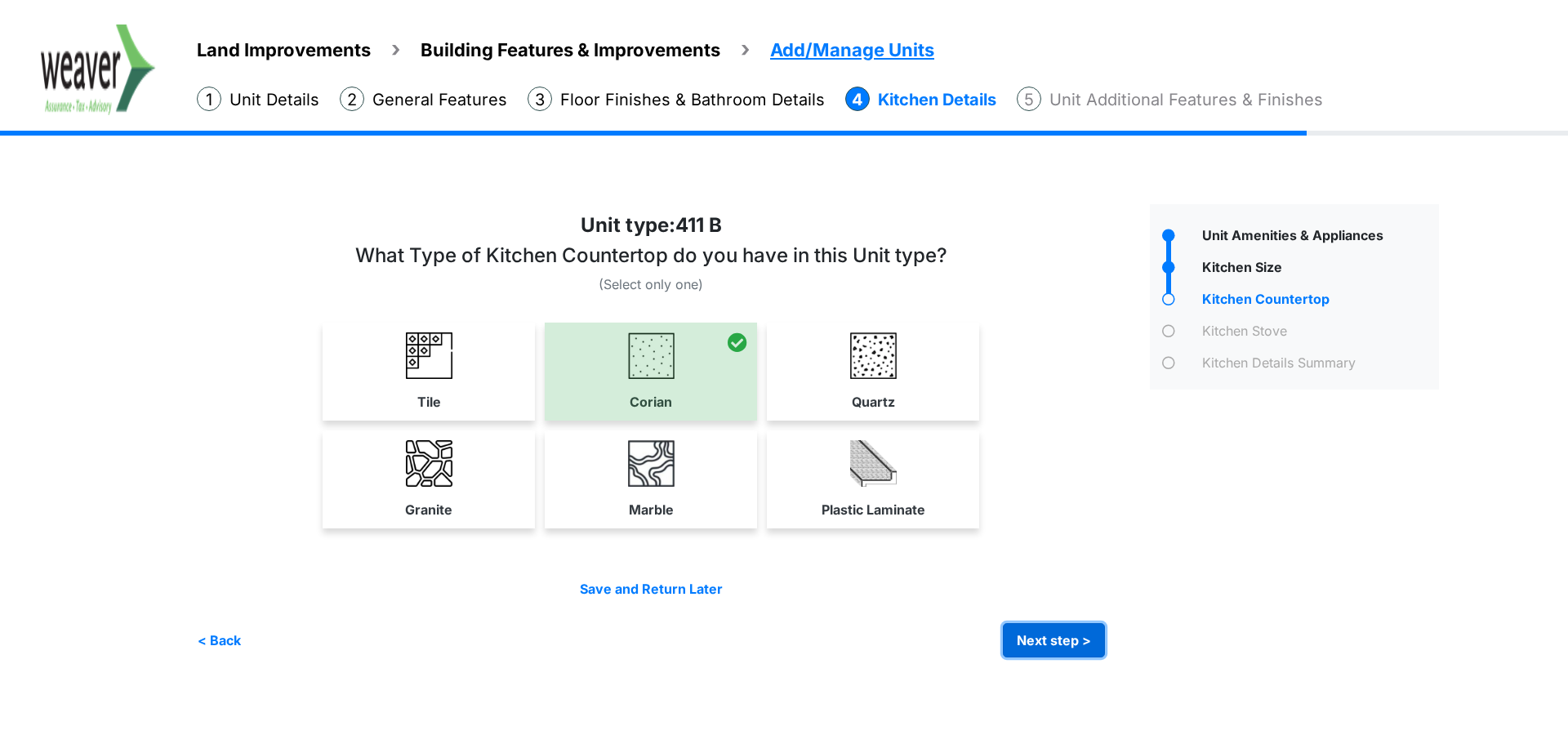
click at [1081, 632] on button "Next step >" at bounding box center [1054, 640] width 102 height 34
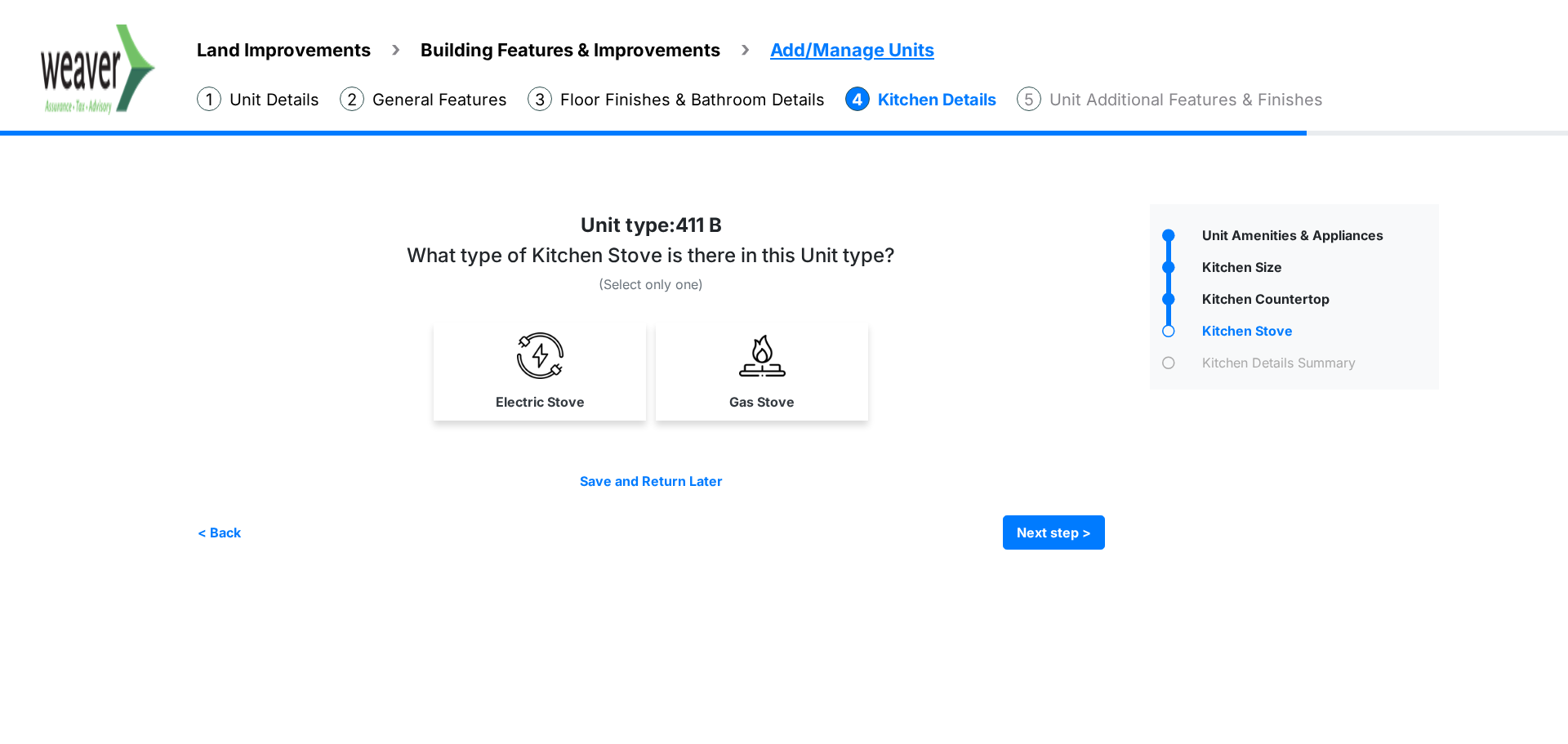
drag, startPoint x: 549, startPoint y: 400, endPoint x: 642, endPoint y: 391, distance: 93.4
click at [550, 399] on label "Electric Stove" at bounding box center [540, 402] width 89 height 20
select select "*"
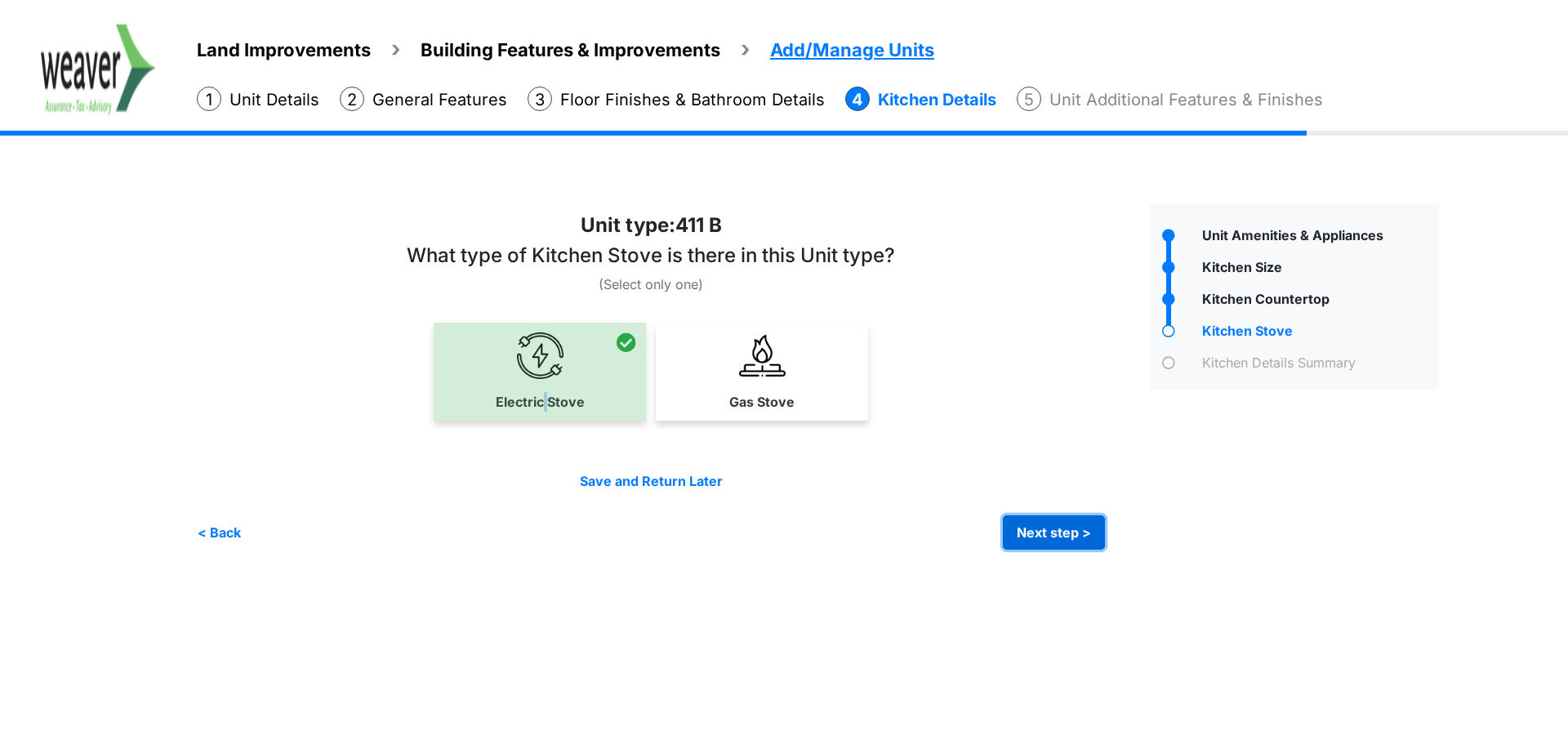
click at [1035, 519] on button "Next step >" at bounding box center [1054, 532] width 102 height 34
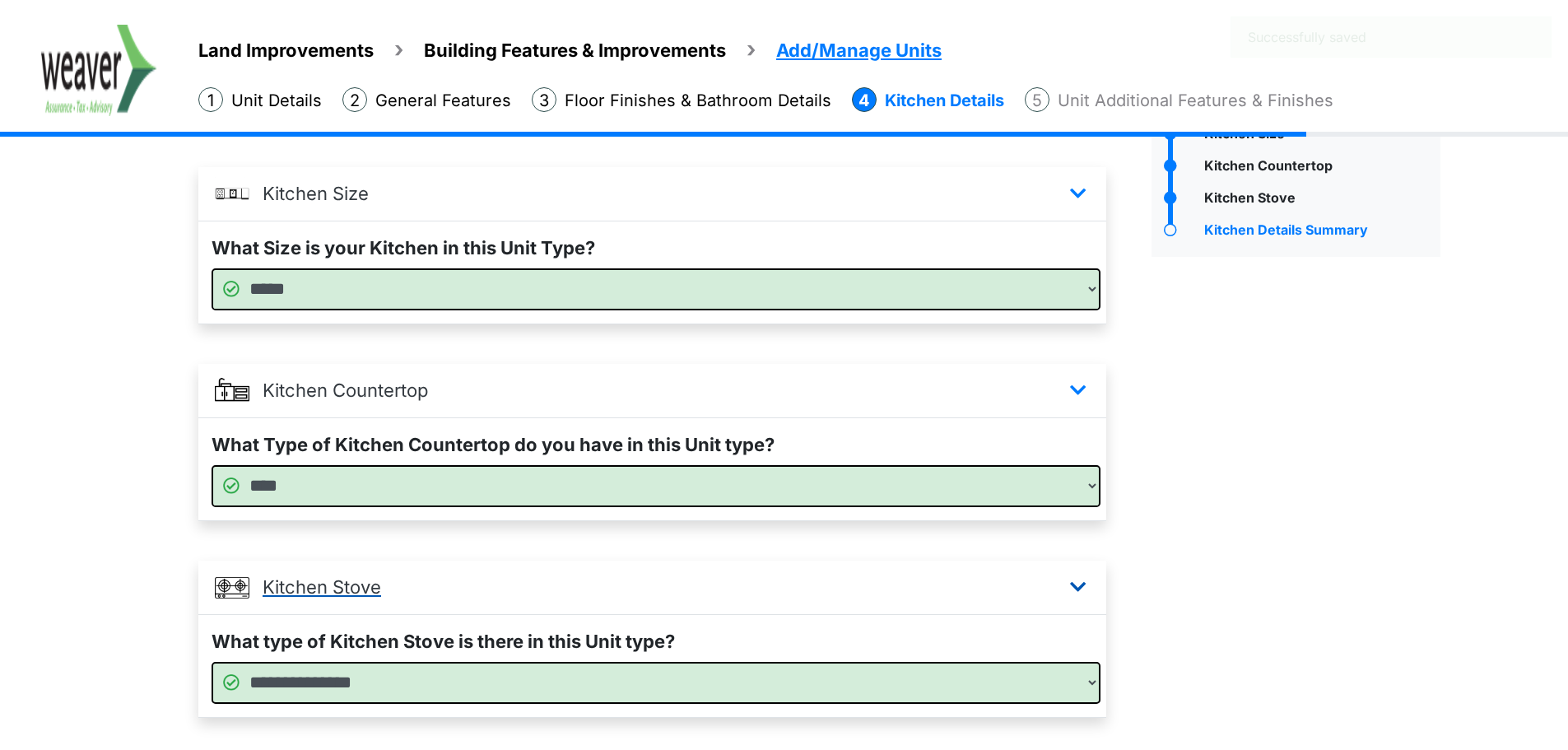
scroll to position [240, 0]
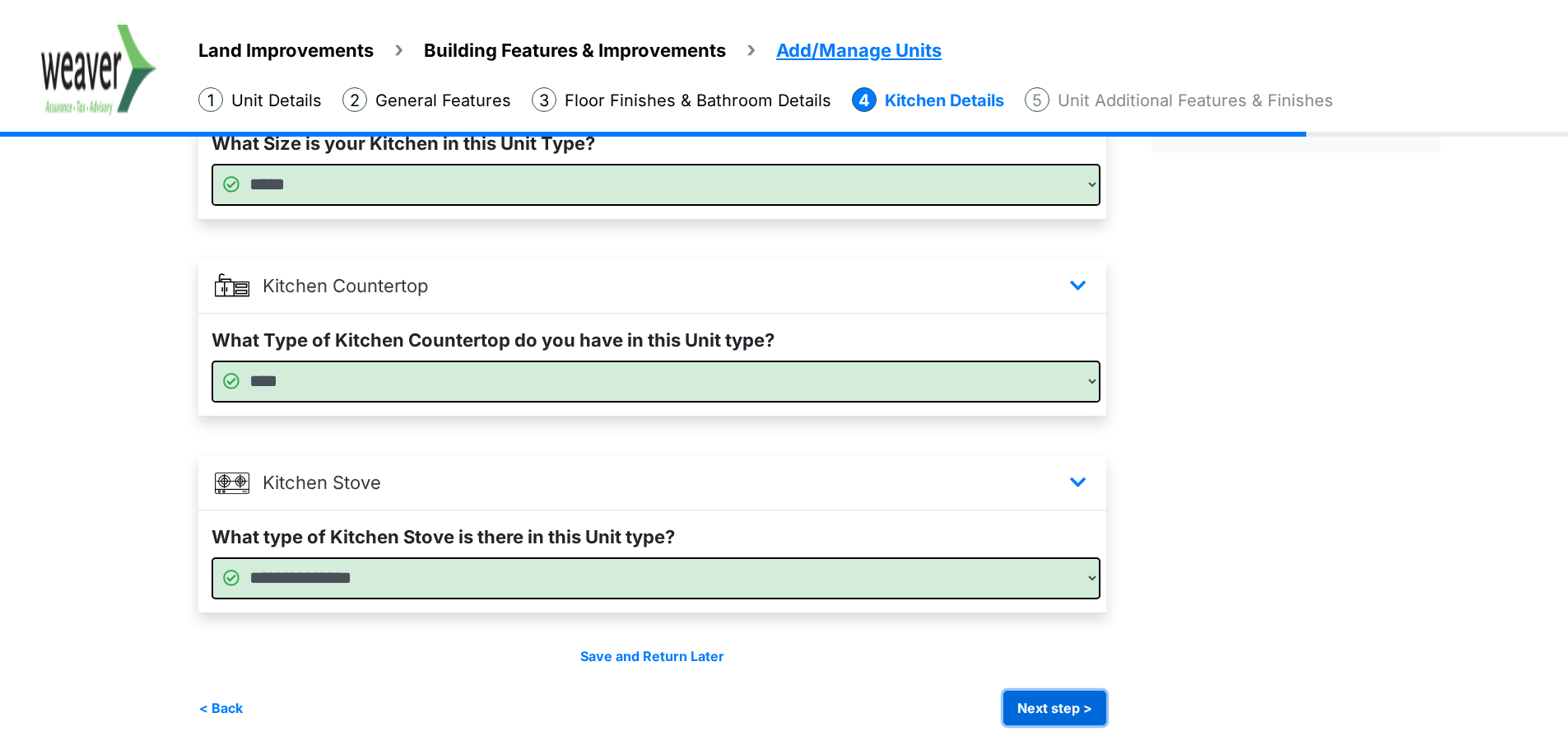
click at [1081, 700] on button "Next step >" at bounding box center [1055, 707] width 103 height 35
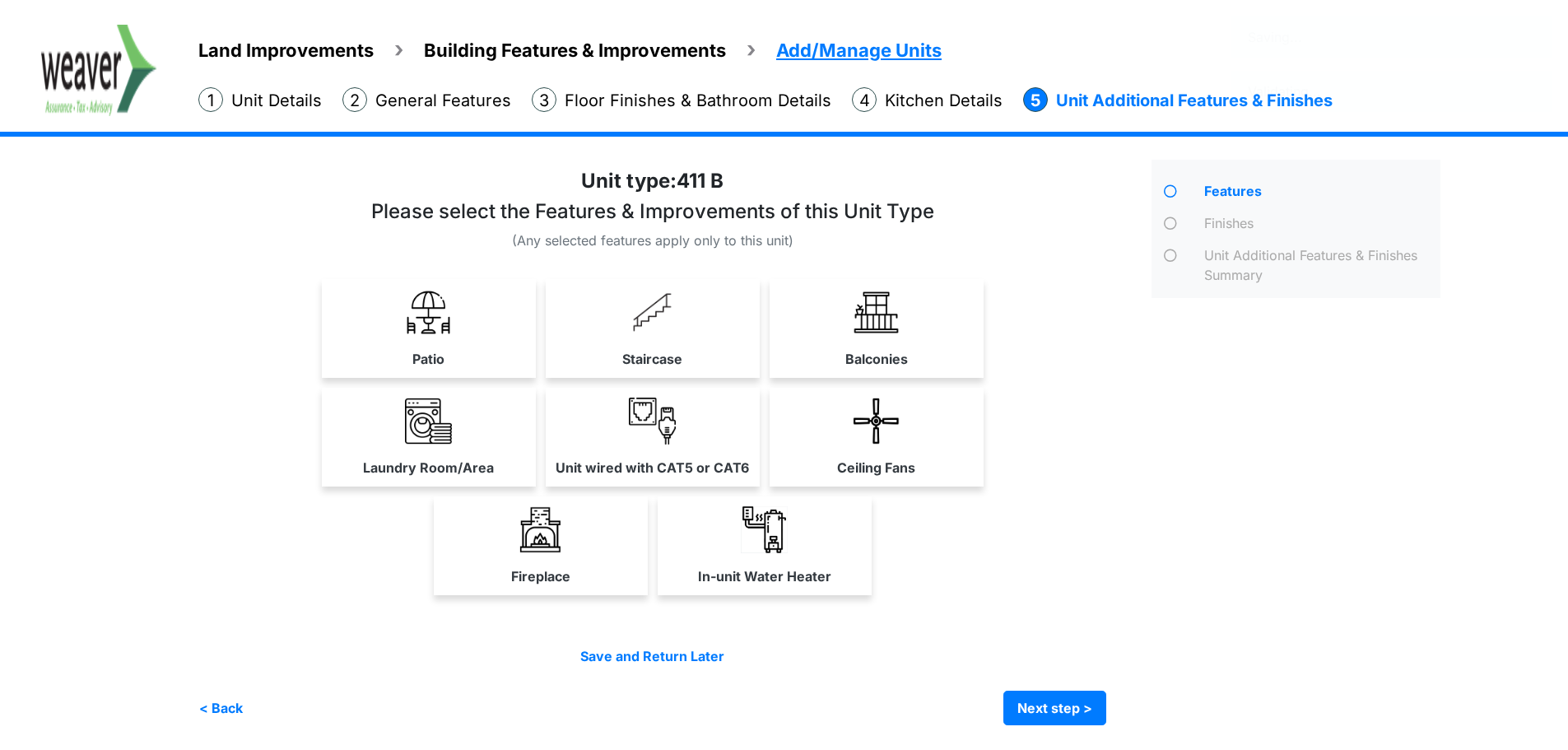
scroll to position [0, 0]
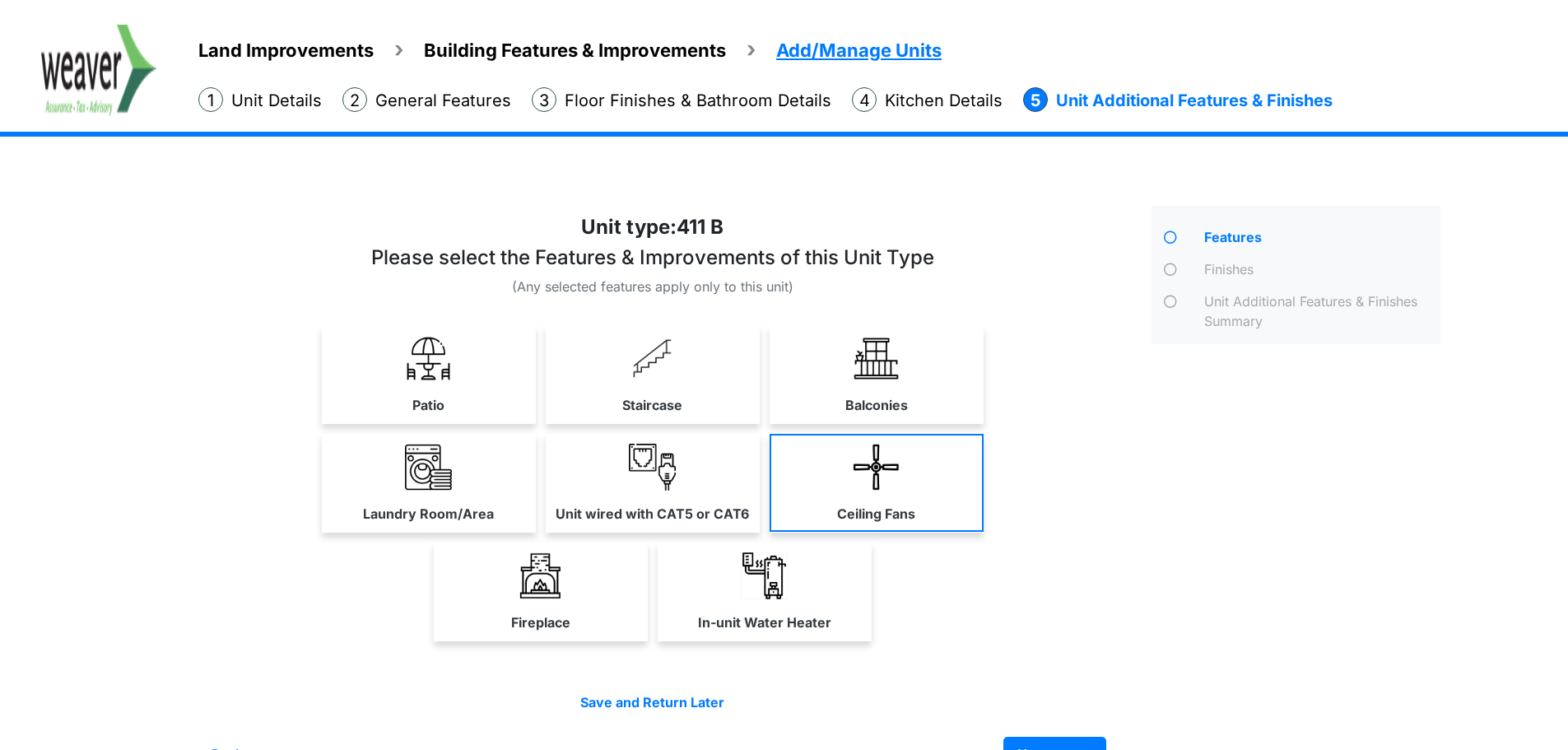
click at [905, 461] on link "Ceiling Fans" at bounding box center [877, 482] width 214 height 98
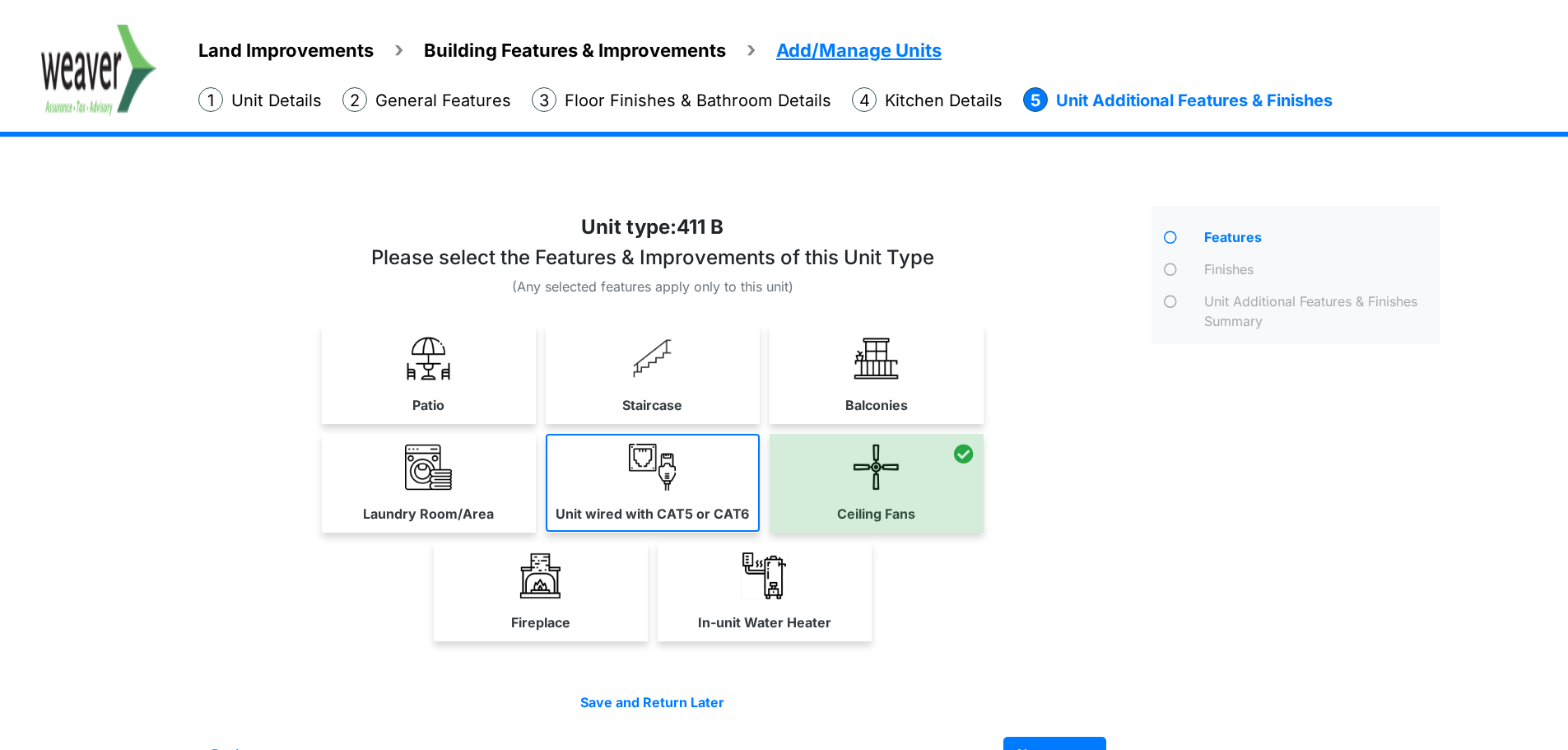
click at [583, 487] on link "Unit wired with CAT5 or CAT6" at bounding box center [653, 482] width 214 height 98
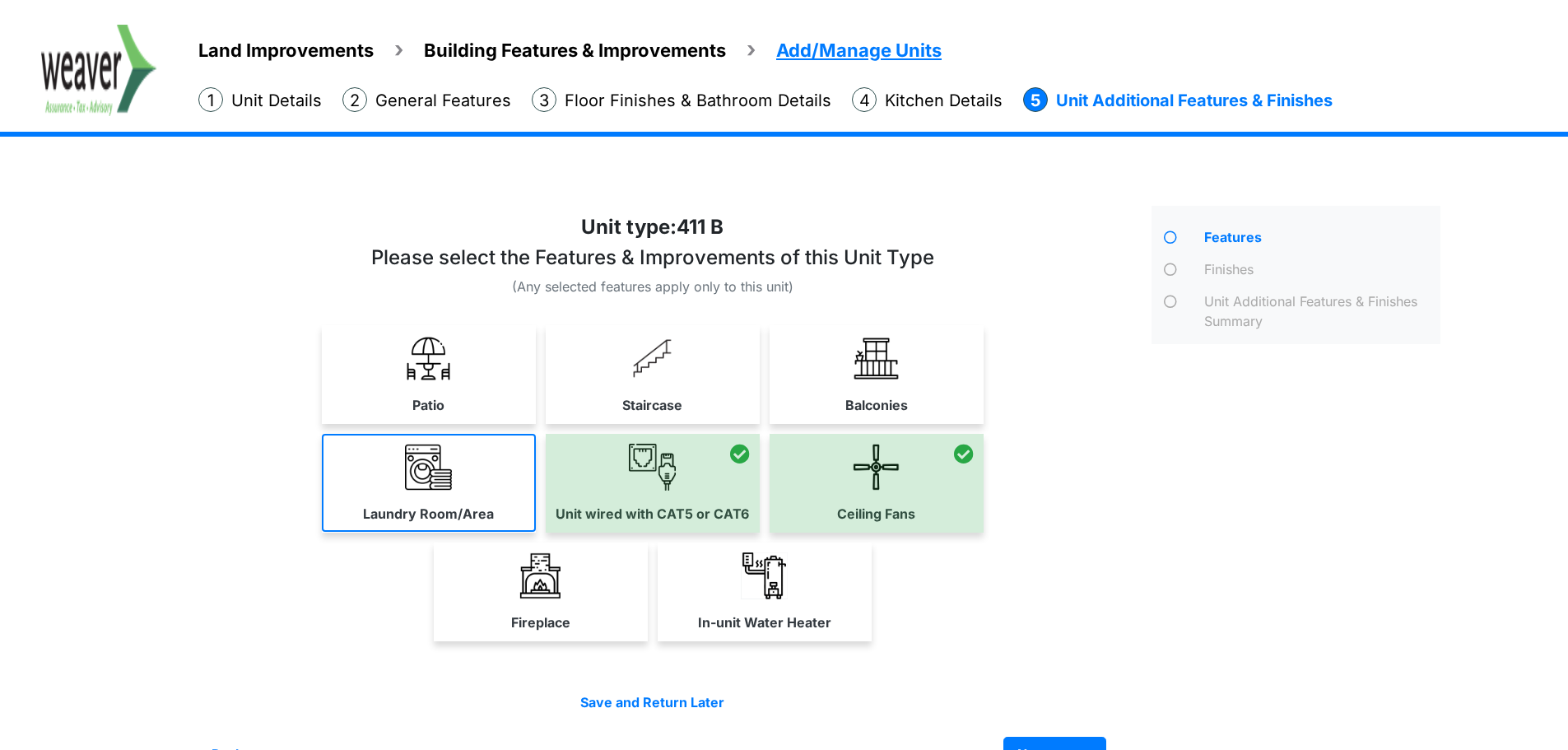
click at [395, 499] on link "Laundry Room/Area" at bounding box center [428, 482] width 214 height 98
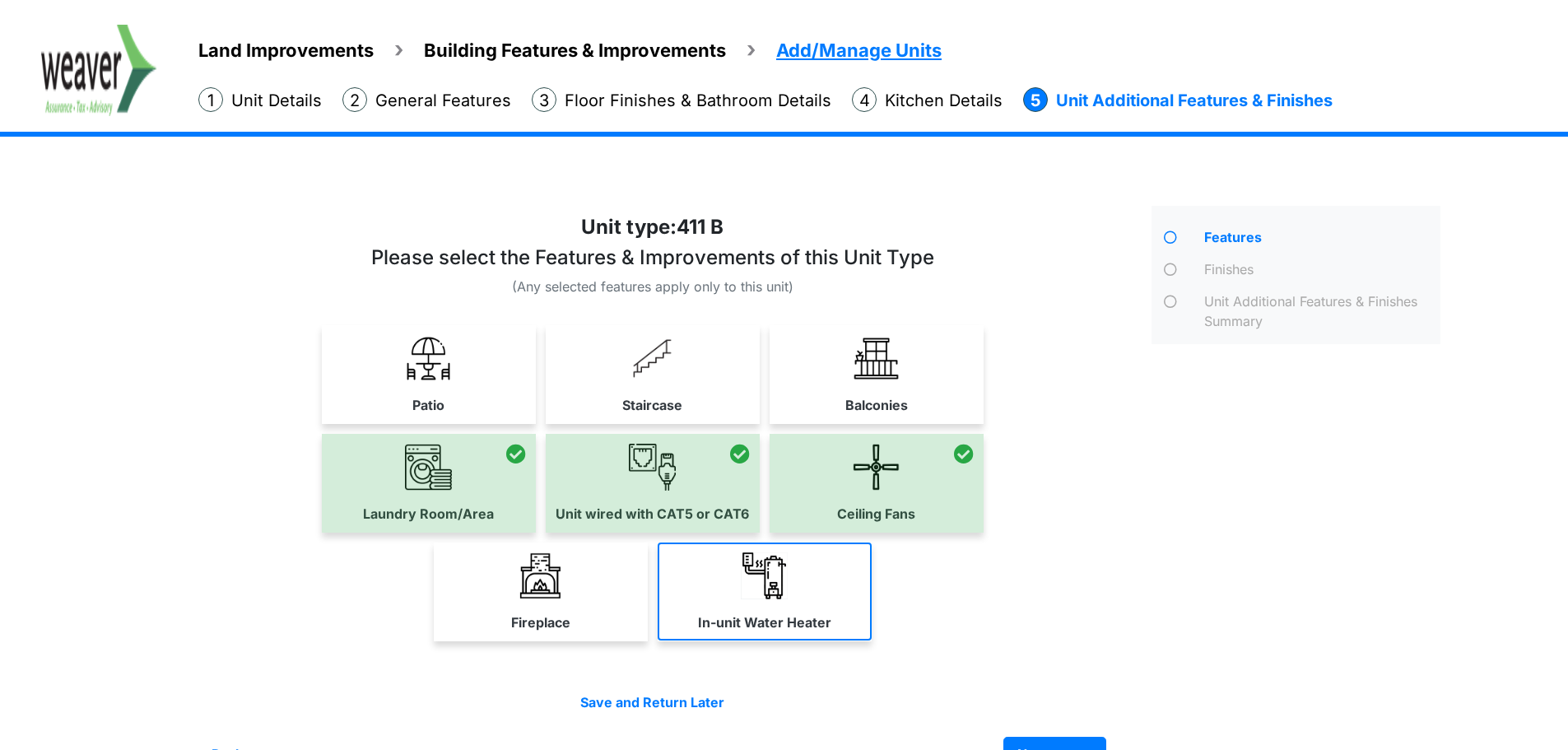
click at [776, 572] on img at bounding box center [764, 575] width 47 height 47
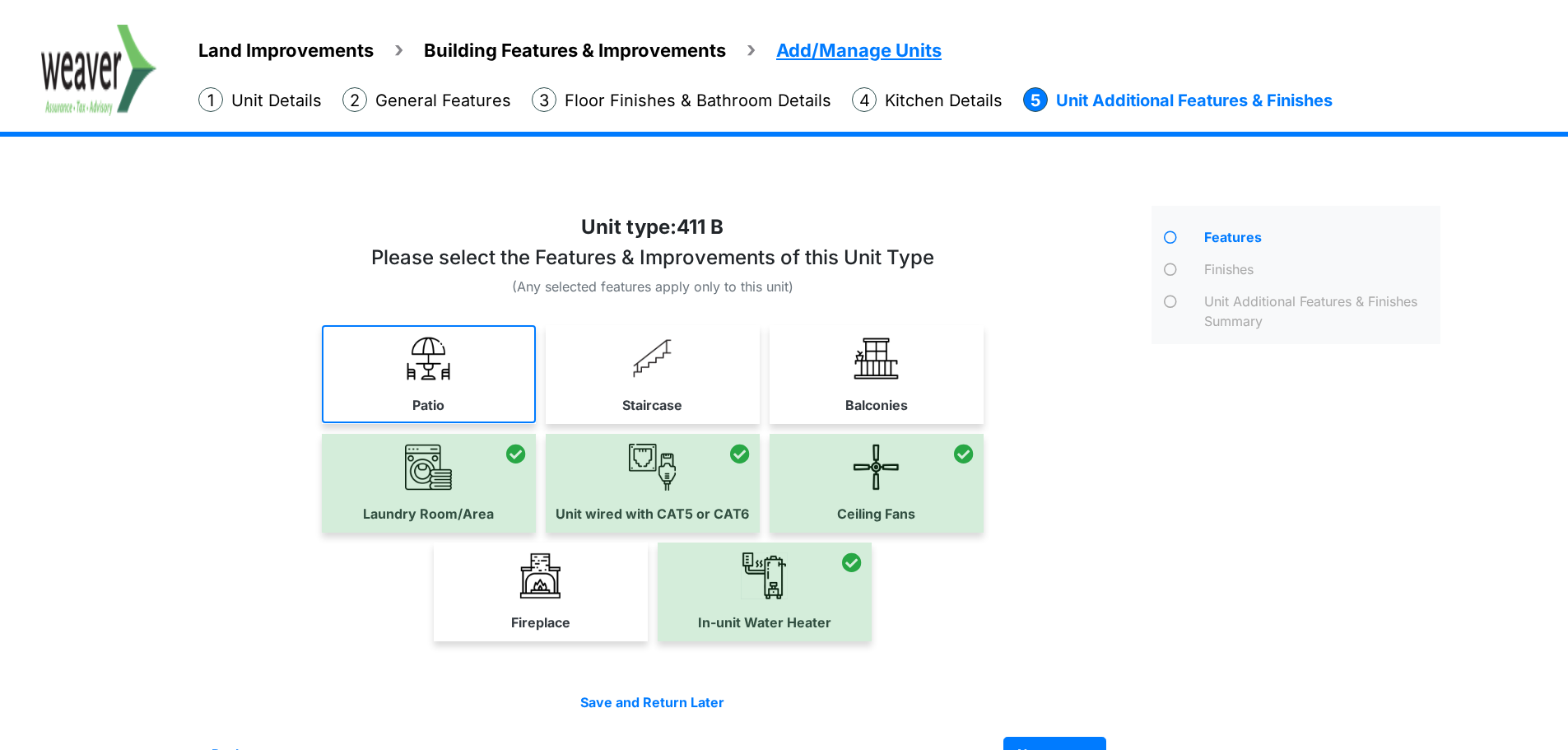
click at [486, 380] on link "Patio" at bounding box center [428, 374] width 214 height 98
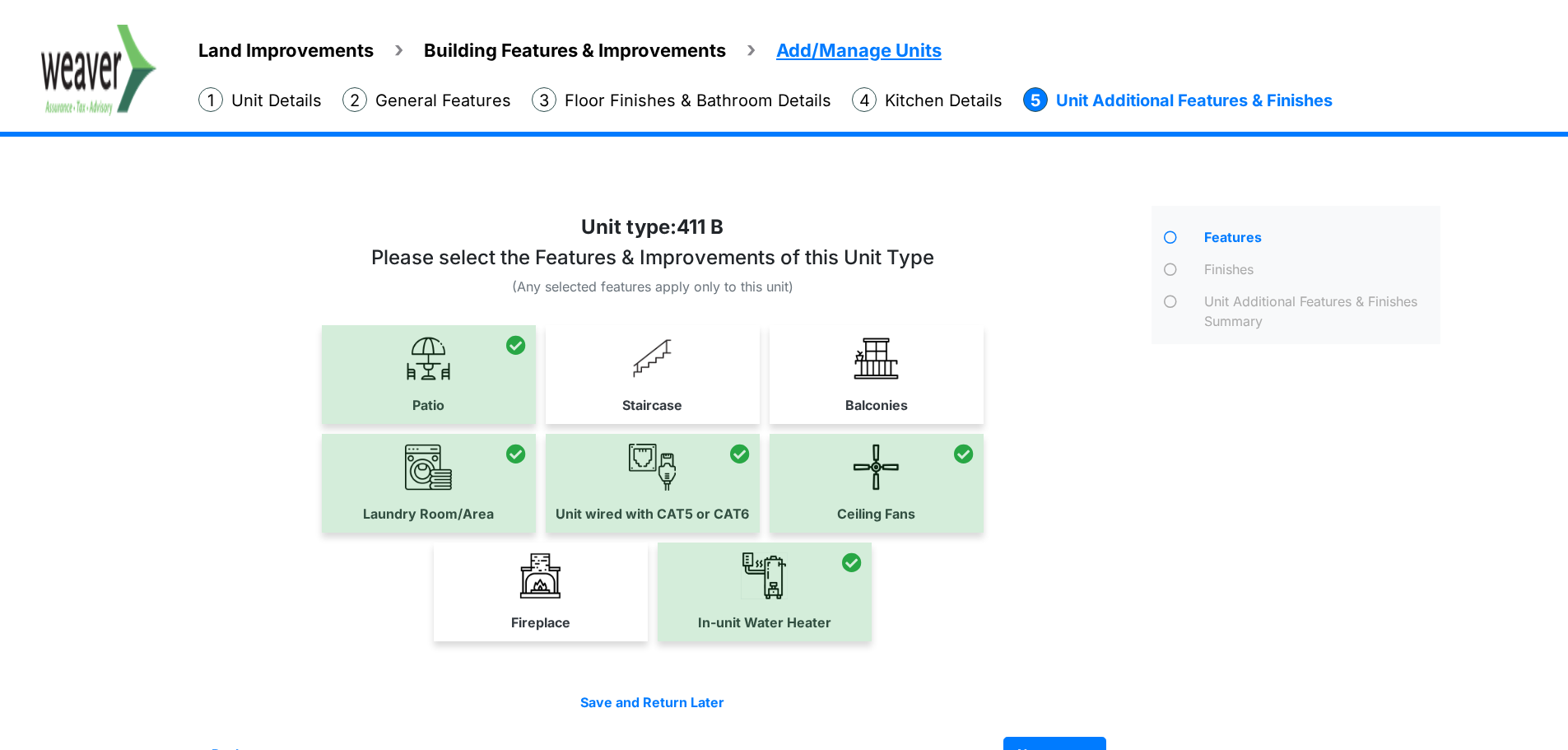
drag, startPoint x: 462, startPoint y: 394, endPoint x: 619, endPoint y: 428, distance: 160.6
click at [462, 394] on div at bounding box center [428, 375] width 214 height 99
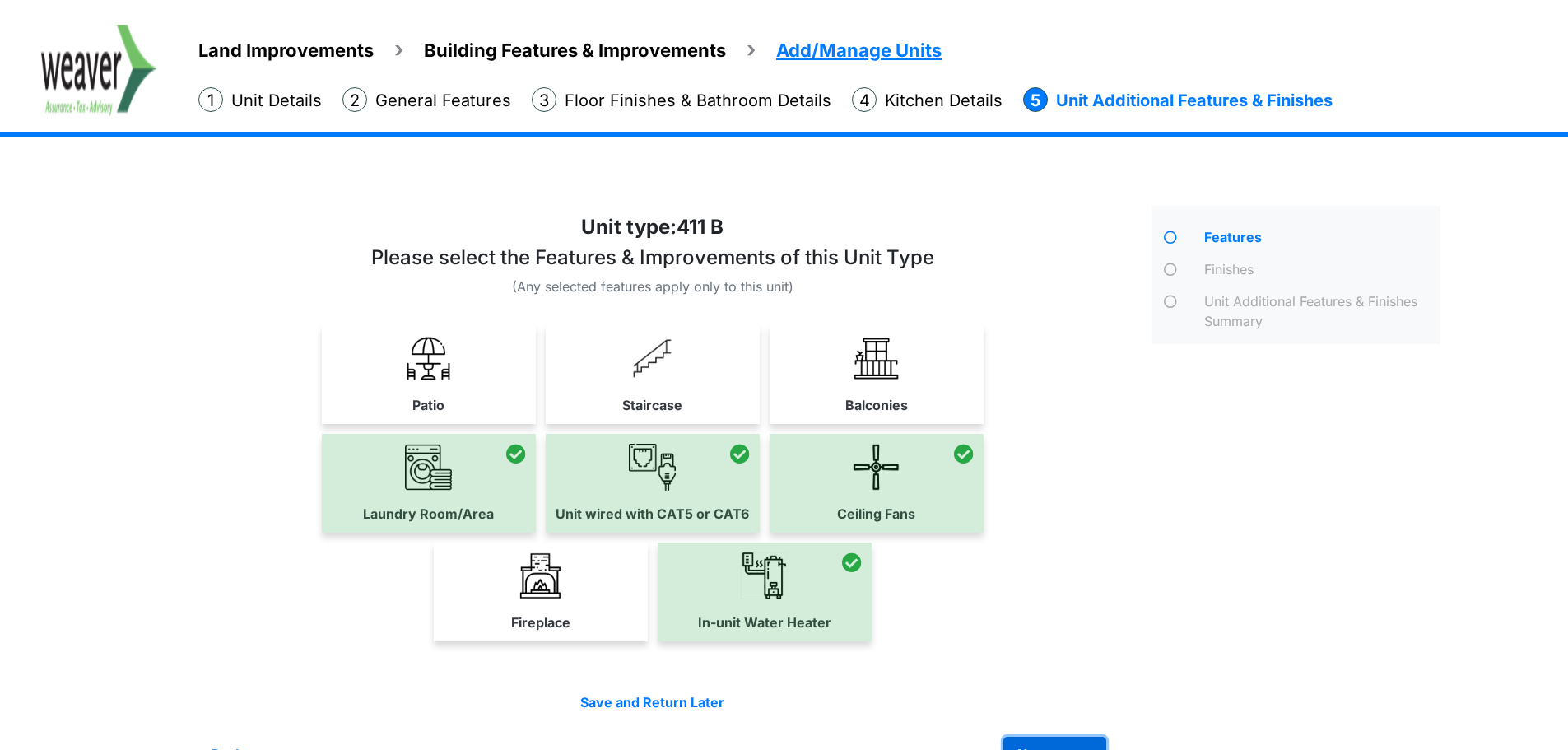
click at [1076, 737] on button "Next step >" at bounding box center [1055, 754] width 103 height 35
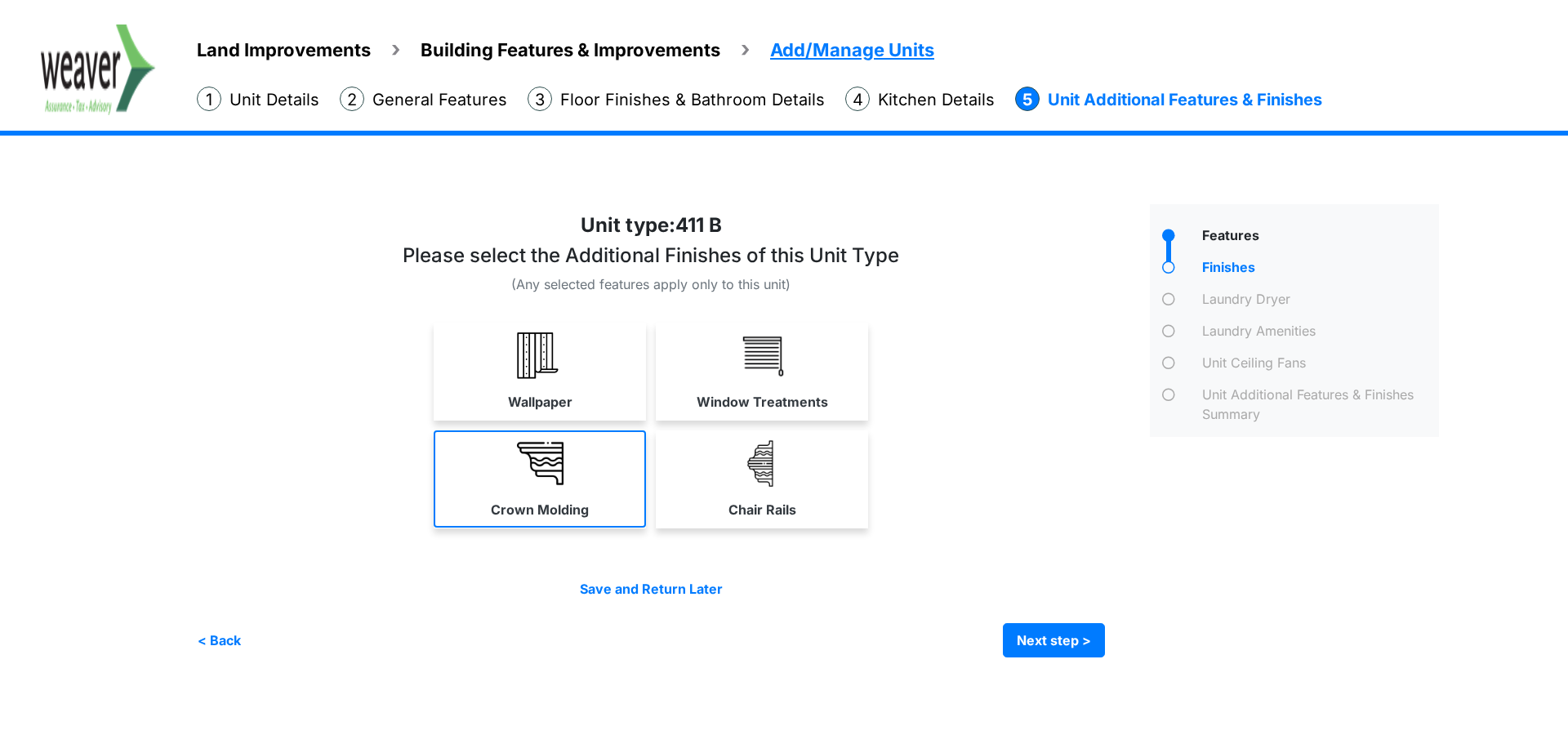
click at [487, 451] on link "Crown Molding" at bounding box center [540, 478] width 213 height 97
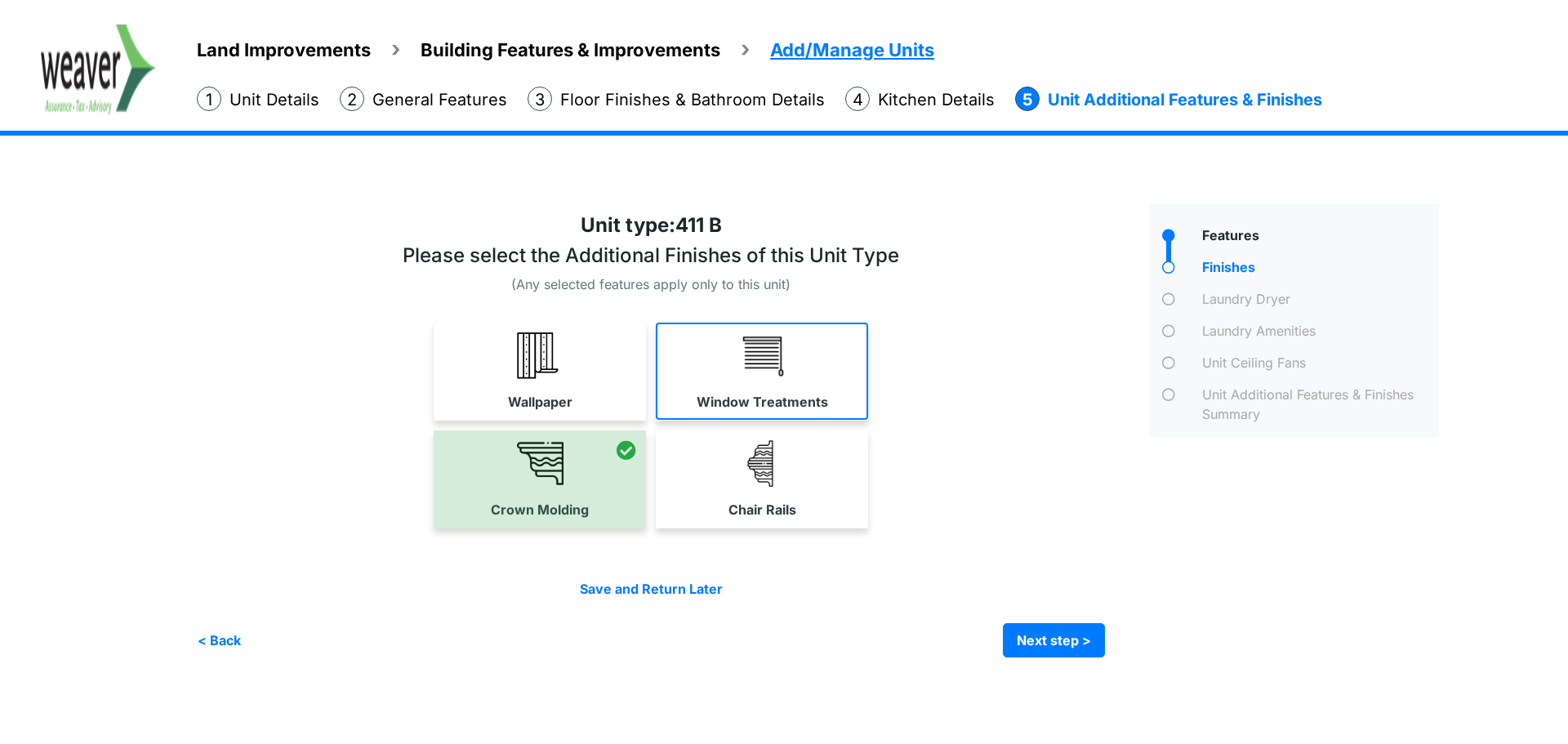
click at [802, 381] on link "Window Treatments" at bounding box center [762, 371] width 213 height 97
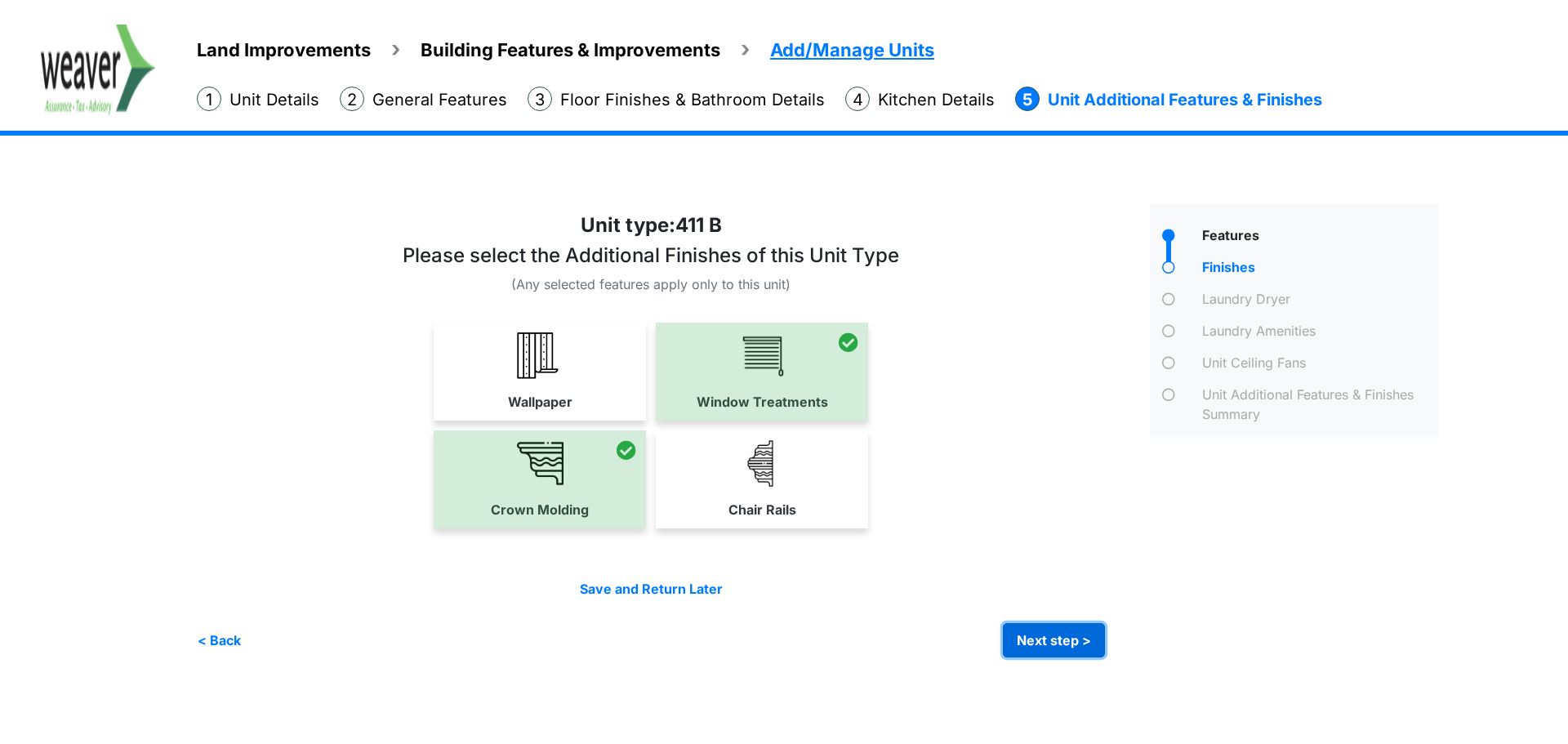
click at [1068, 656] on button "Next step >" at bounding box center [1054, 640] width 102 height 34
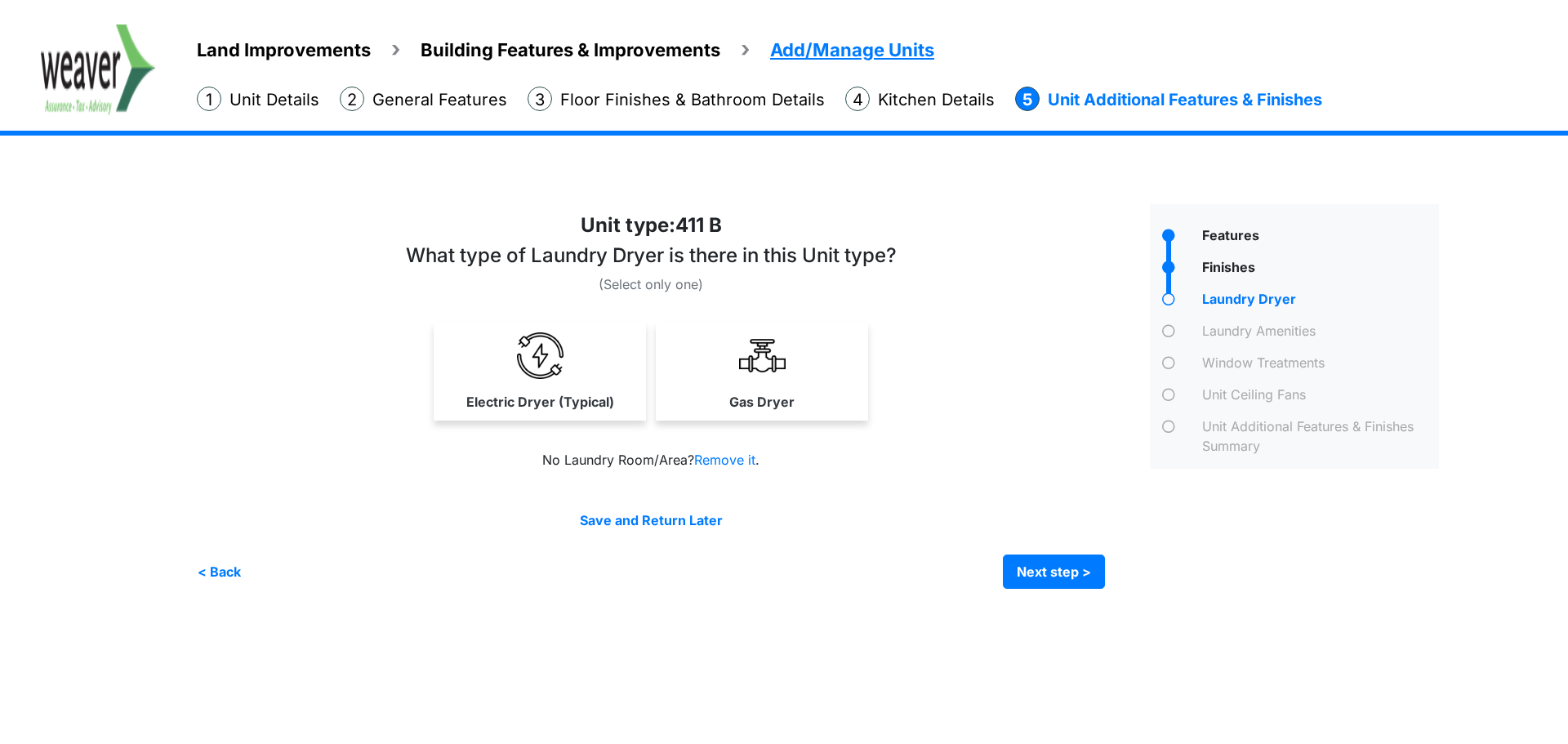
drag, startPoint x: 569, startPoint y: 382, endPoint x: 836, endPoint y: 502, distance: 292.7
click at [583, 382] on link "Electric Dryer (Typical)" at bounding box center [539, 371] width 206 height 97
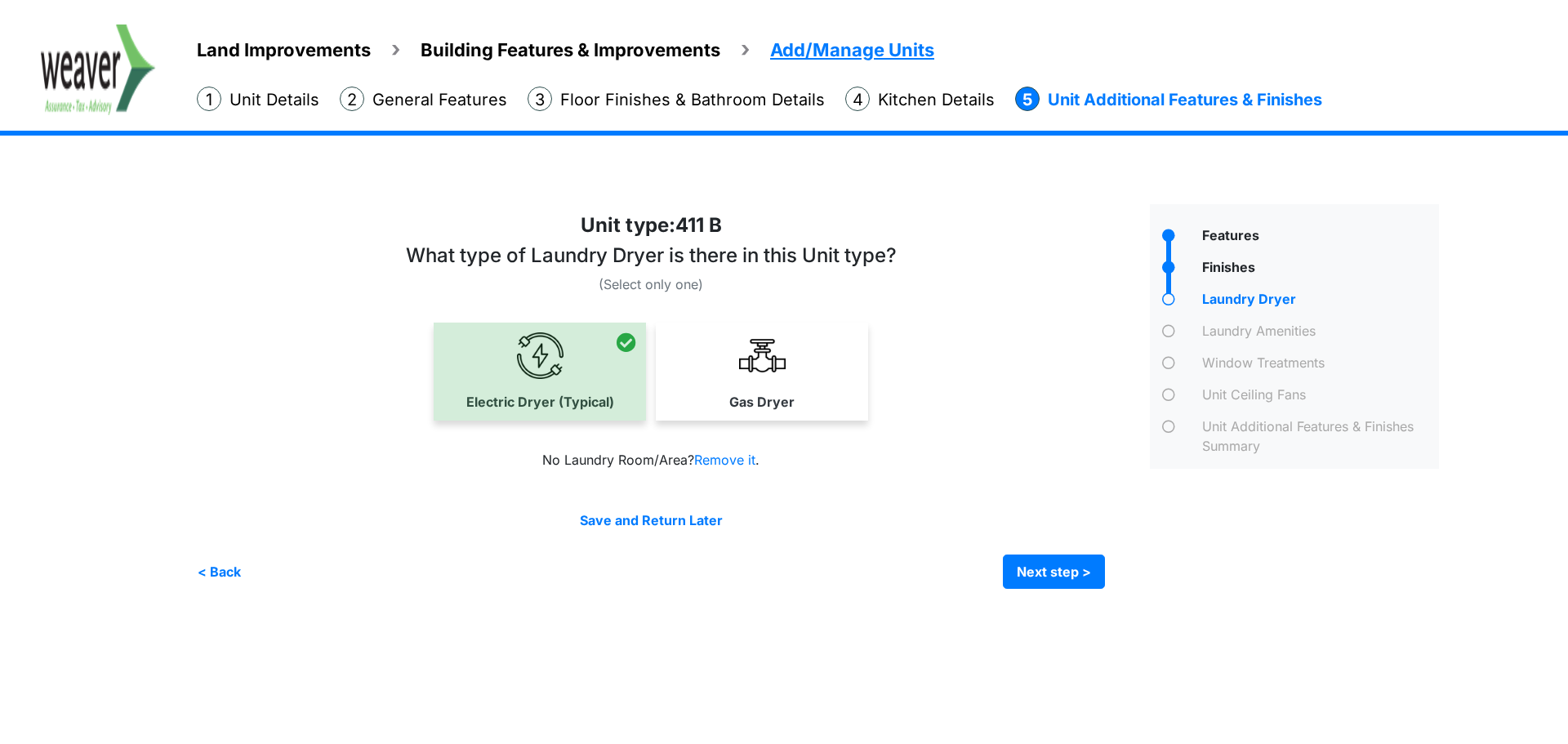
click at [1068, 590] on div "Irrigation Flag pole" at bounding box center [824, 392] width 1255 height 442
click at [1065, 574] on button "Next step >" at bounding box center [1054, 571] width 102 height 34
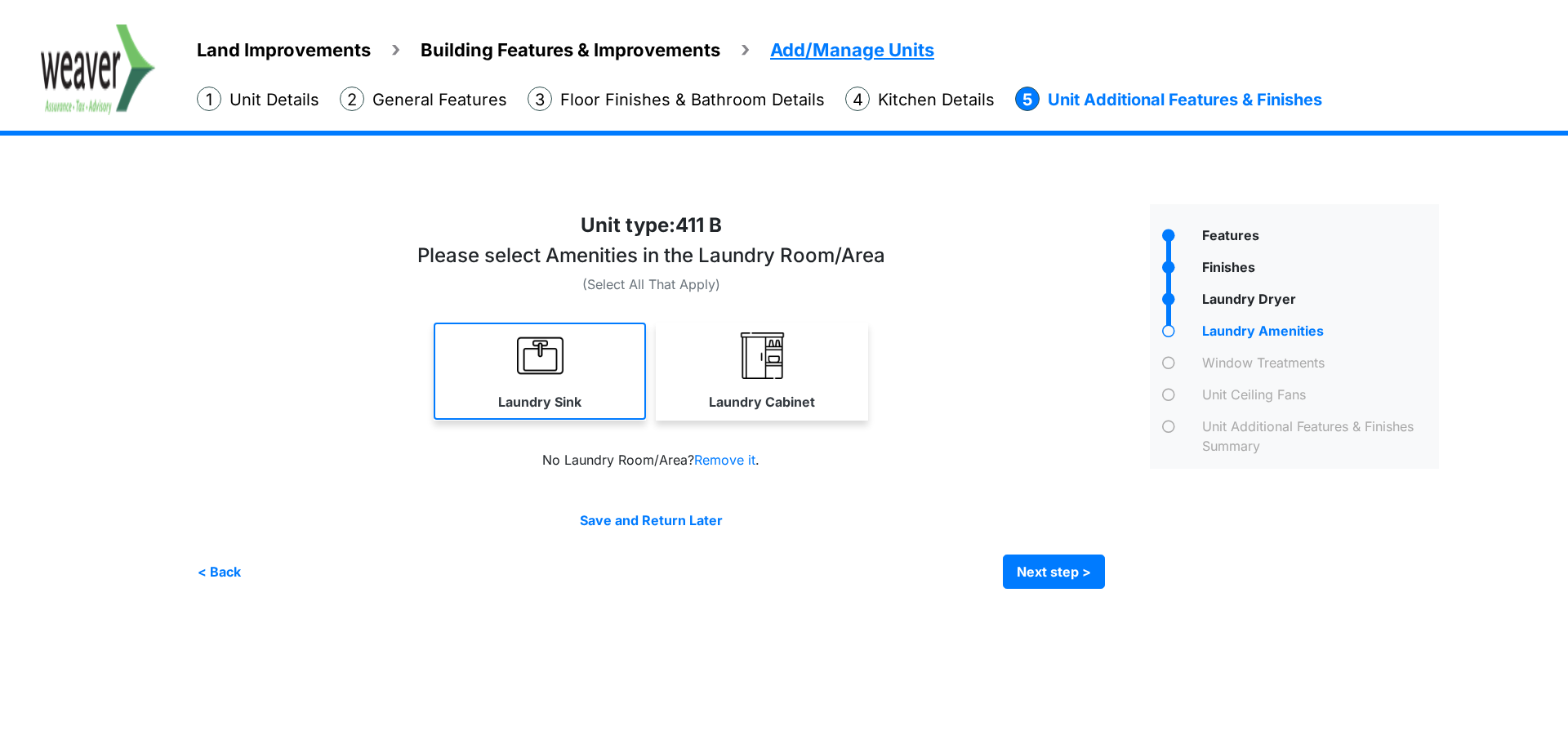
click at [588, 382] on link "Laundry Sink" at bounding box center [540, 371] width 213 height 97
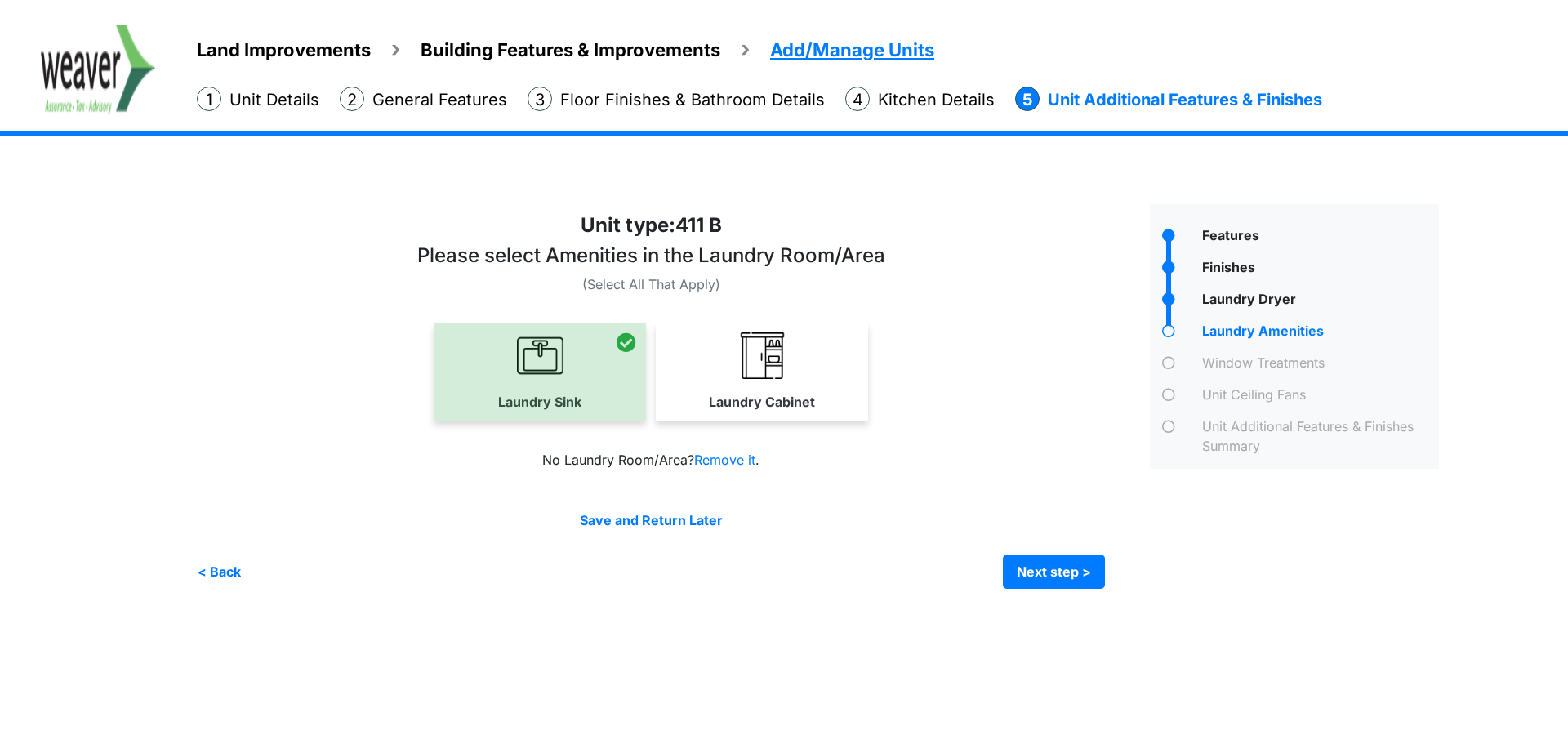
drag, startPoint x: 496, startPoint y: 357, endPoint x: 1278, endPoint y: 504, distance: 795.7
click at [497, 356] on div at bounding box center [540, 372] width 213 height 98
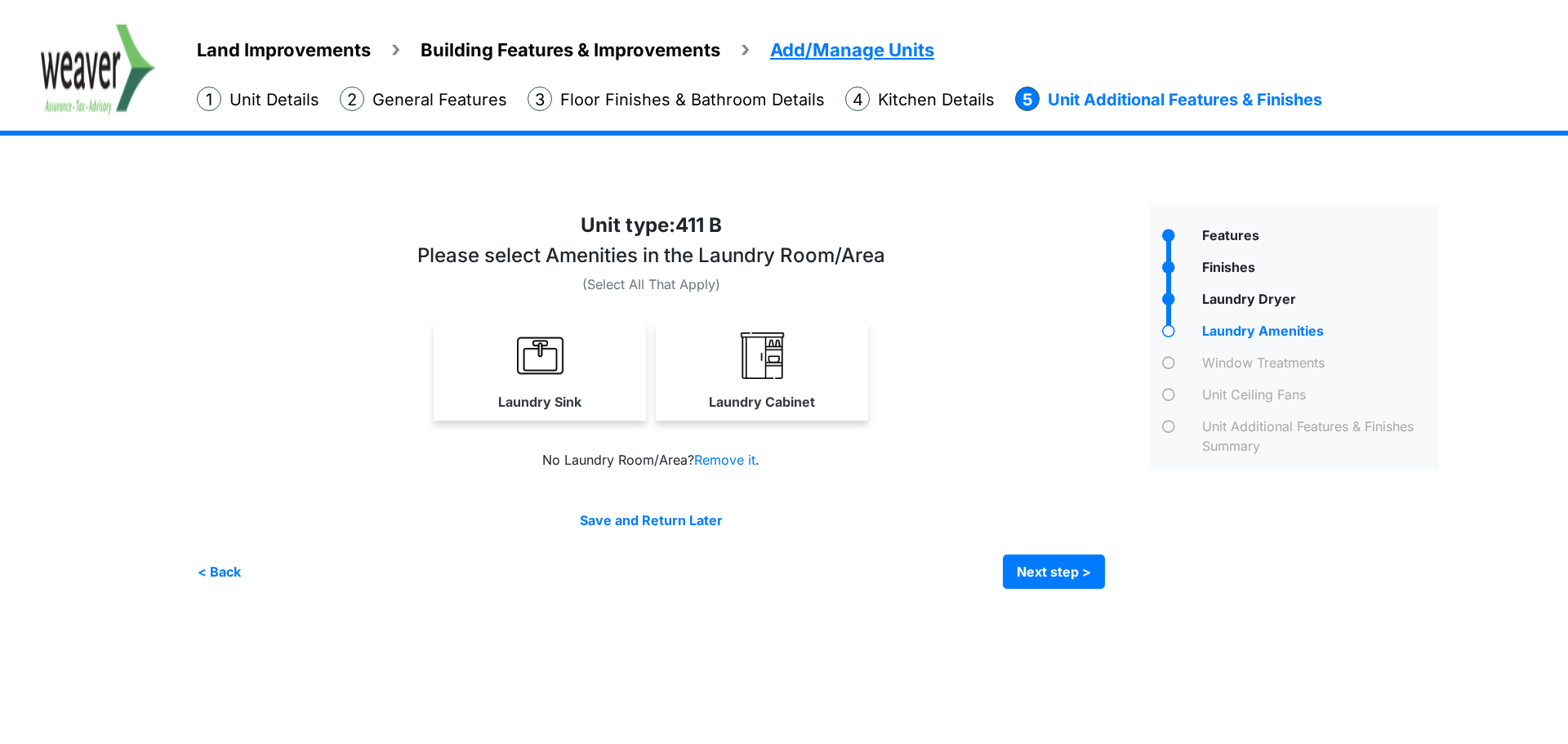
drag, startPoint x: 732, startPoint y: 373, endPoint x: 742, endPoint y: 373, distance: 10.0
click at [738, 373] on link "Laundry Cabinet" at bounding box center [762, 371] width 213 height 97
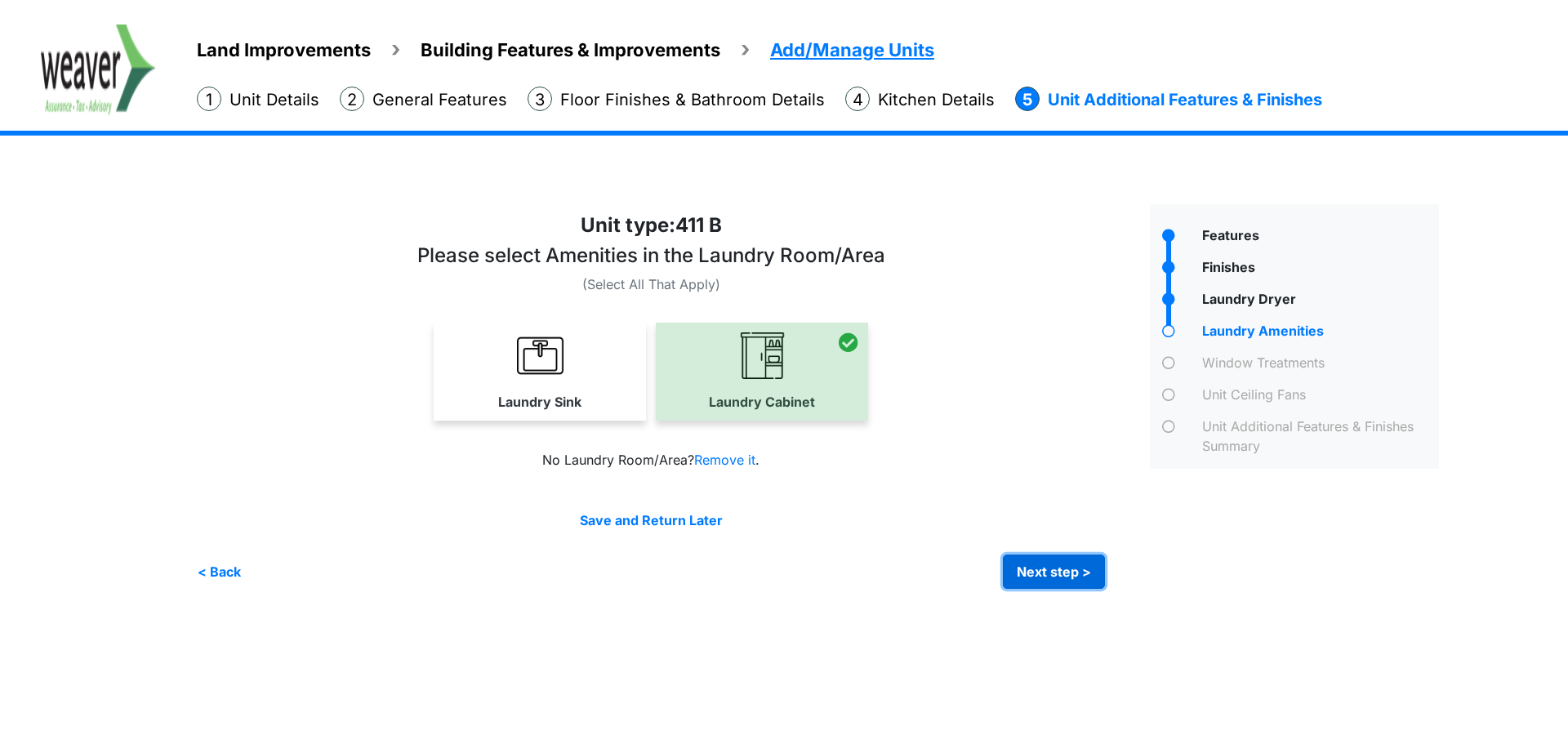
drag, startPoint x: 1035, startPoint y: 584, endPoint x: 1045, endPoint y: 576, distance: 12.8
click at [1039, 582] on button "Next step >" at bounding box center [1054, 571] width 102 height 34
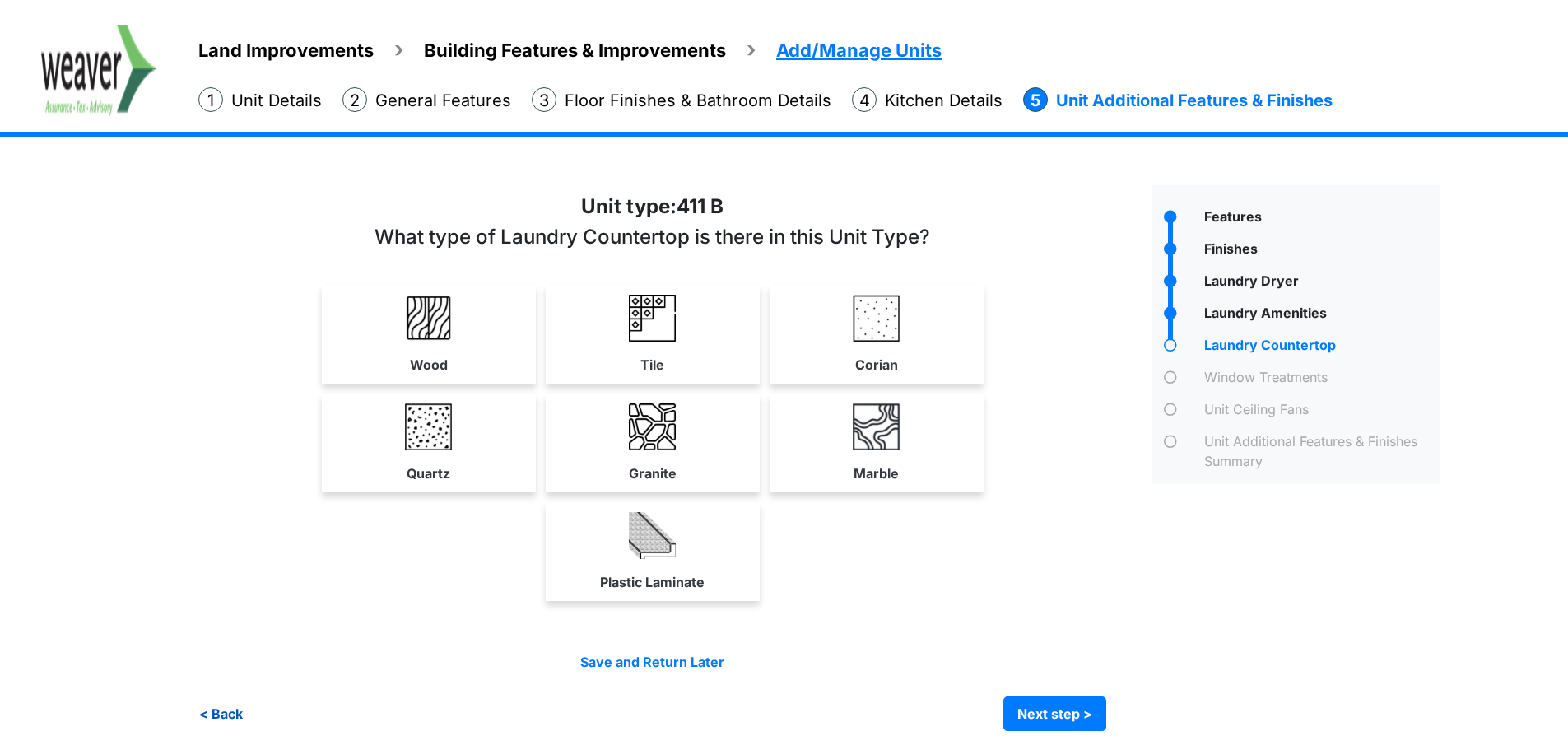
scroll to position [27, 0]
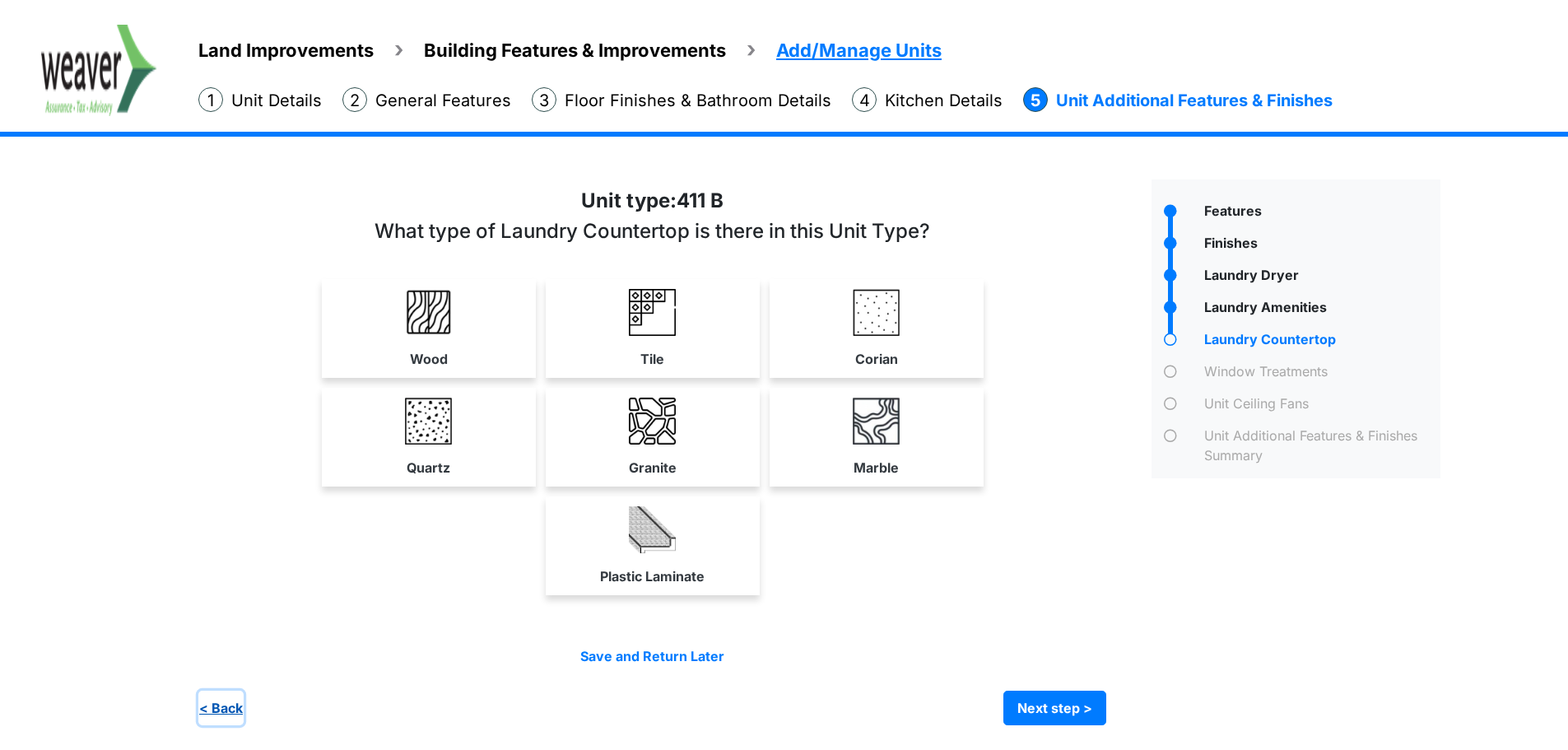
click at [202, 712] on button "< Back" at bounding box center [221, 707] width 46 height 35
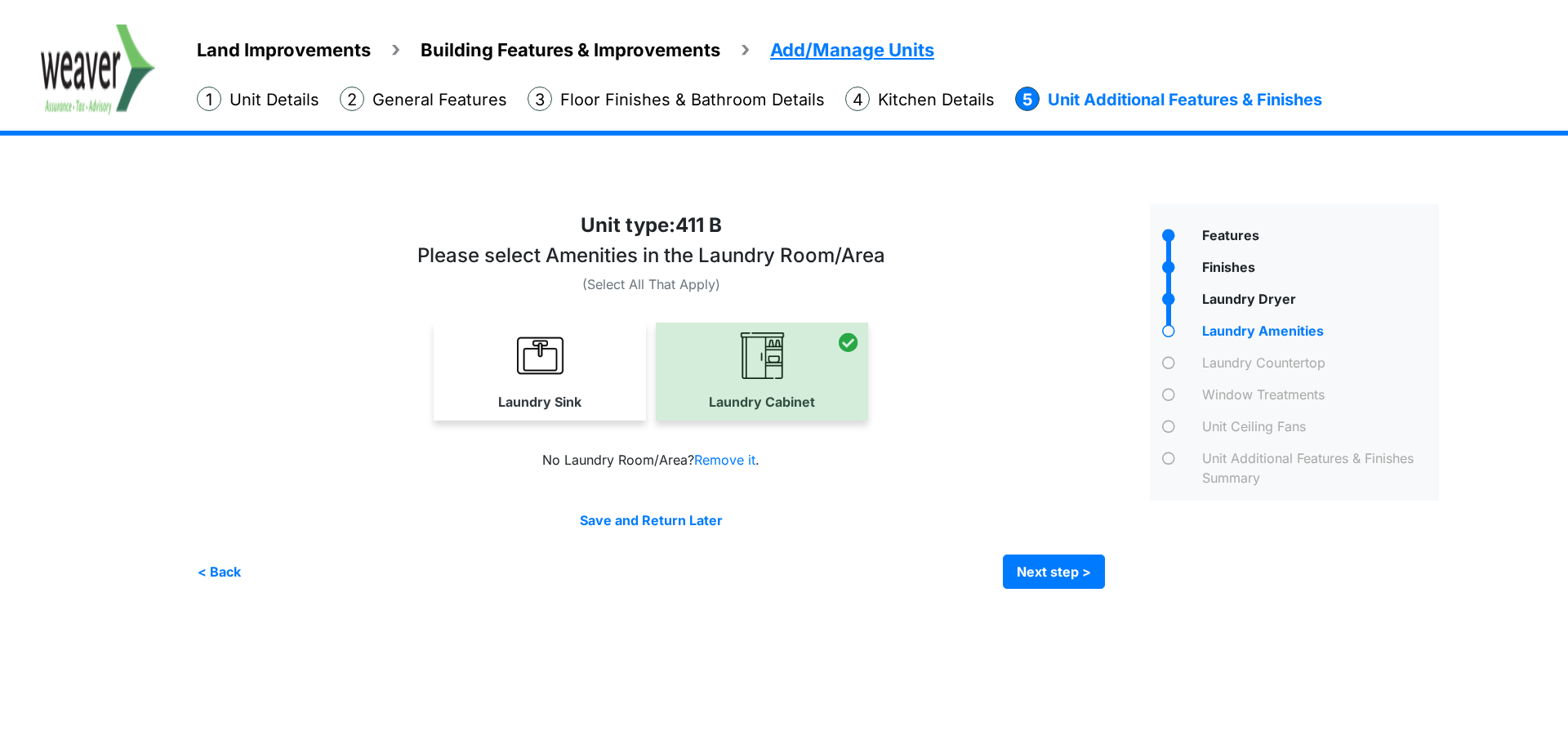
drag, startPoint x: 804, startPoint y: 346, endPoint x: 1055, endPoint y: 454, distance: 273.2
click at [813, 352] on div at bounding box center [762, 372] width 213 height 98
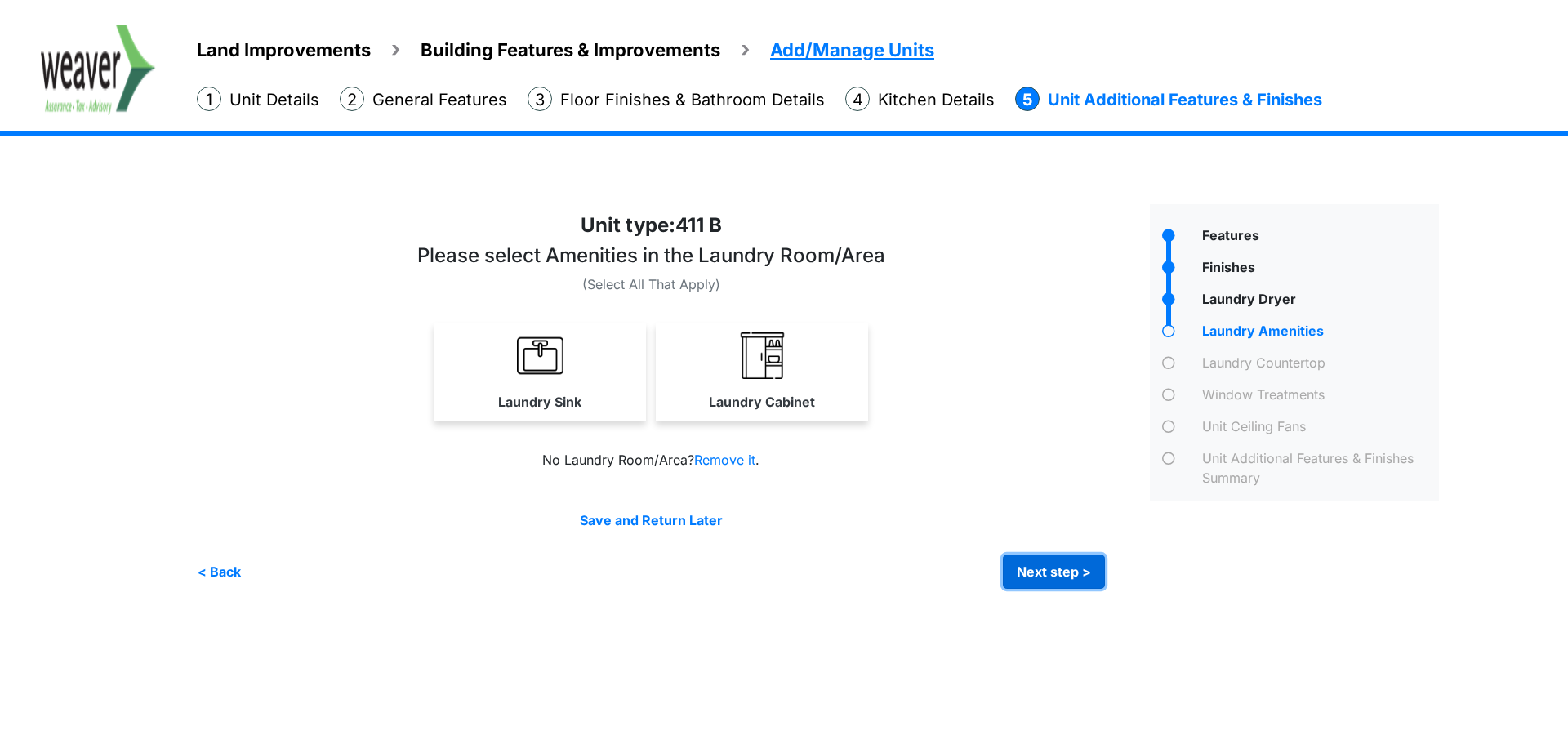
click at [1068, 566] on button "Next step >" at bounding box center [1054, 571] width 102 height 34
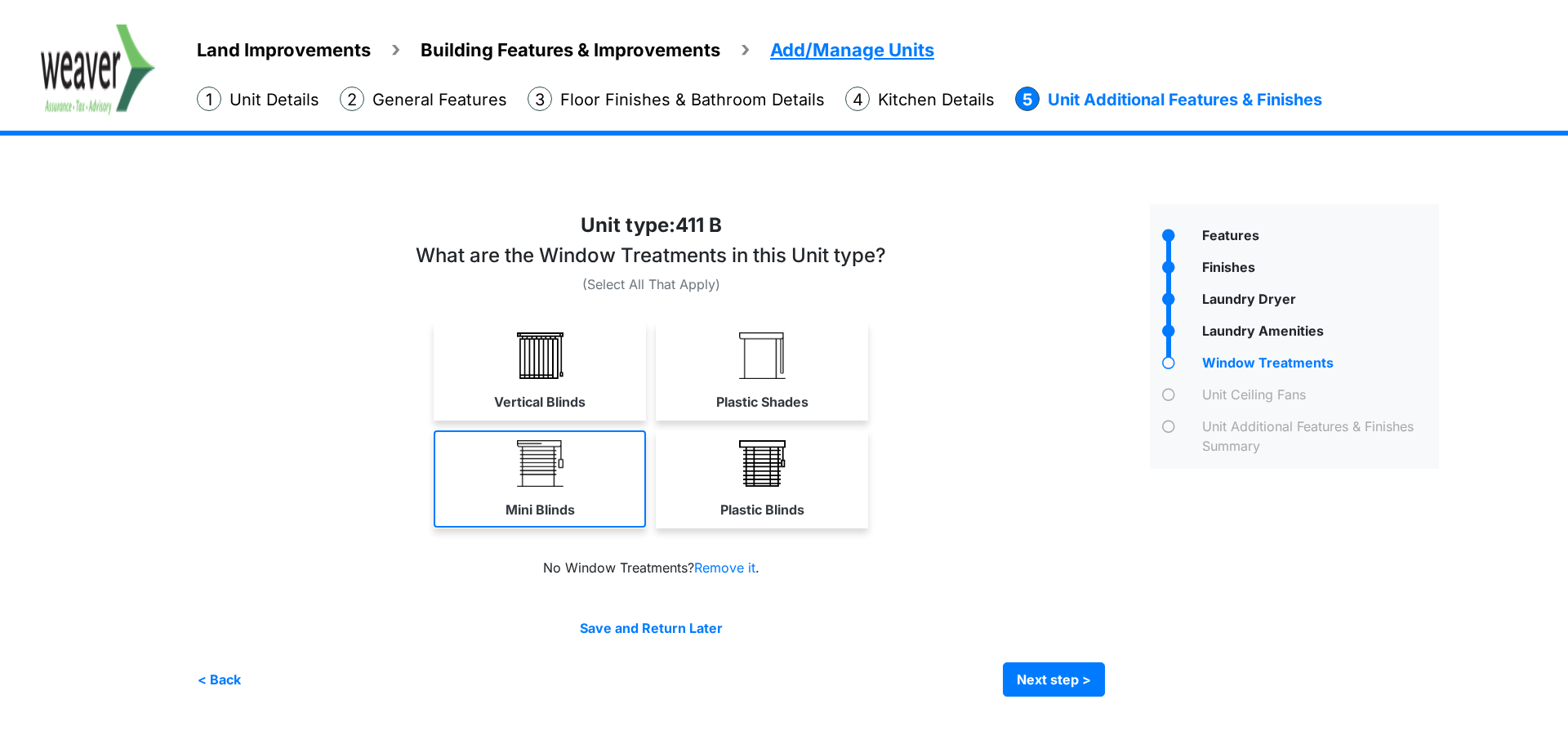
click at [564, 483] on link "Mini Blinds" at bounding box center [540, 478] width 213 height 97
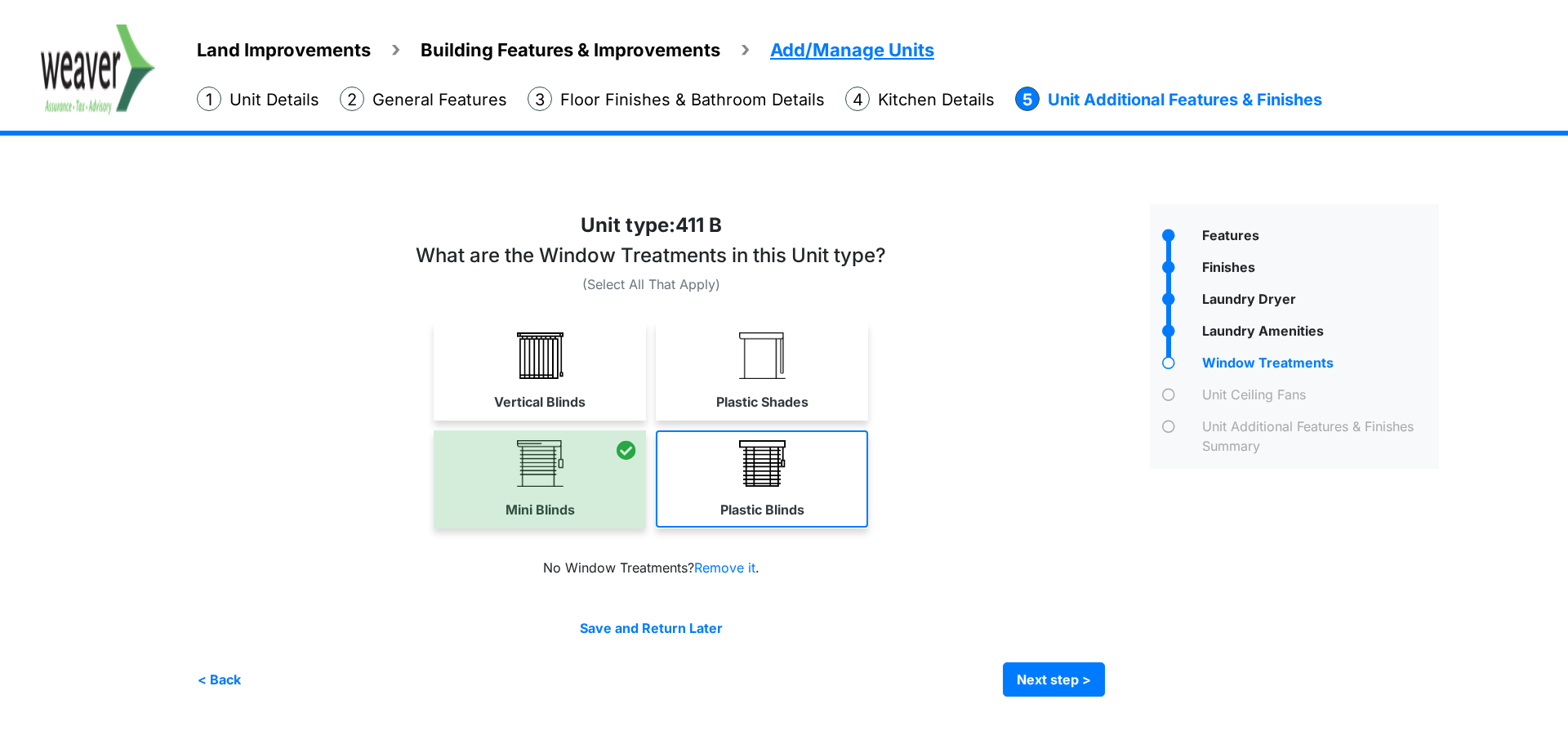
click at [758, 501] on label "Plastic Blinds" at bounding box center [762, 510] width 84 height 20
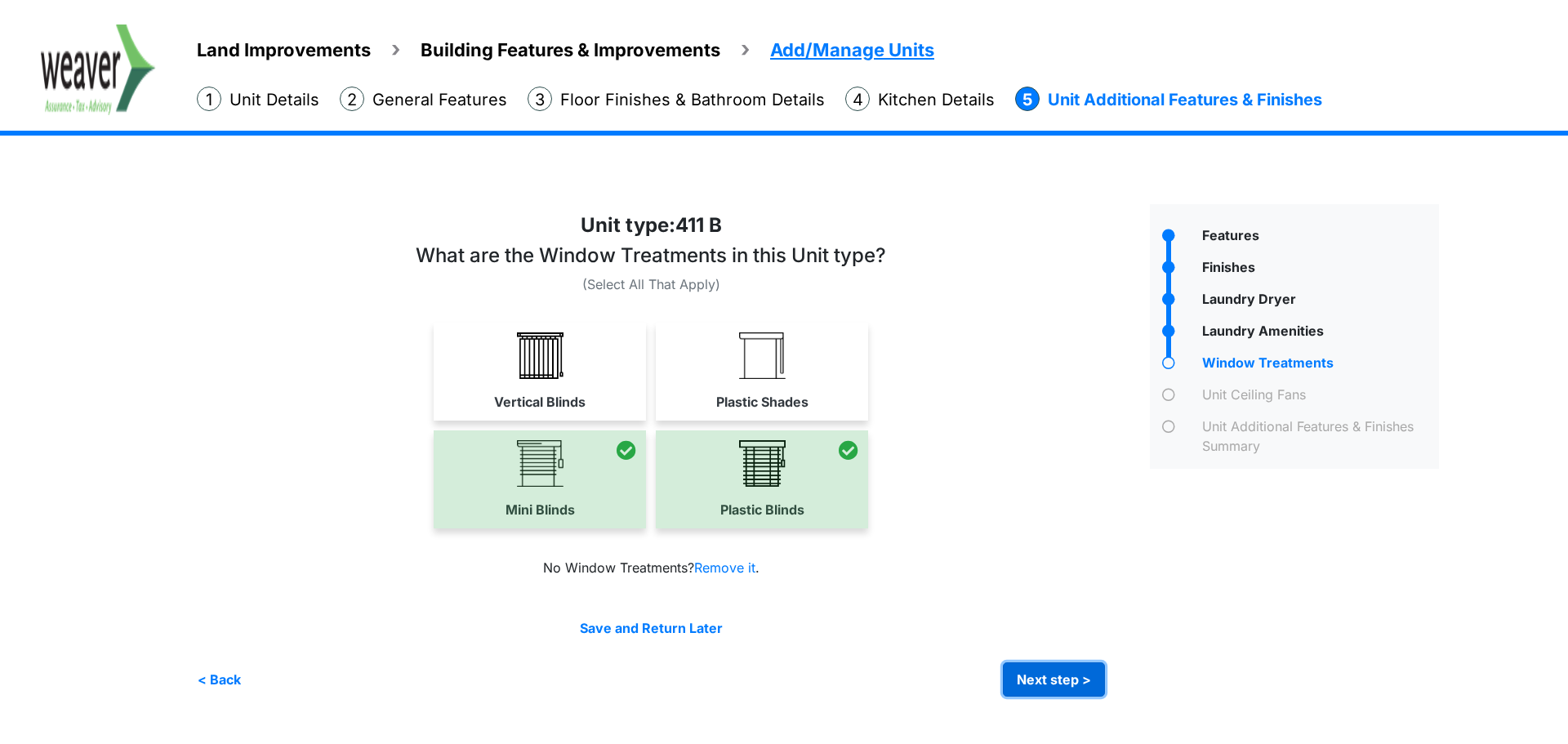
click at [1039, 675] on button "Next step >" at bounding box center [1054, 679] width 102 height 34
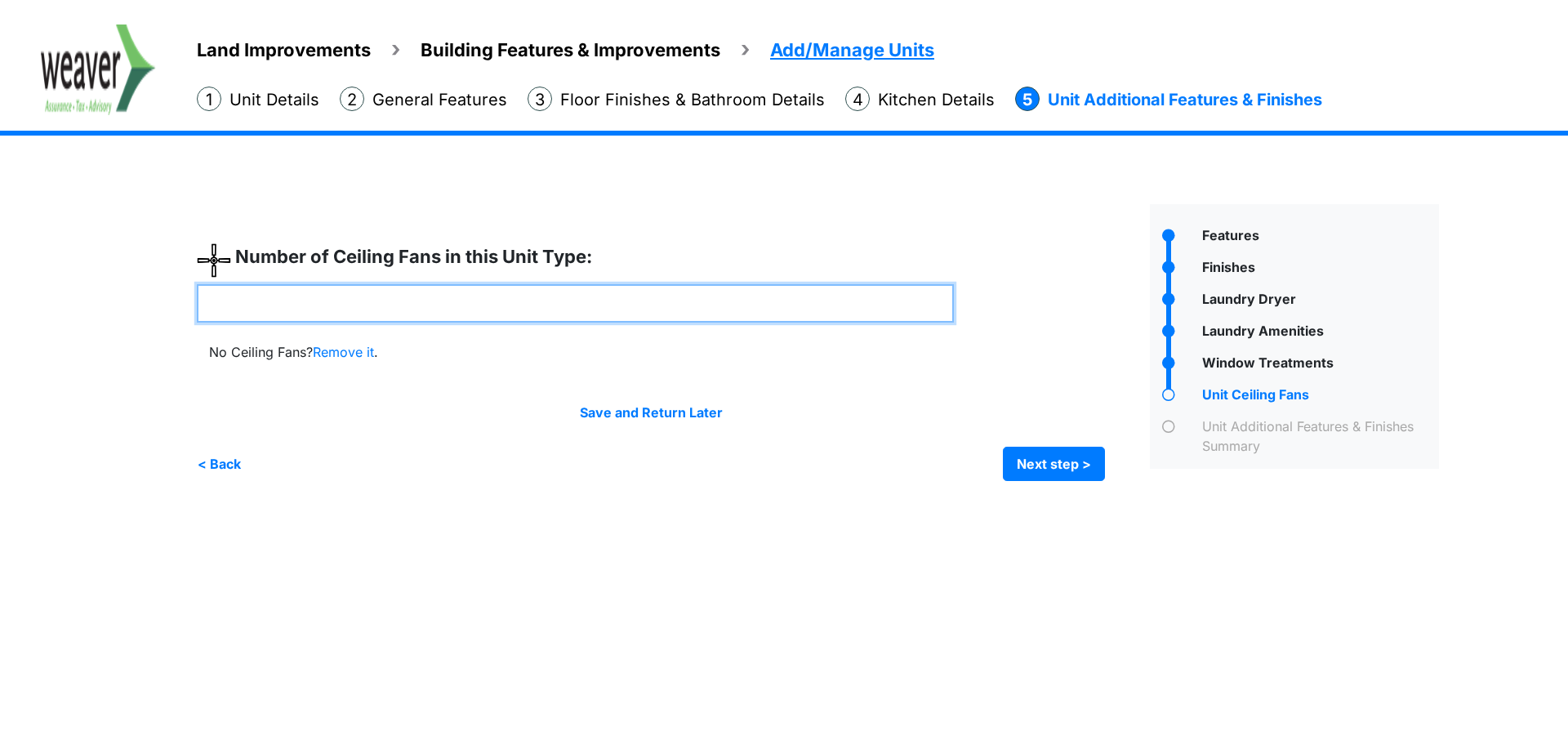
click at [446, 300] on input "number" at bounding box center [575, 303] width 757 height 38
click at [888, 305] on input "number" at bounding box center [575, 303] width 757 height 38
type input "*"
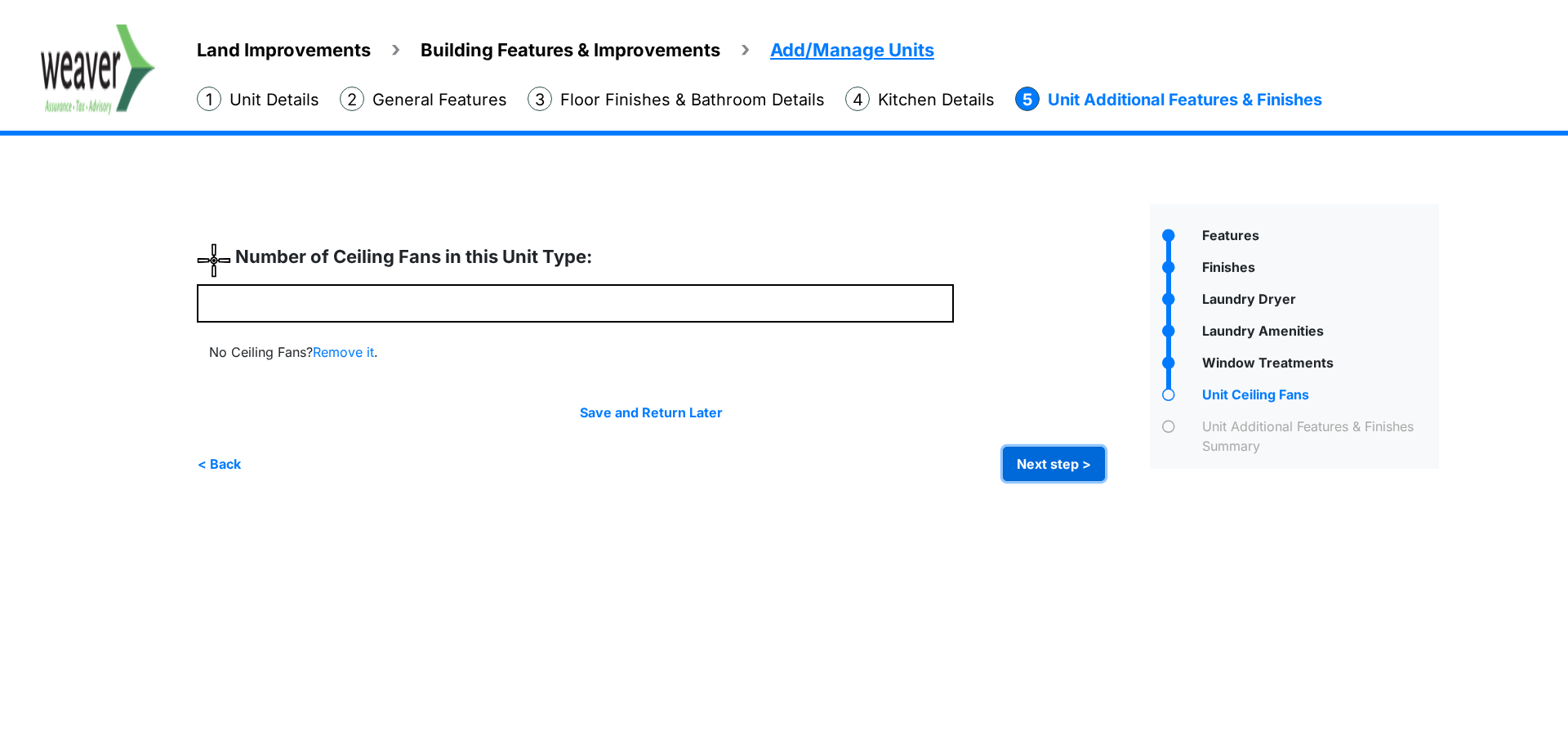
click at [1088, 468] on button "Next step >" at bounding box center [1054, 464] width 102 height 34
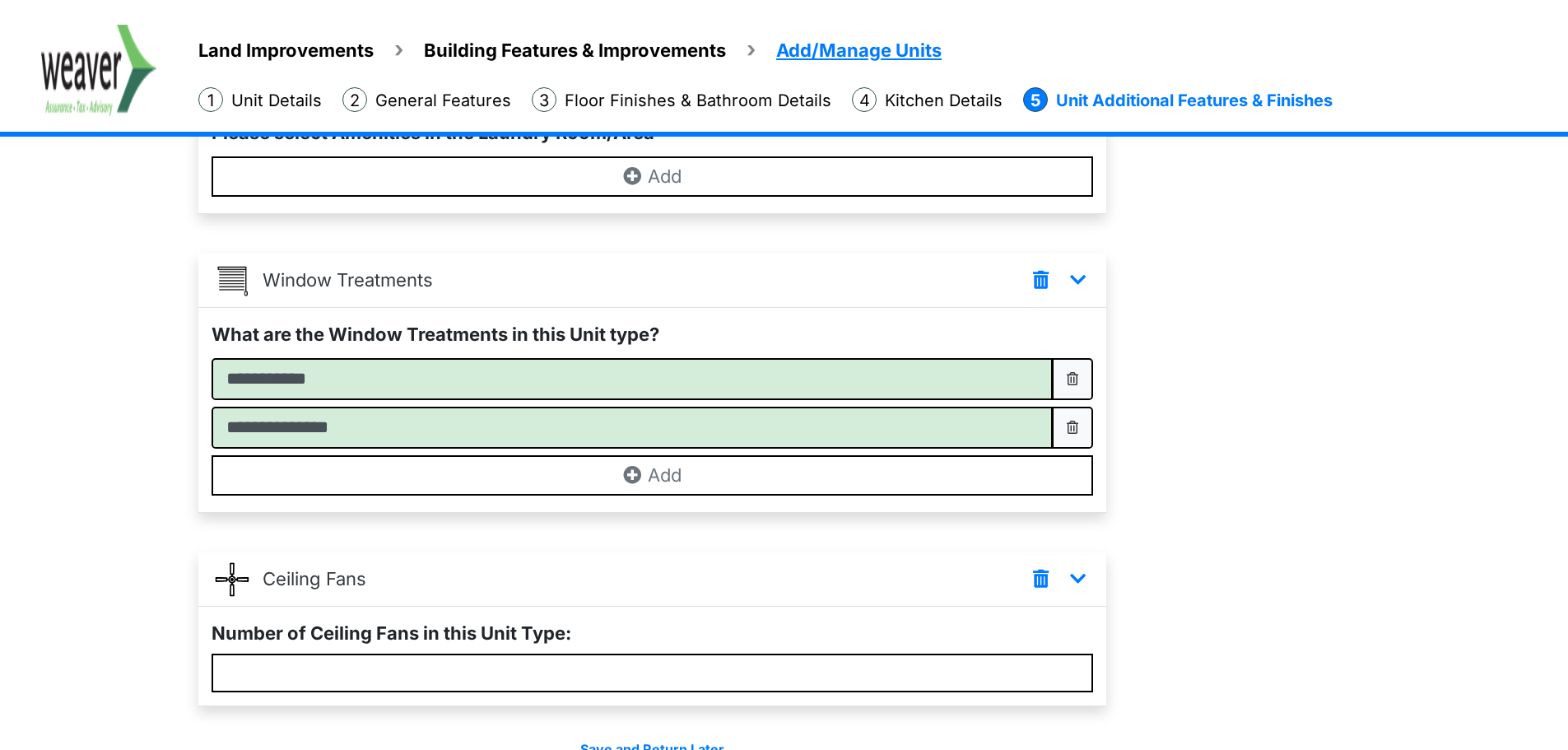
scroll to position [823, 0]
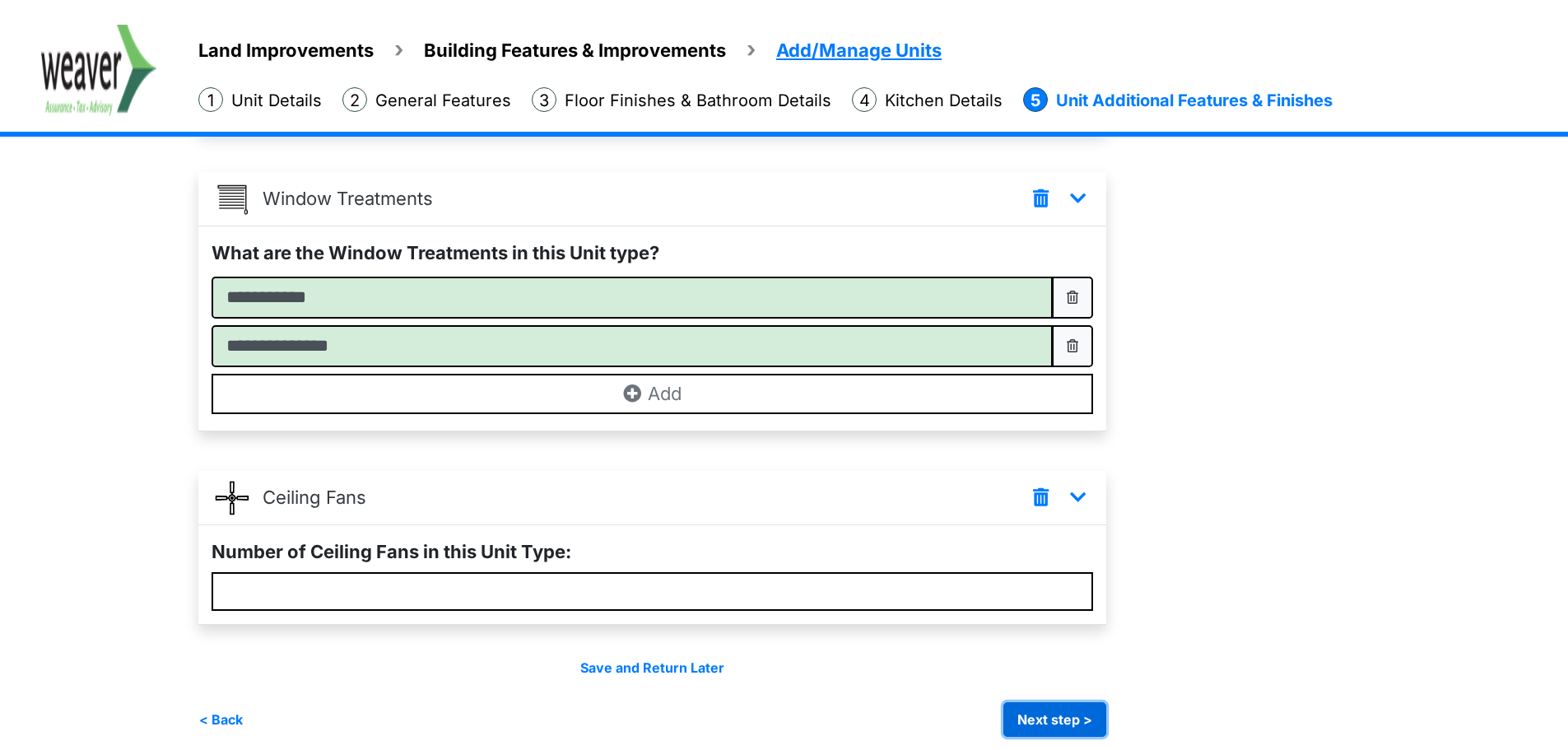
click at [1039, 724] on button "Next step >" at bounding box center [1055, 719] width 103 height 35
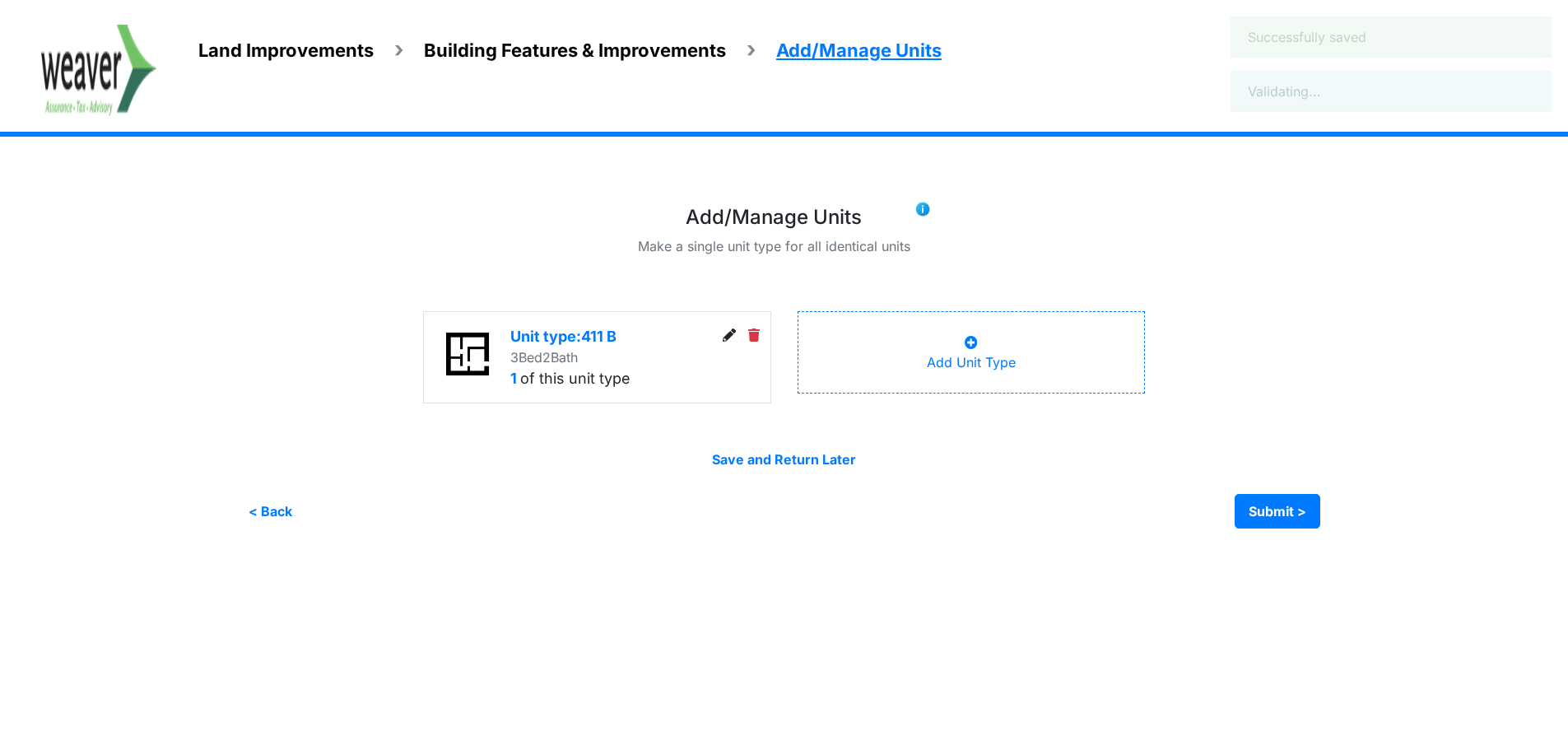
scroll to position [0, 0]
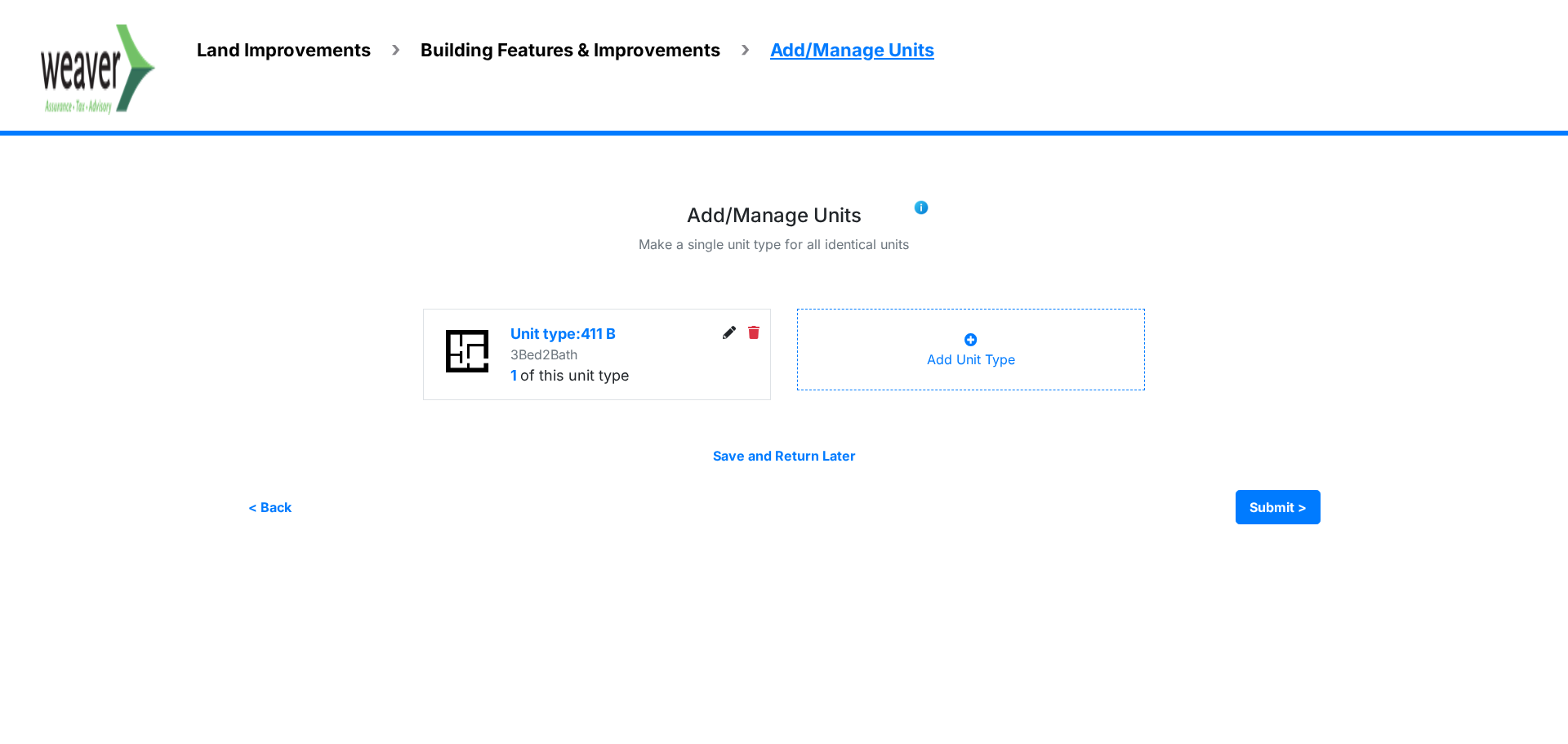
click at [931, 340] on div "Add Unit Type" at bounding box center [972, 349] width 89 height 39
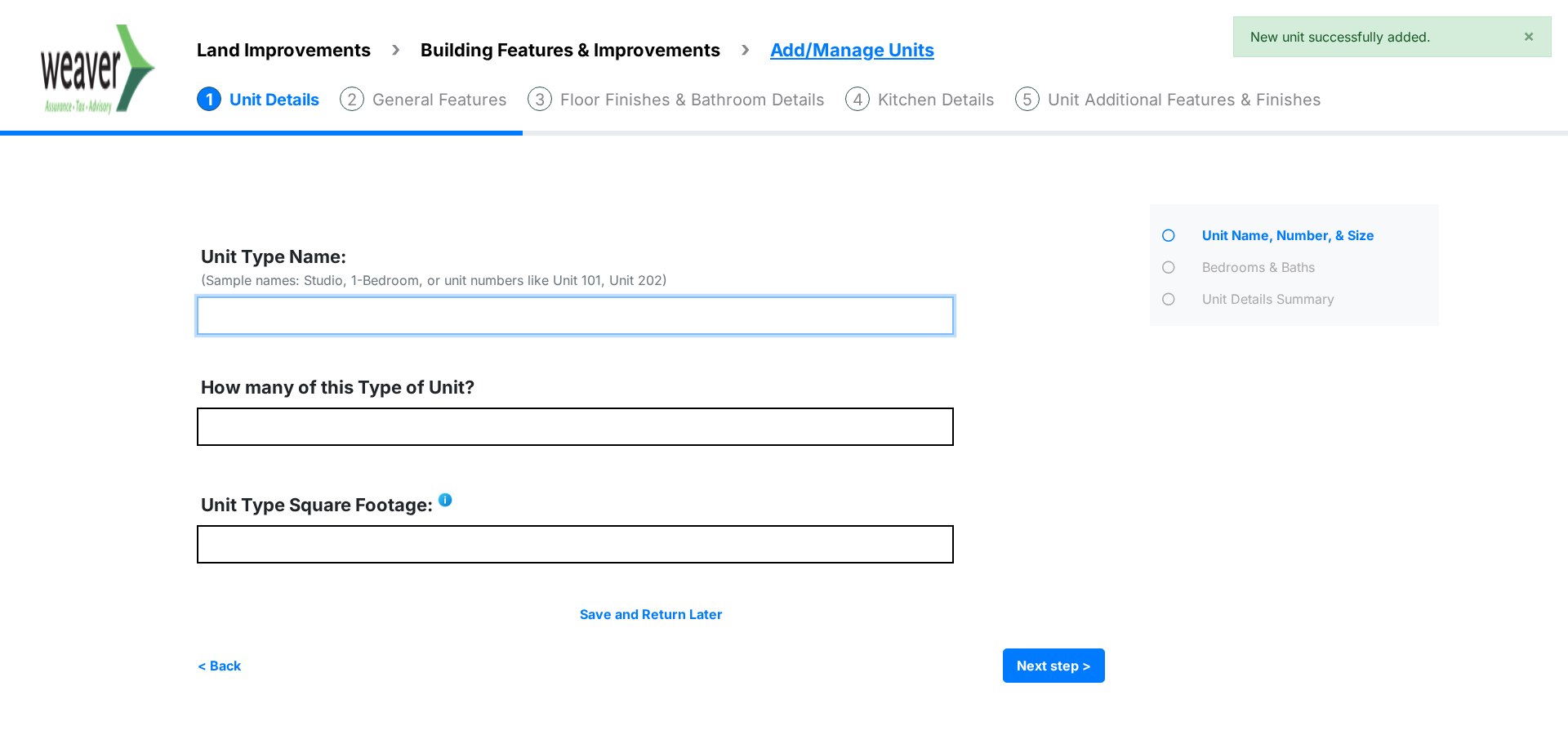
click at [666, 310] on input "text" at bounding box center [575, 315] width 757 height 38
type input "***"
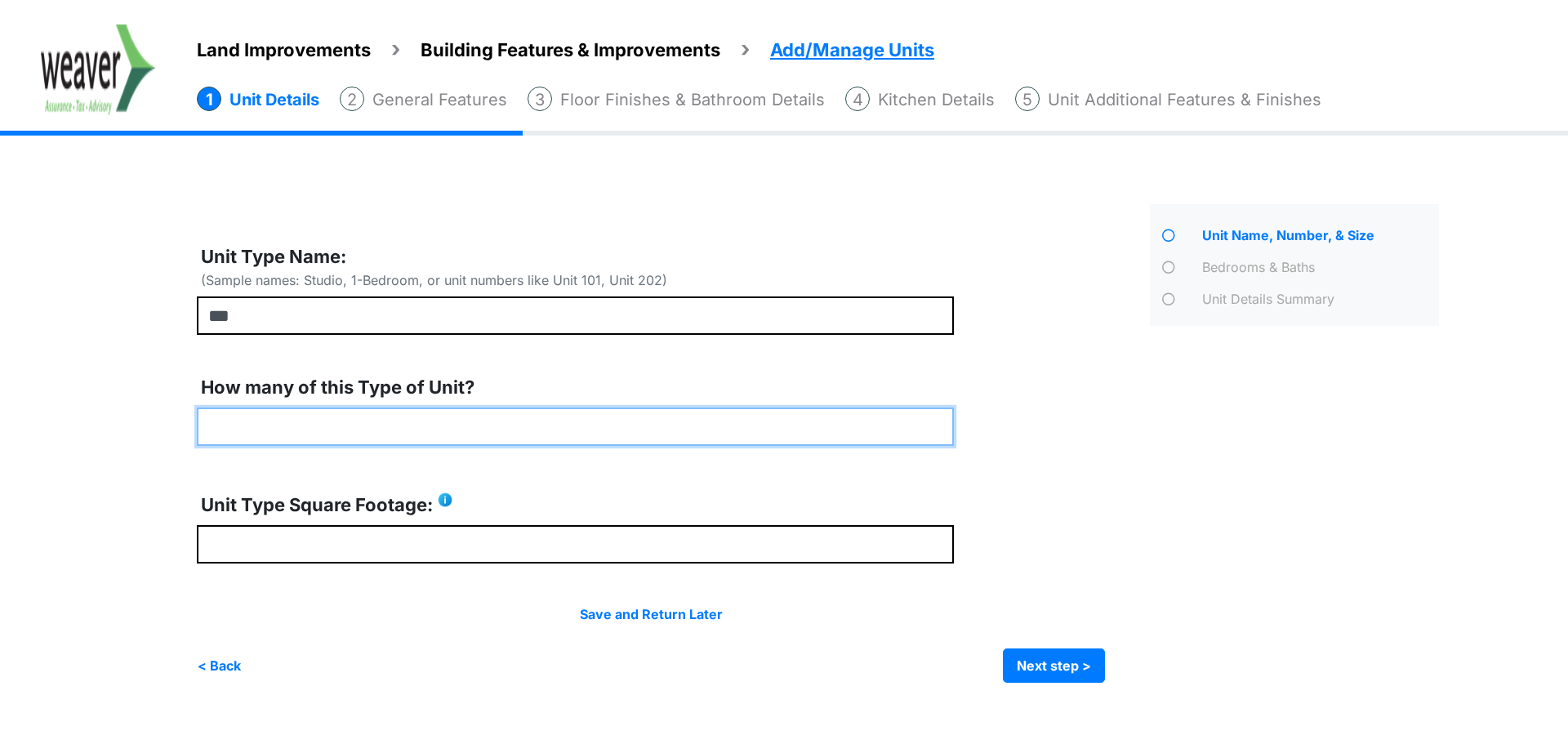
click at [415, 421] on input "number" at bounding box center [575, 426] width 757 height 38
type input "*"
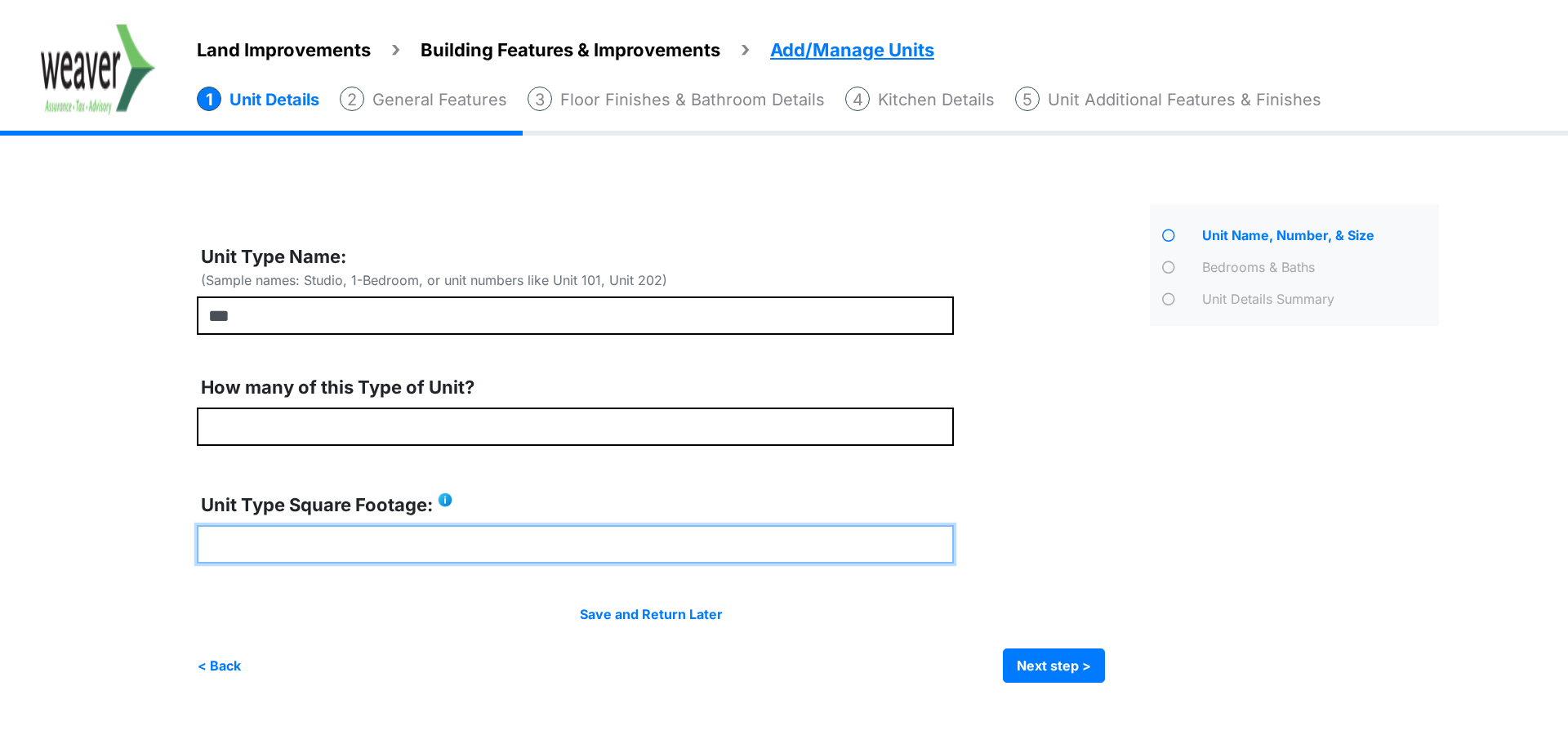
click at [401, 557] on input "number" at bounding box center [575, 544] width 757 height 38
click at [317, 534] on input "*" at bounding box center [575, 544] width 757 height 38
type input "****"
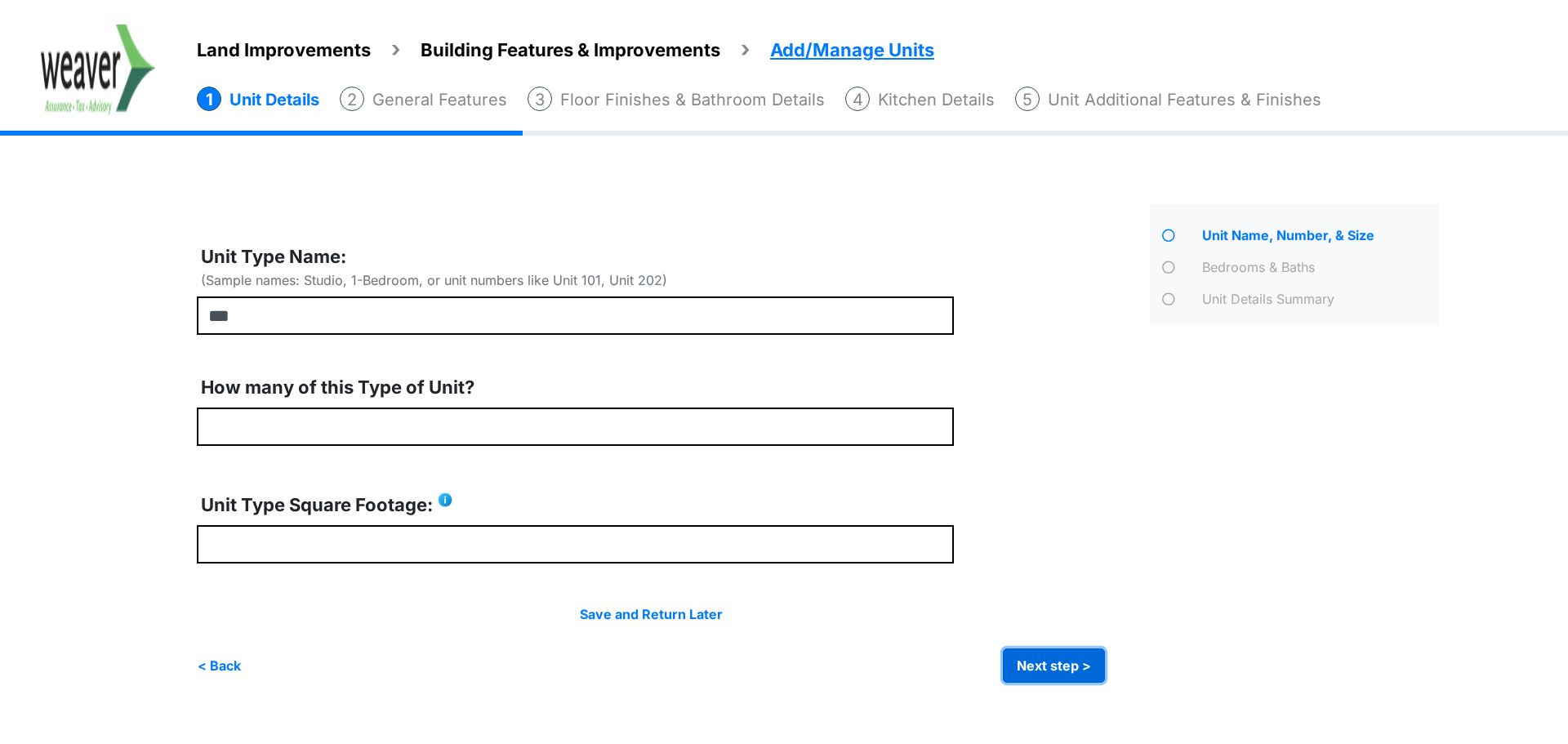
click at [1064, 671] on button "Next step >" at bounding box center [1054, 665] width 102 height 34
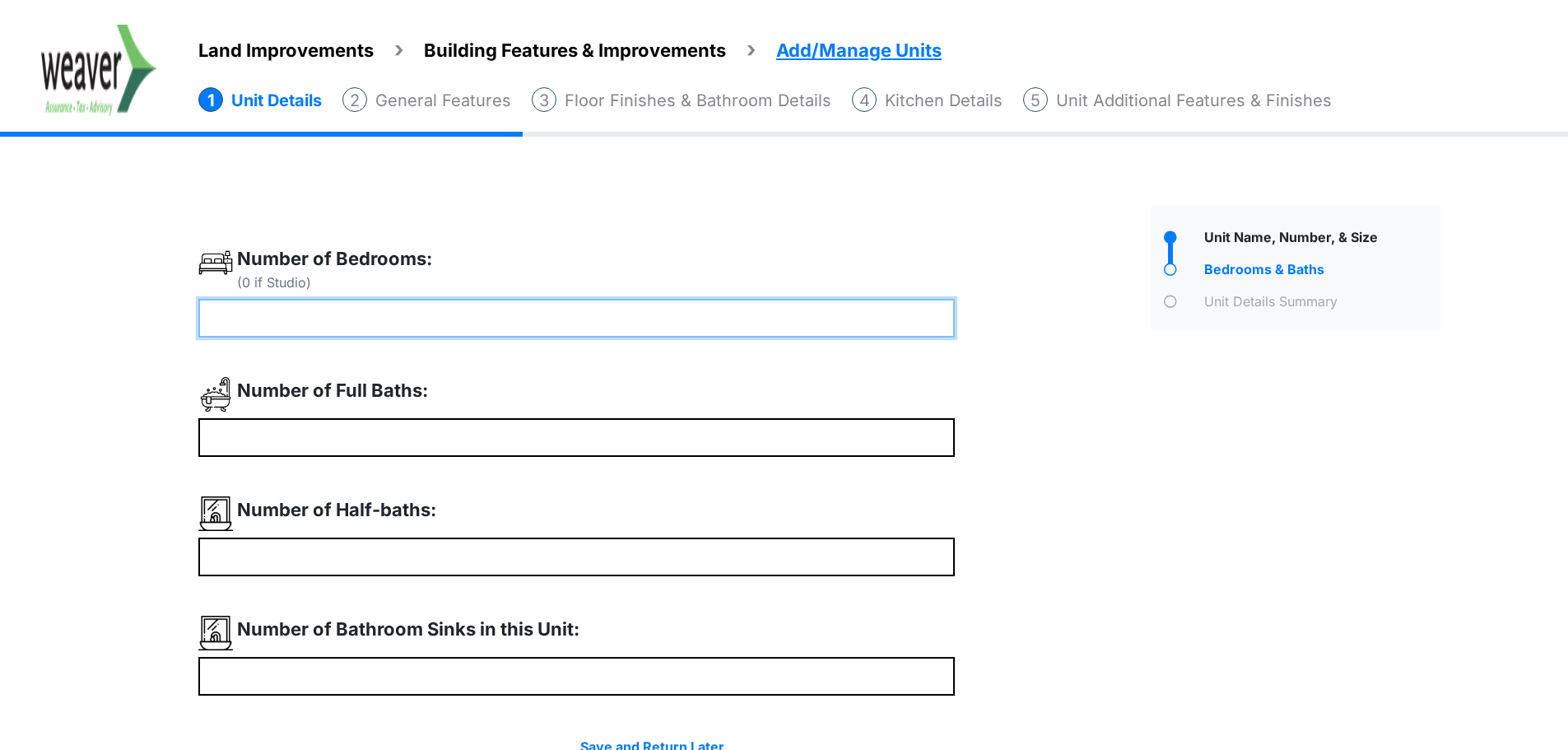
click at [605, 328] on input "number" at bounding box center [576, 317] width 757 height 39
type input "*"
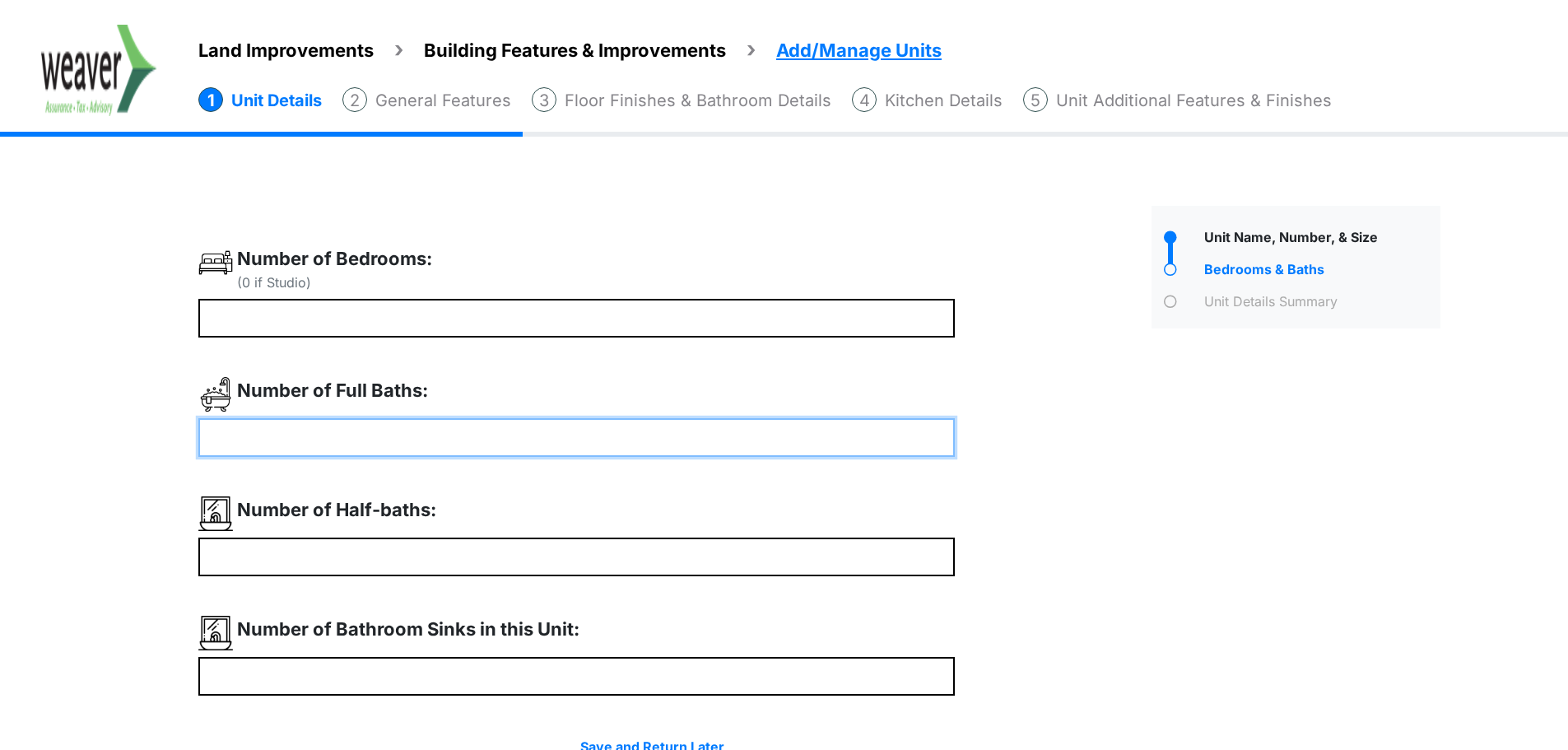
click at [623, 433] on input "number" at bounding box center [576, 438] width 757 height 39
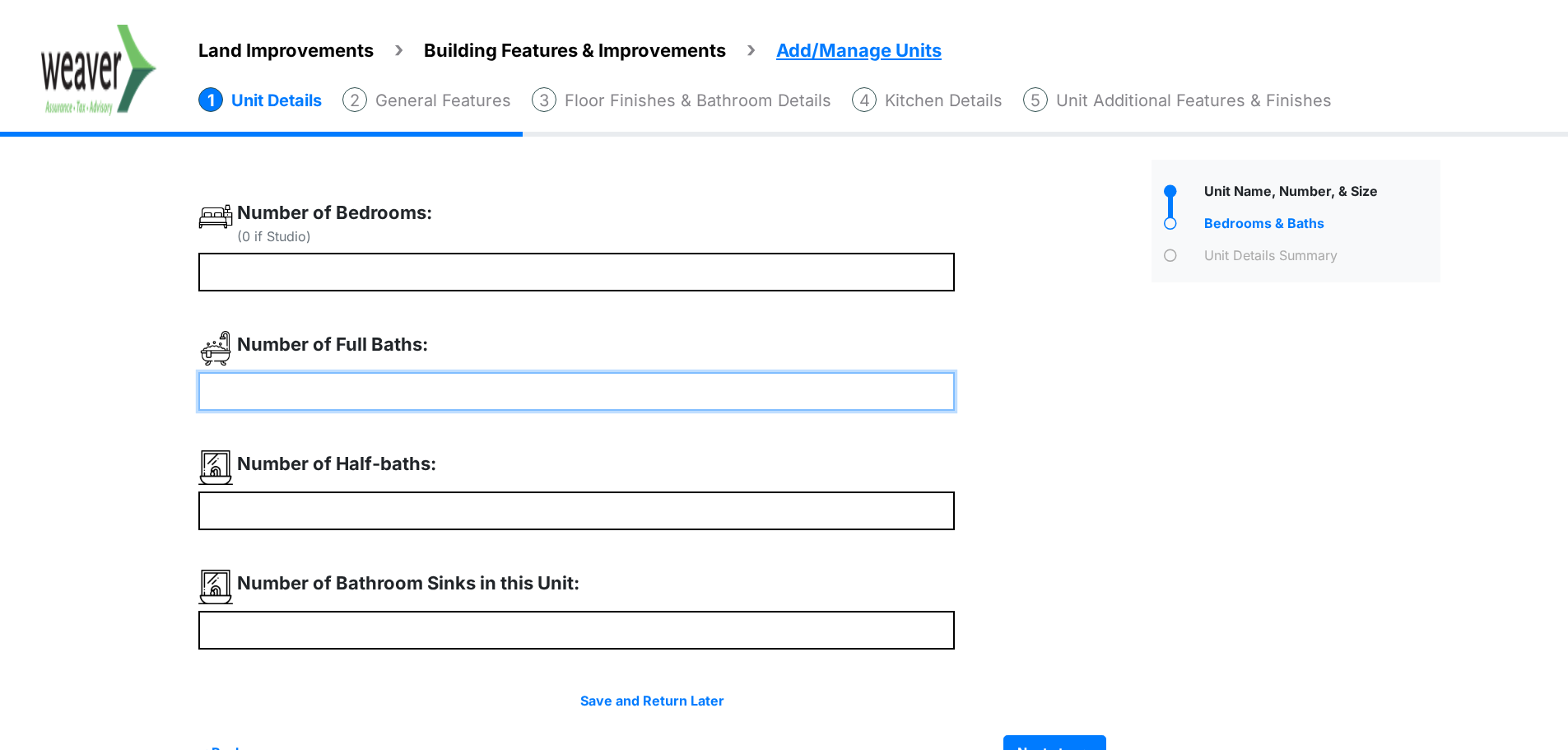
scroll to position [90, 0]
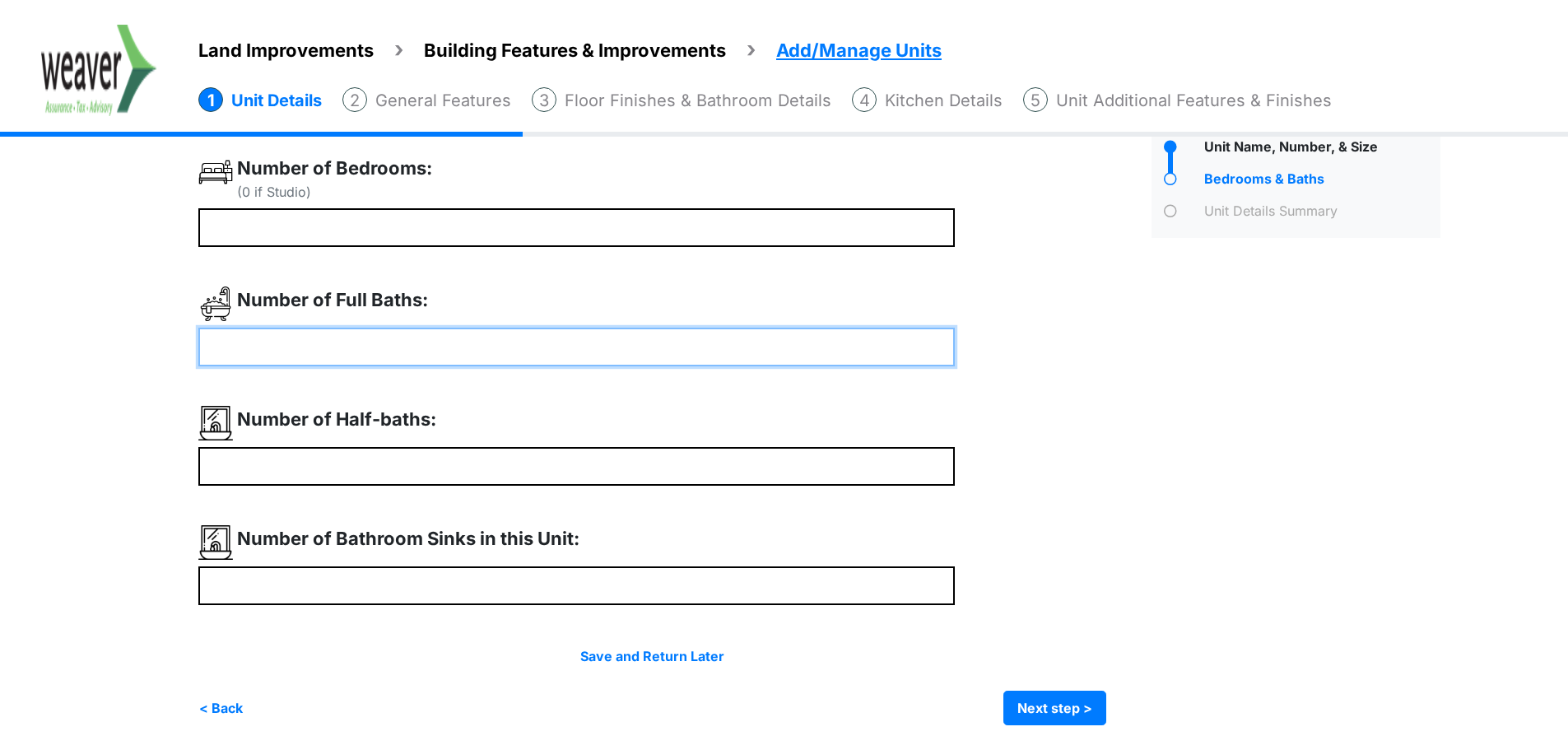
type input "*"
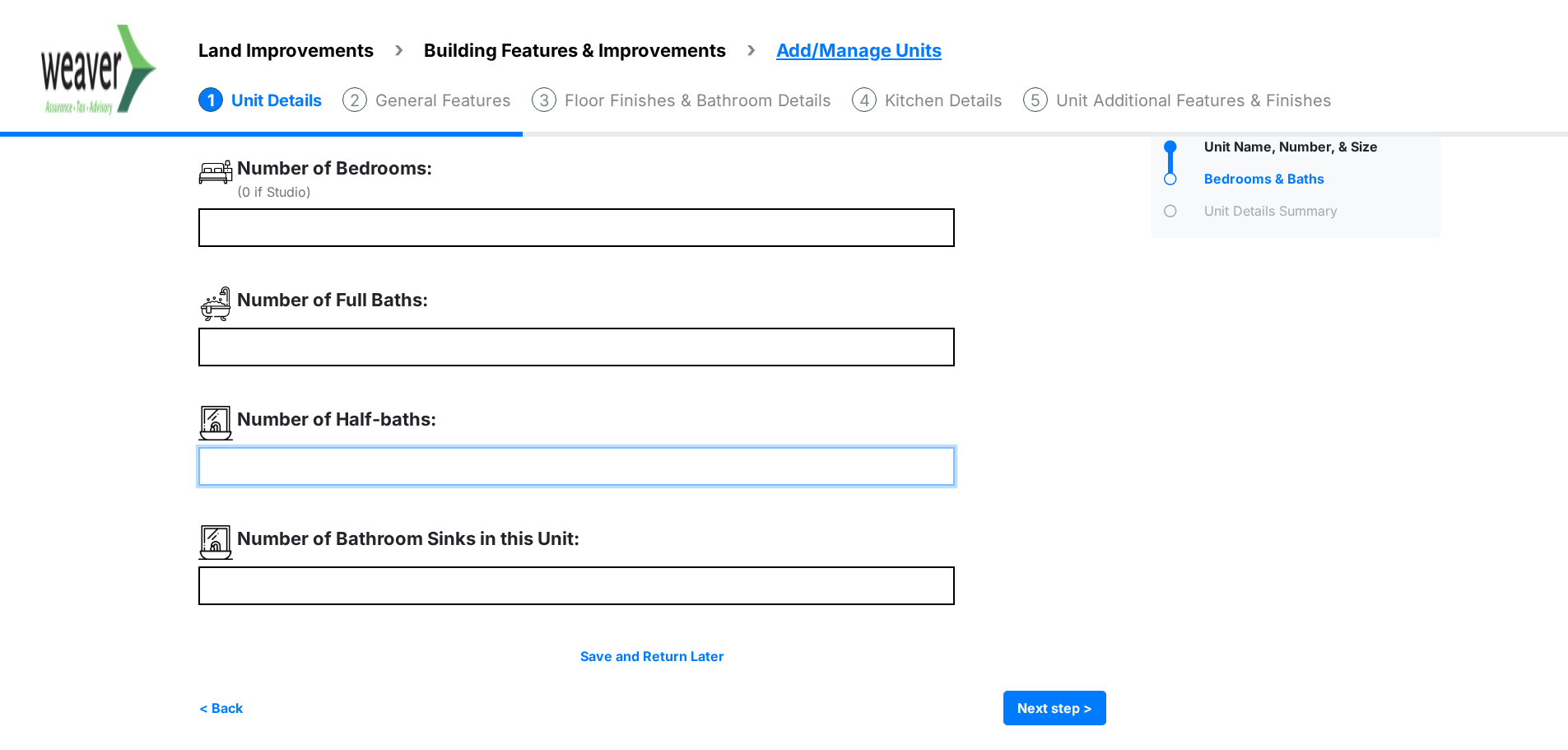
click at [462, 462] on input "number" at bounding box center [576, 466] width 757 height 39
type input "*"
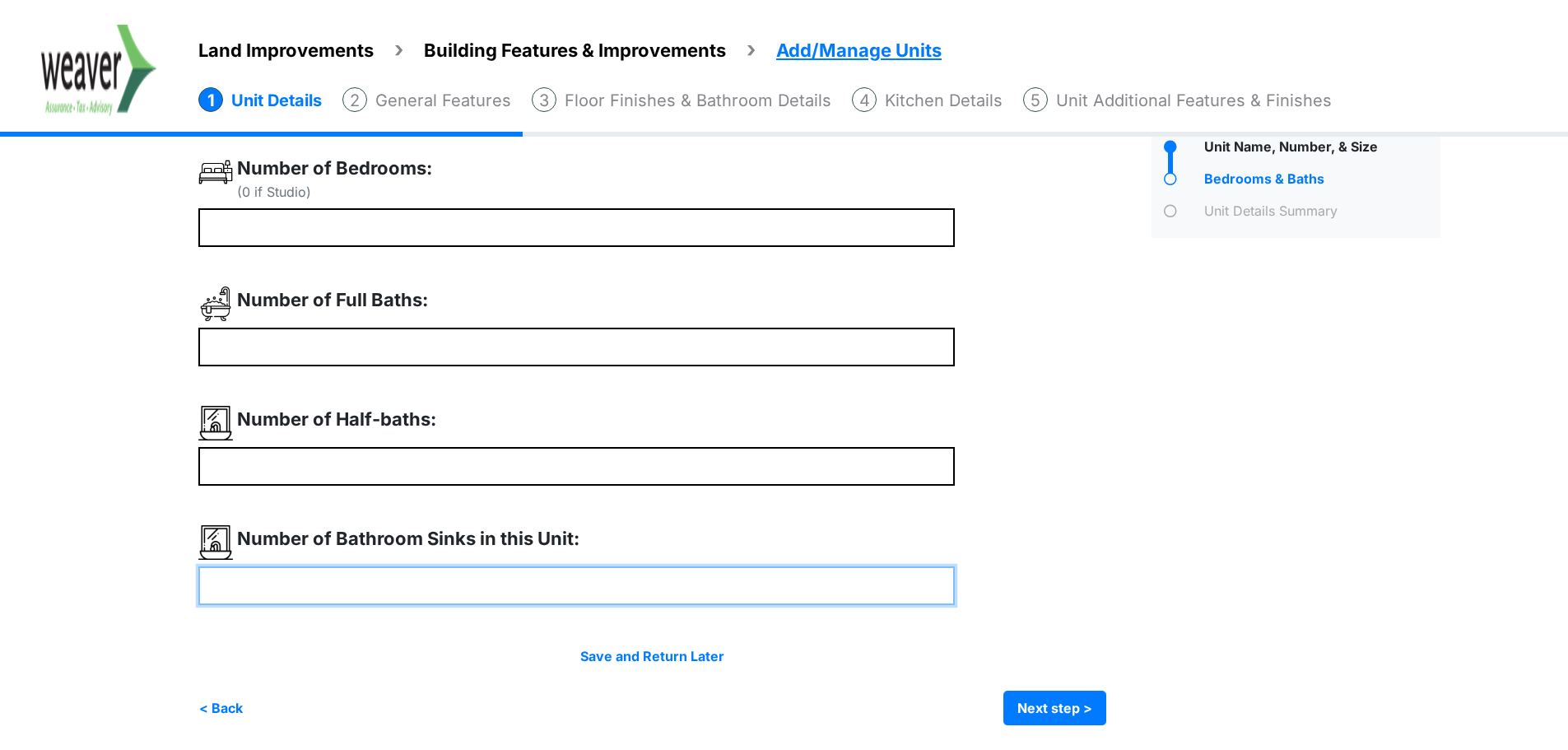
click at [460, 572] on input "number" at bounding box center [576, 585] width 757 height 39
type input "*"
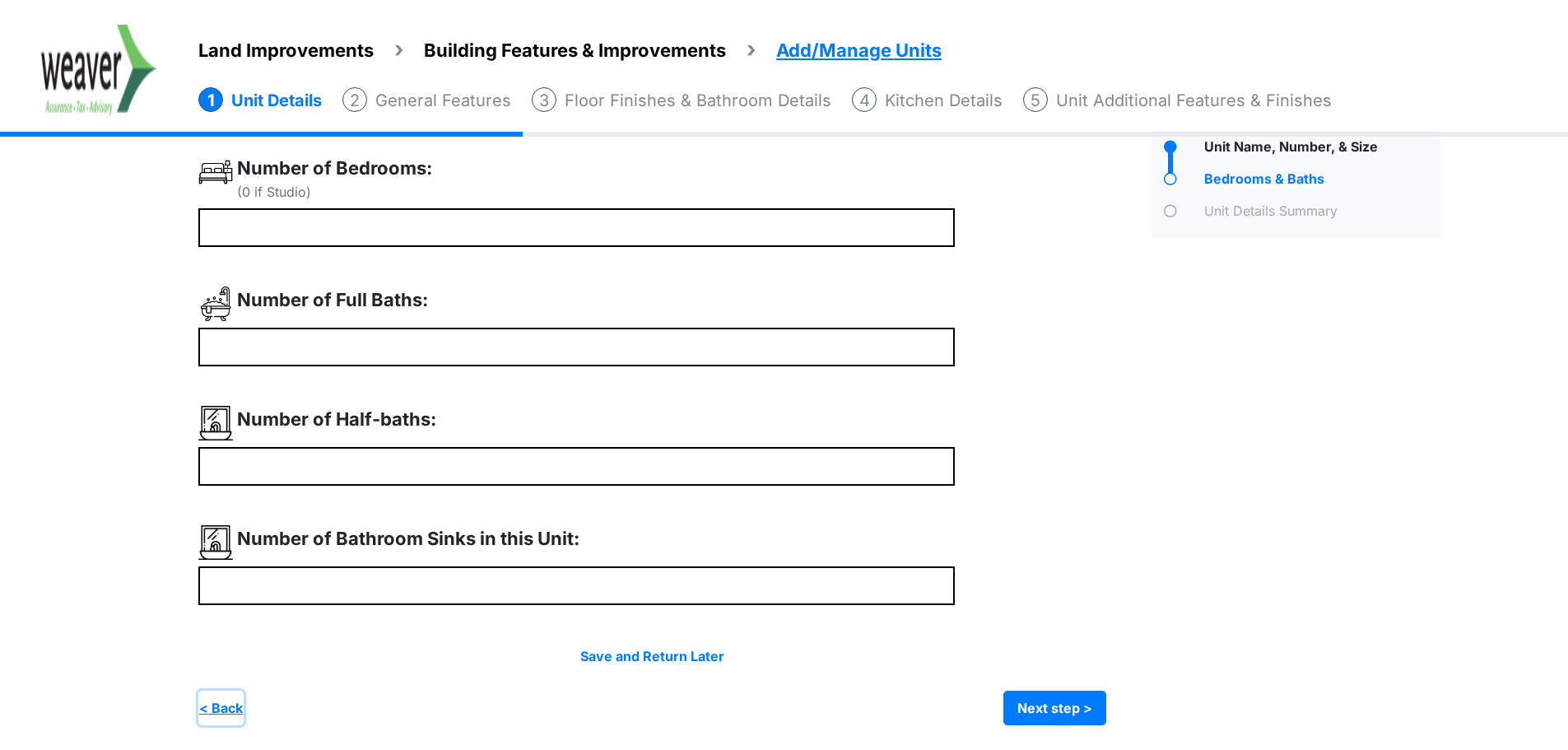
click at [226, 714] on button "< Back" at bounding box center [221, 707] width 46 height 35
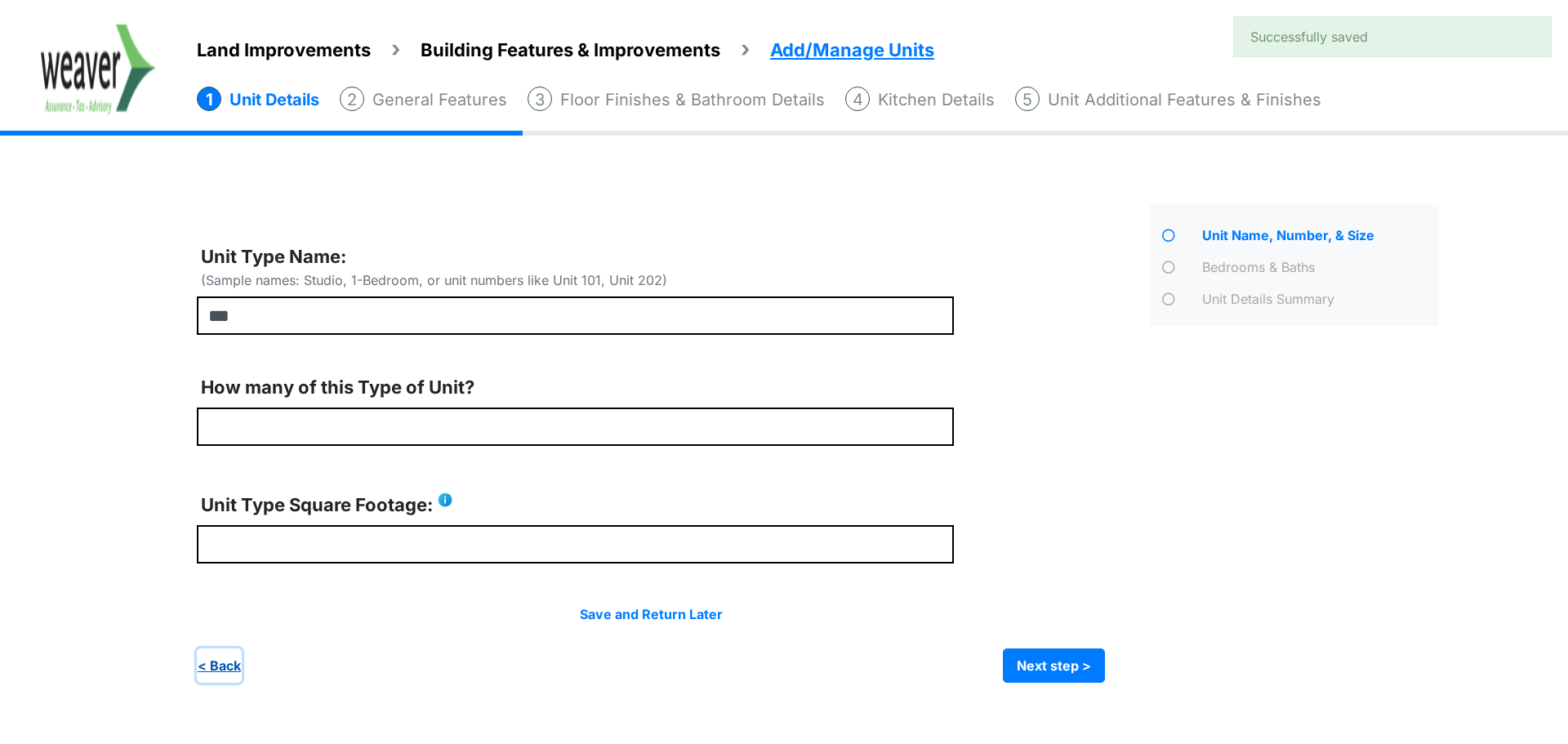
click at [214, 669] on button "< Back" at bounding box center [220, 665] width 45 height 34
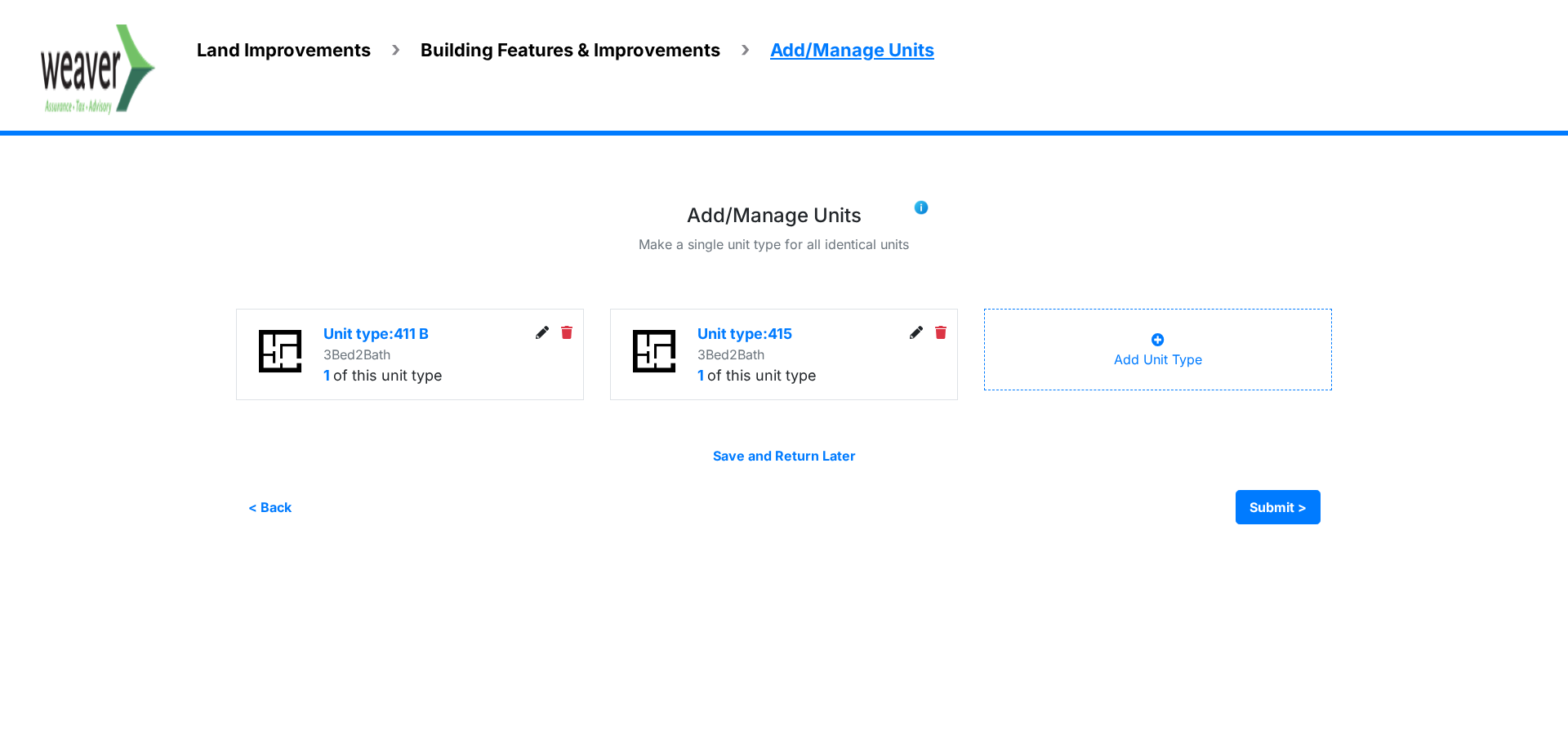
click at [944, 330] on icon at bounding box center [941, 332] width 12 height 13
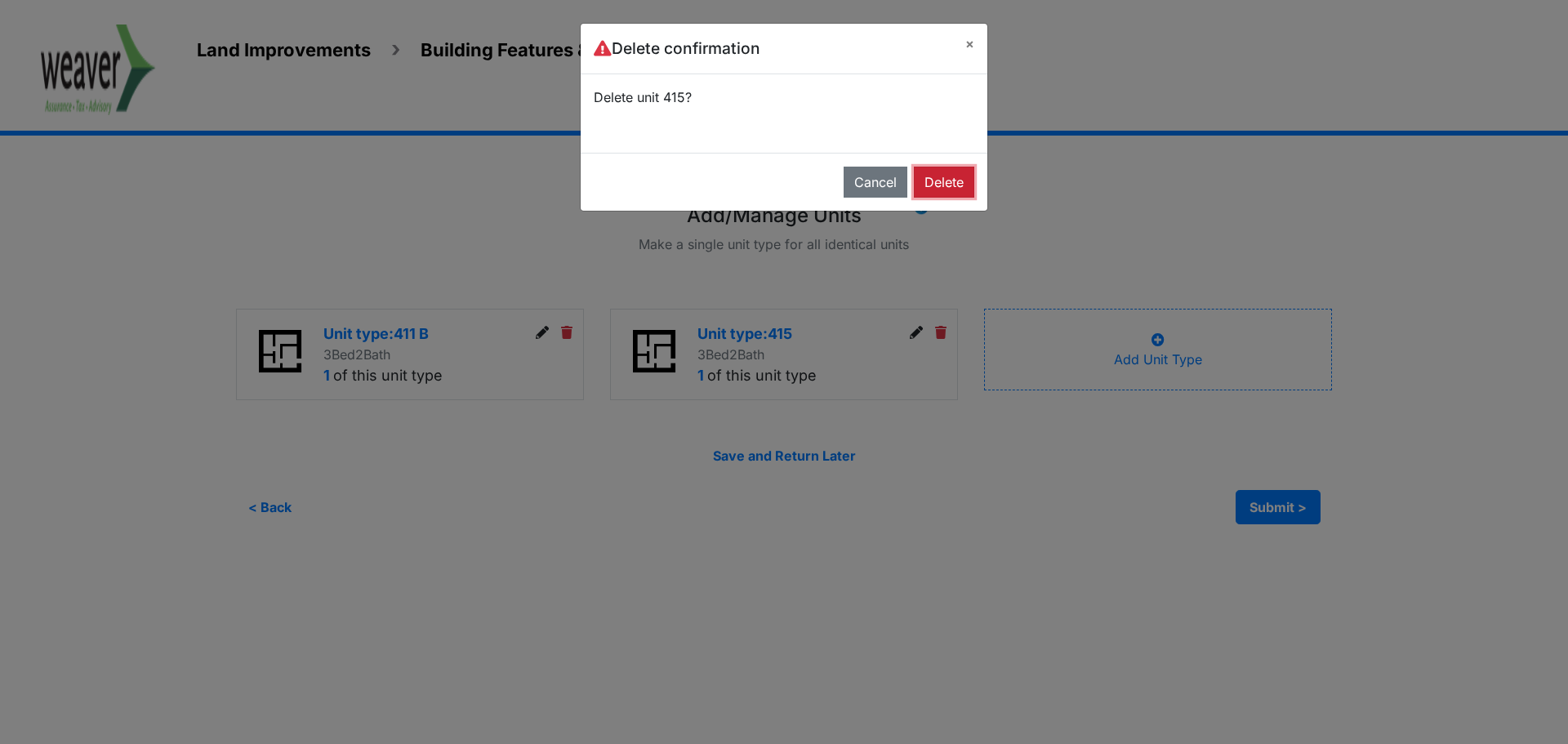
click at [935, 174] on button "Delete" at bounding box center [944, 182] width 60 height 31
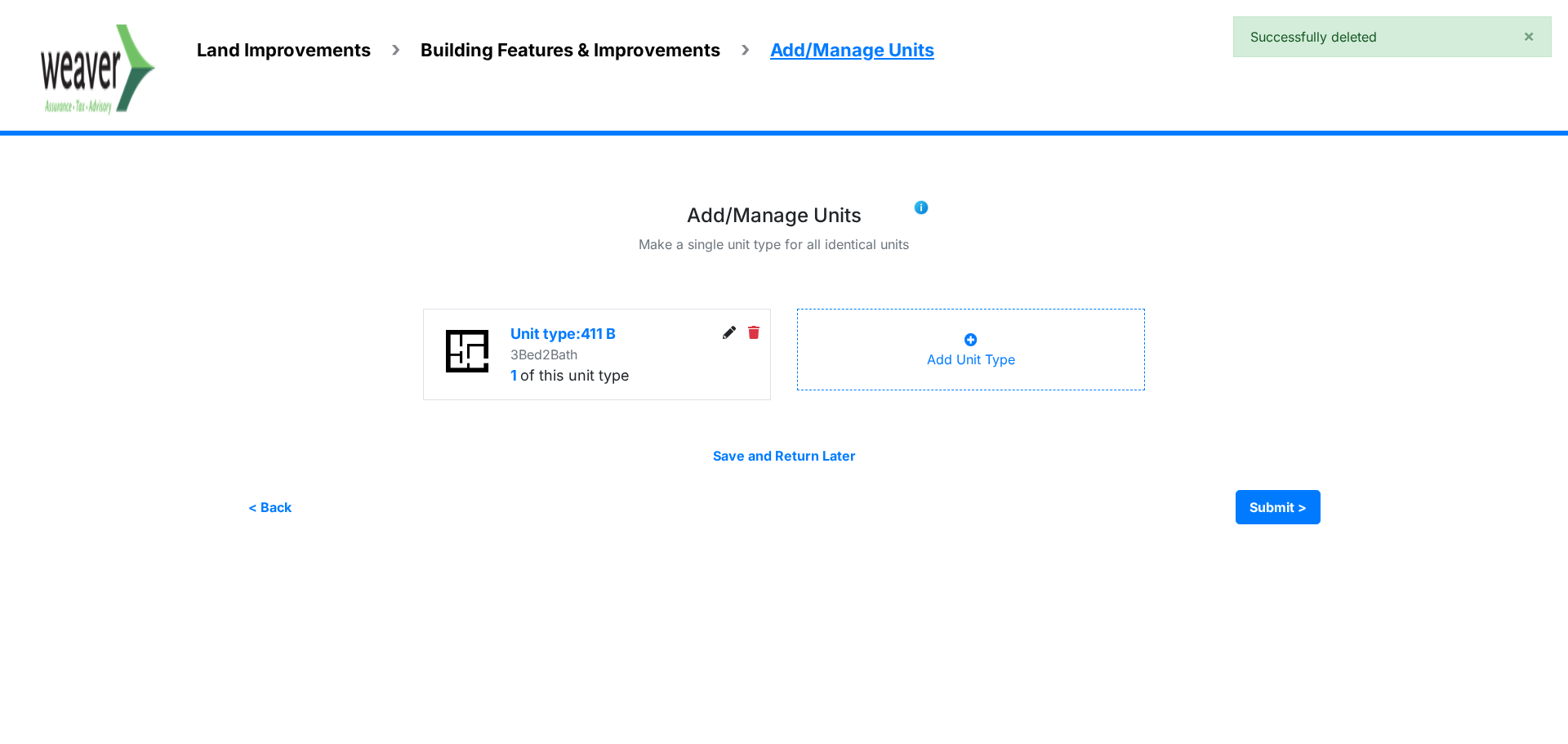
click at [291, 53] on span "Land Improvements" at bounding box center [283, 50] width 174 height 22
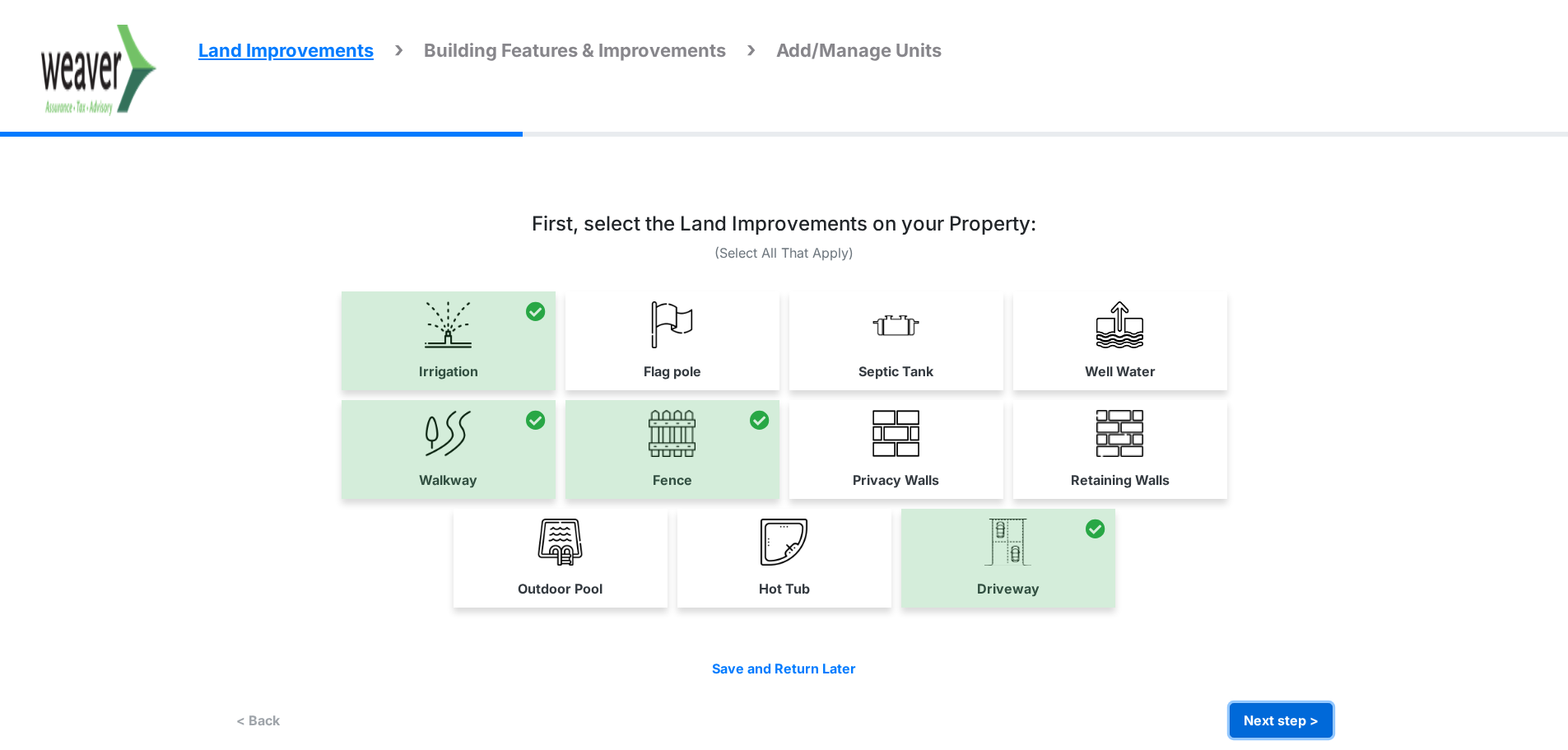
click at [1308, 706] on button "Next step >" at bounding box center [1281, 720] width 103 height 35
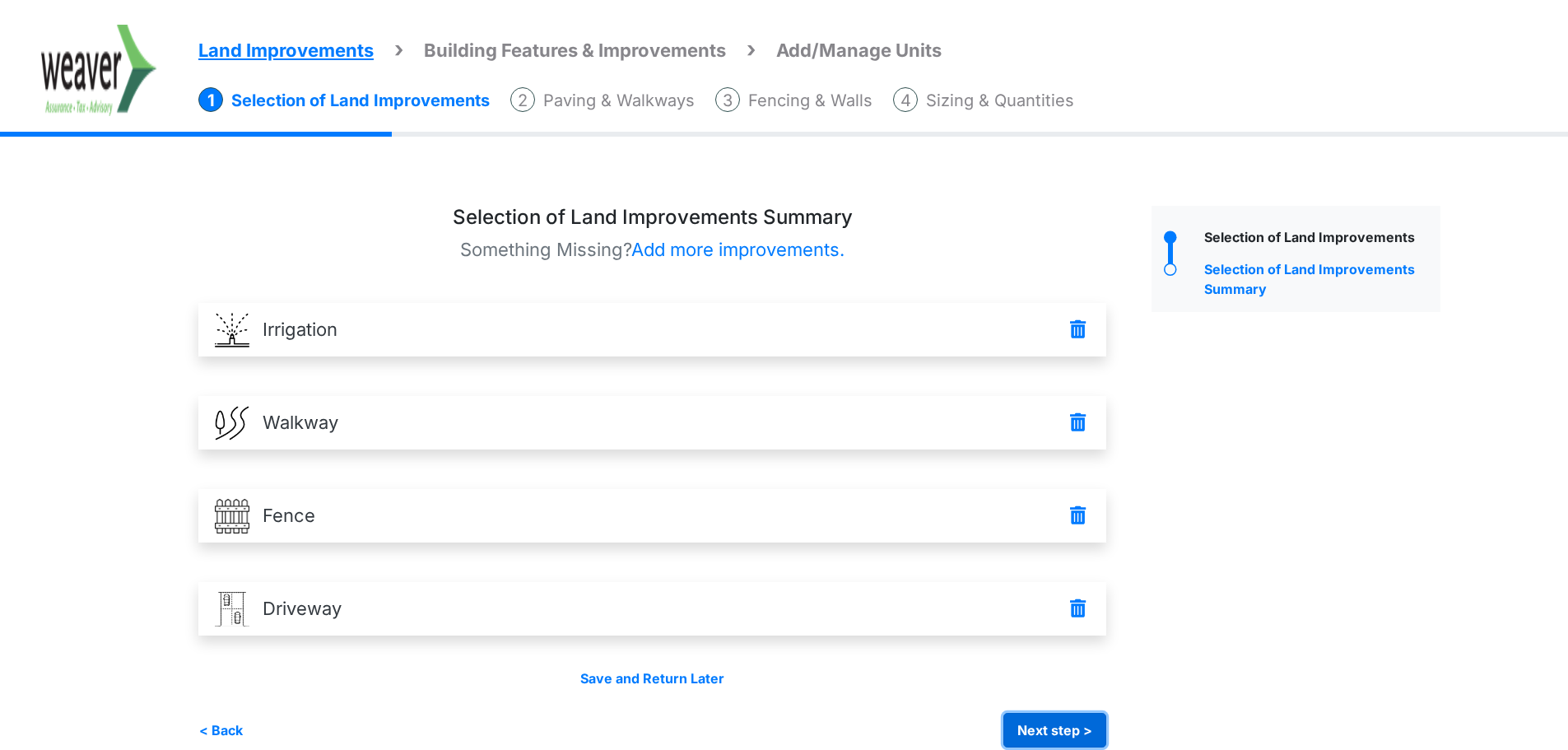
click at [1106, 732] on button "Next step >" at bounding box center [1055, 730] width 103 height 35
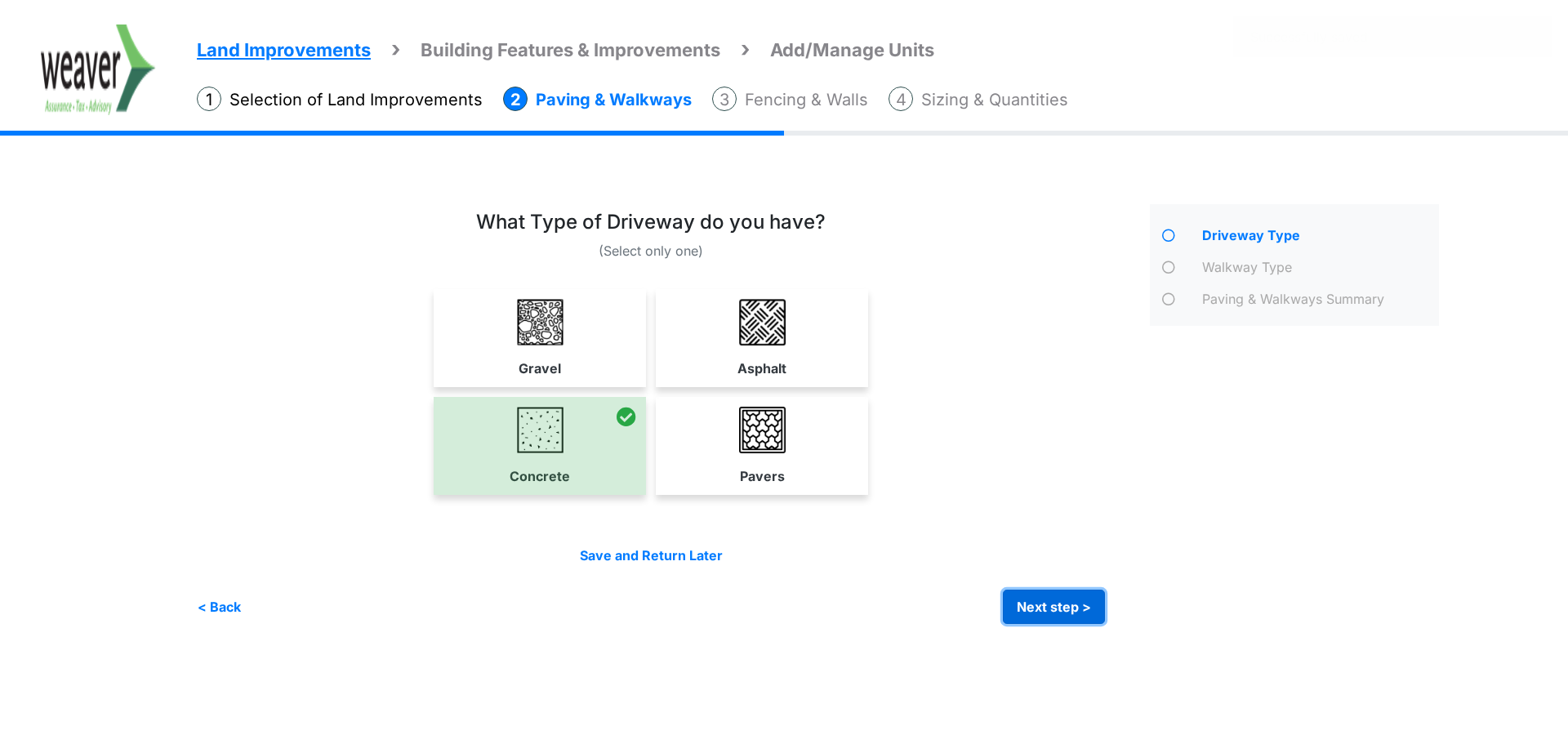
click at [1081, 599] on button "Next step >" at bounding box center [1054, 606] width 102 height 34
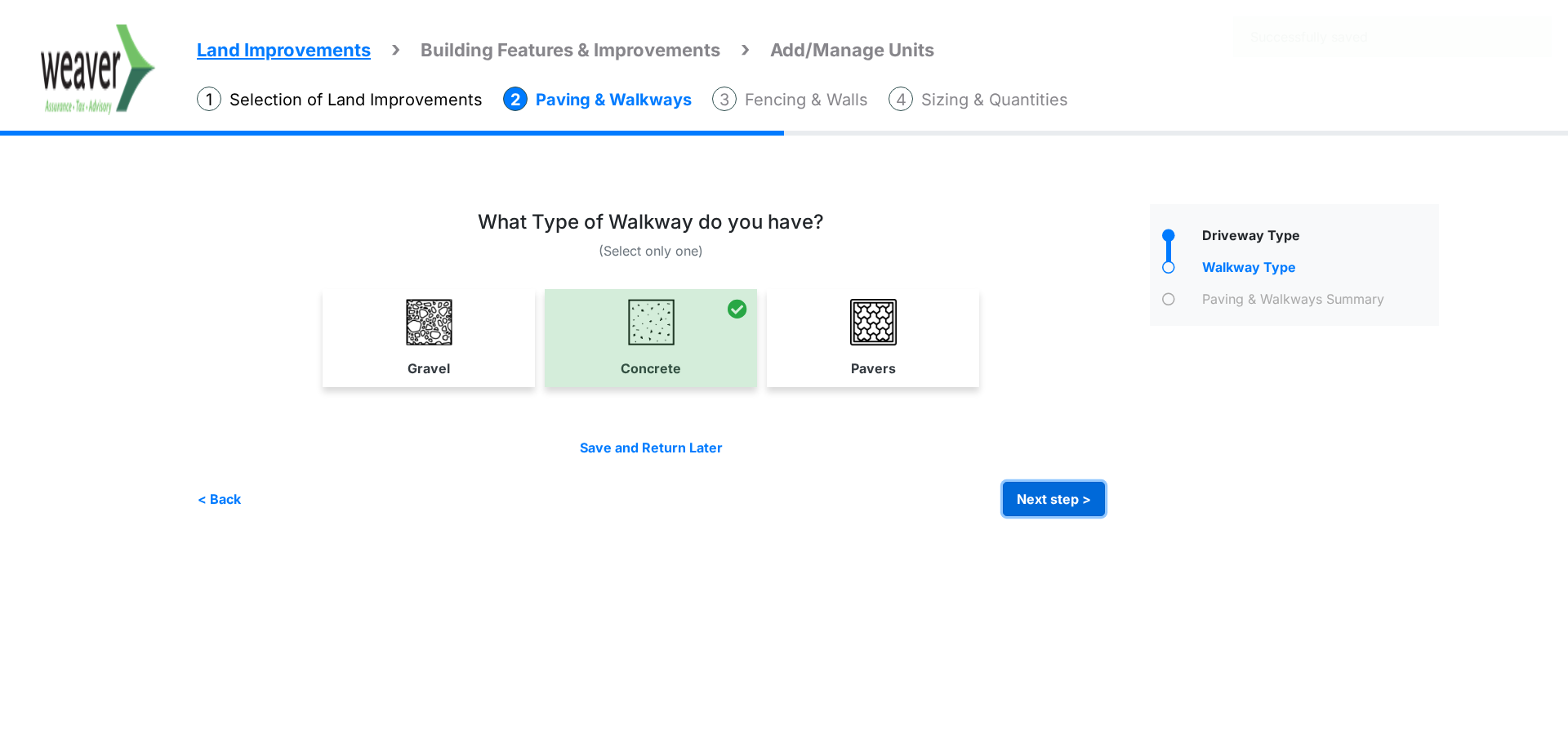
click at [1073, 493] on button "Next step >" at bounding box center [1054, 499] width 102 height 34
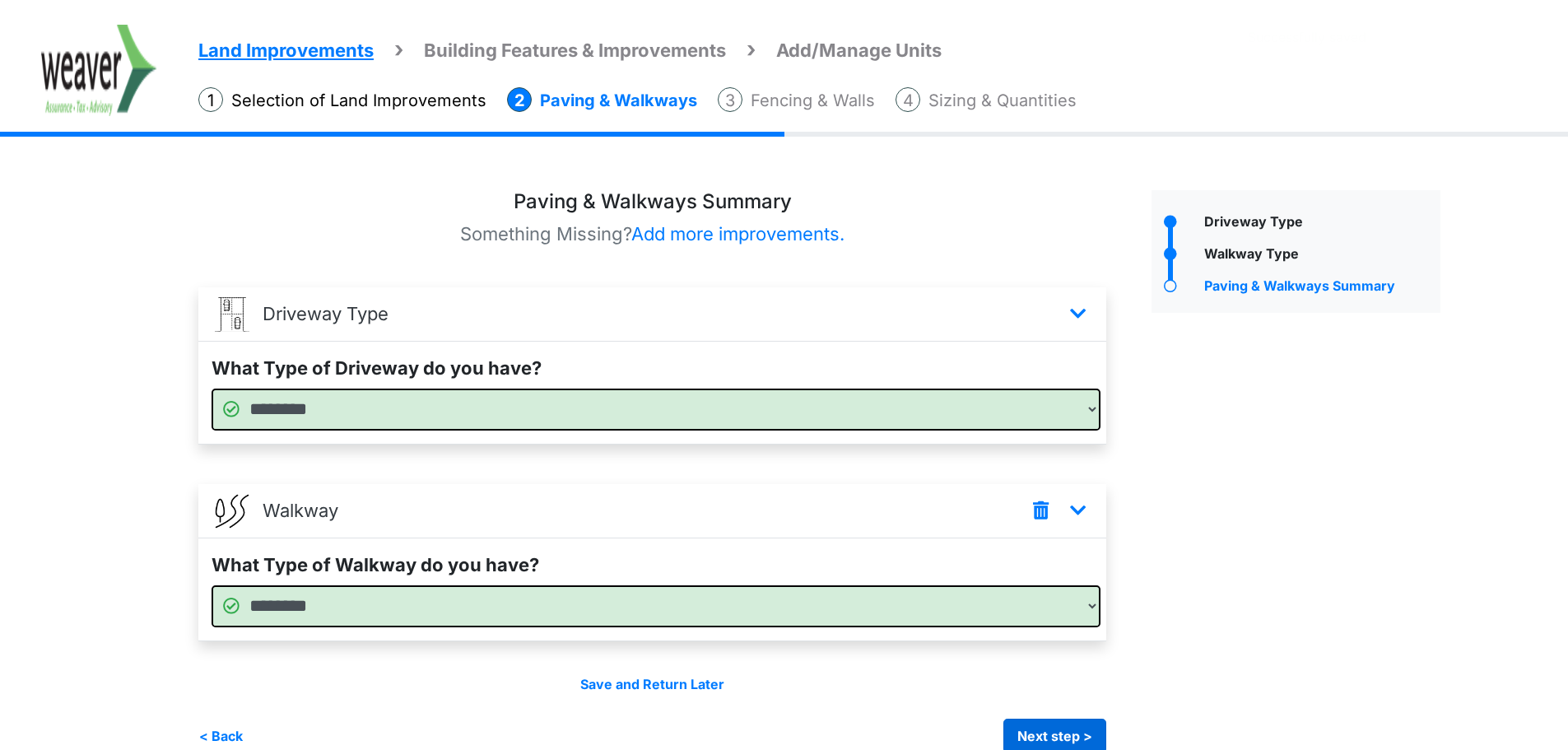
scroll to position [44, 0]
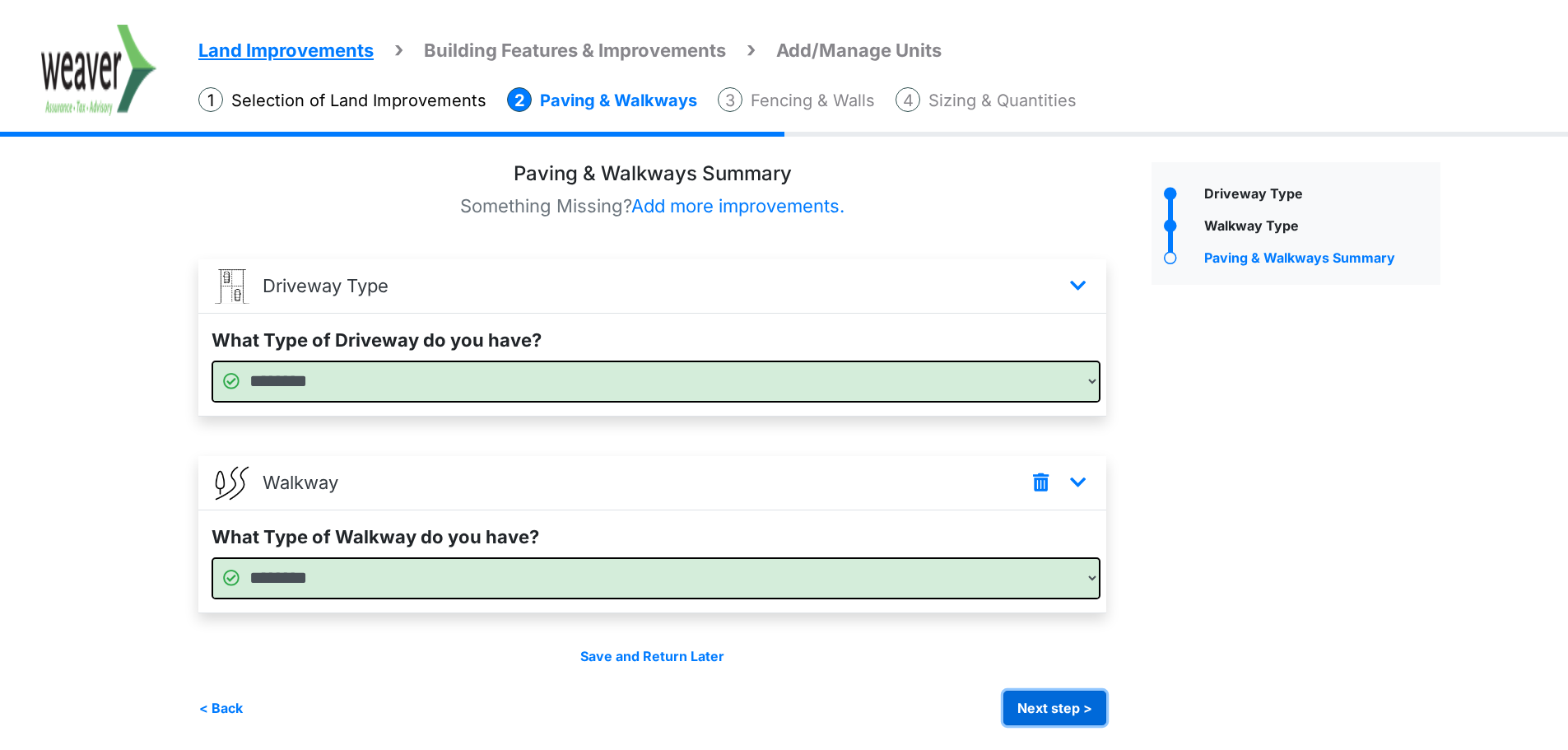
click at [1066, 702] on button "Next step >" at bounding box center [1055, 707] width 103 height 35
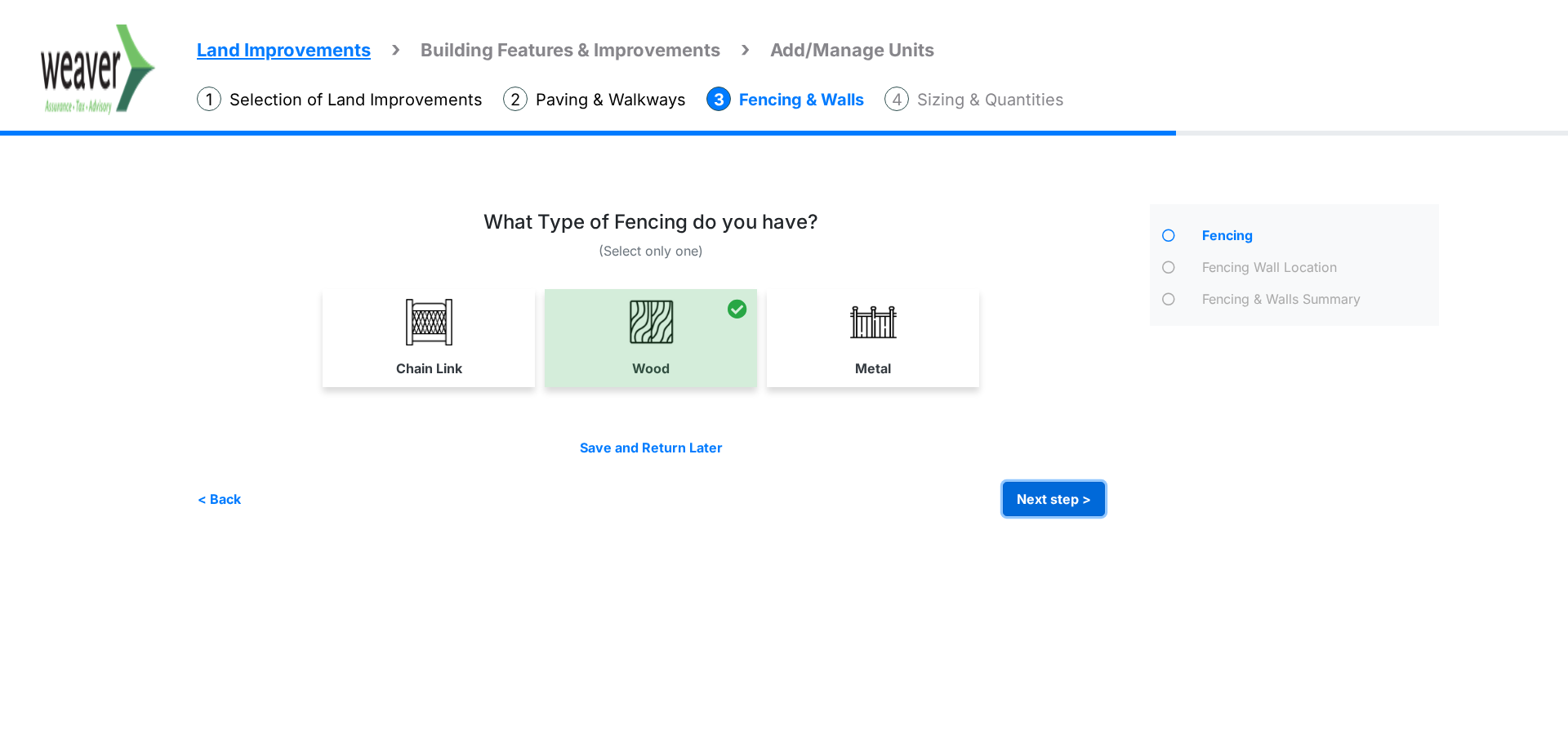
click at [1048, 485] on button "Next step >" at bounding box center [1054, 499] width 102 height 34
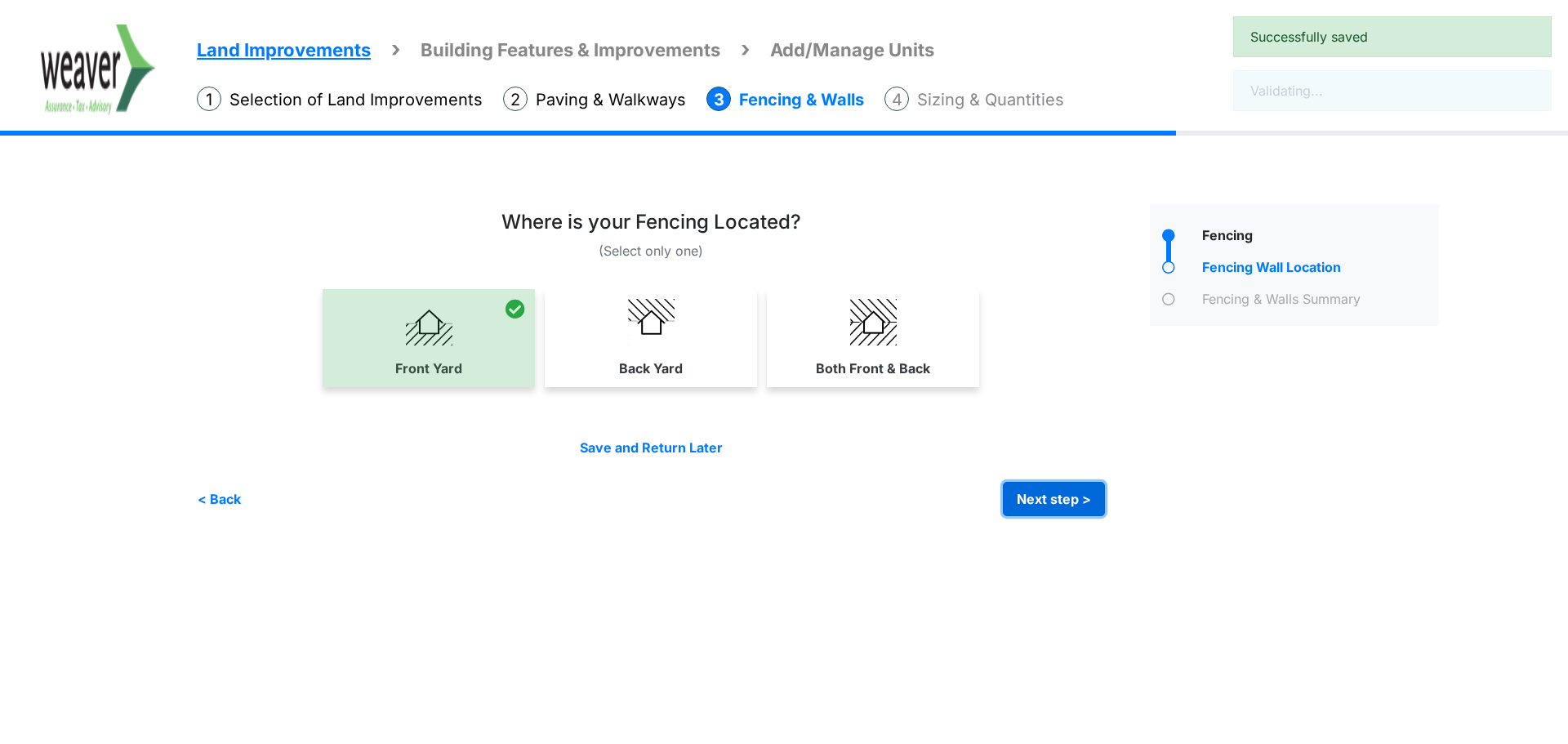
click at [1048, 485] on button "Next step >" at bounding box center [1054, 499] width 102 height 34
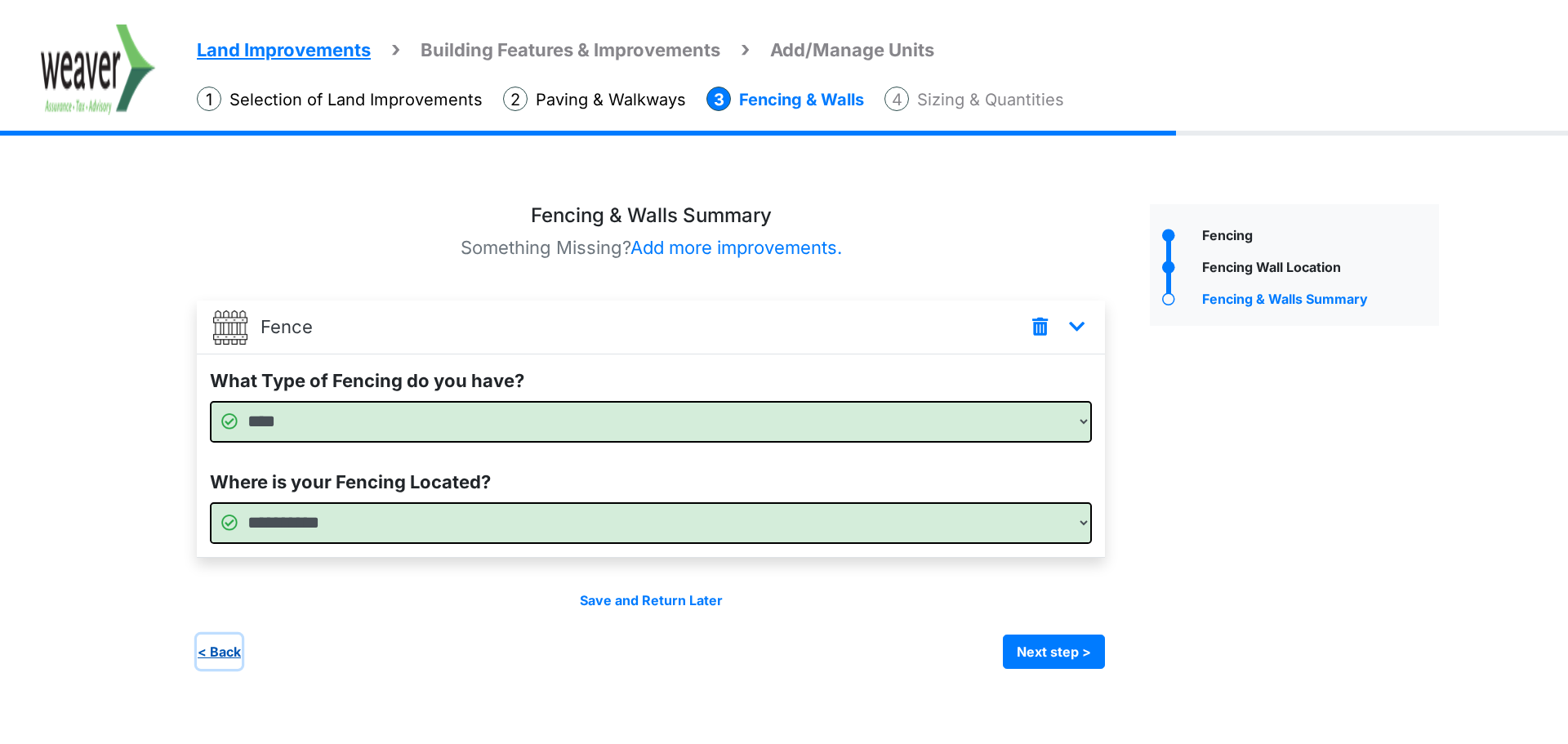
click at [239, 658] on button "< Back" at bounding box center [220, 651] width 45 height 34
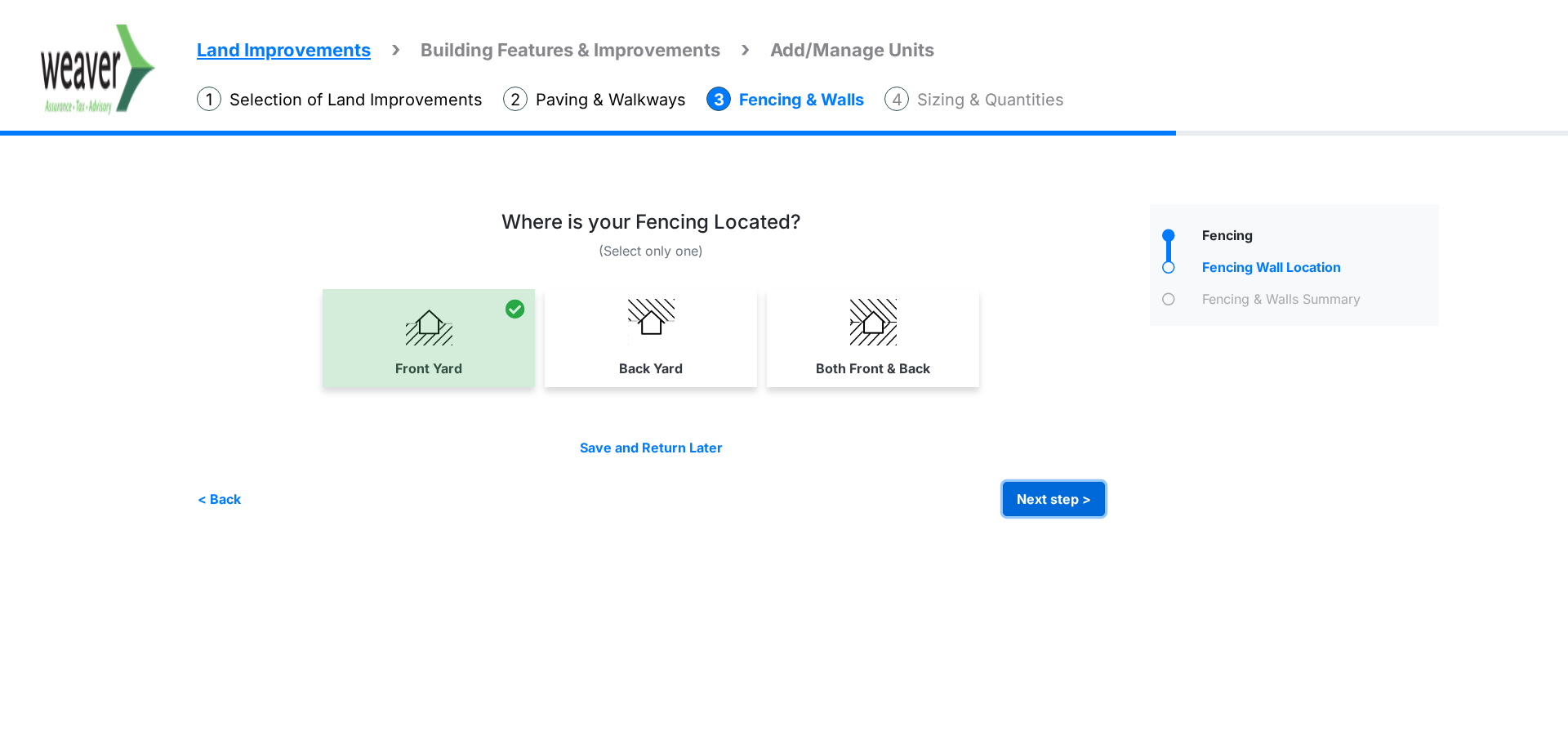
click at [1079, 491] on button "Next step >" at bounding box center [1054, 499] width 102 height 34
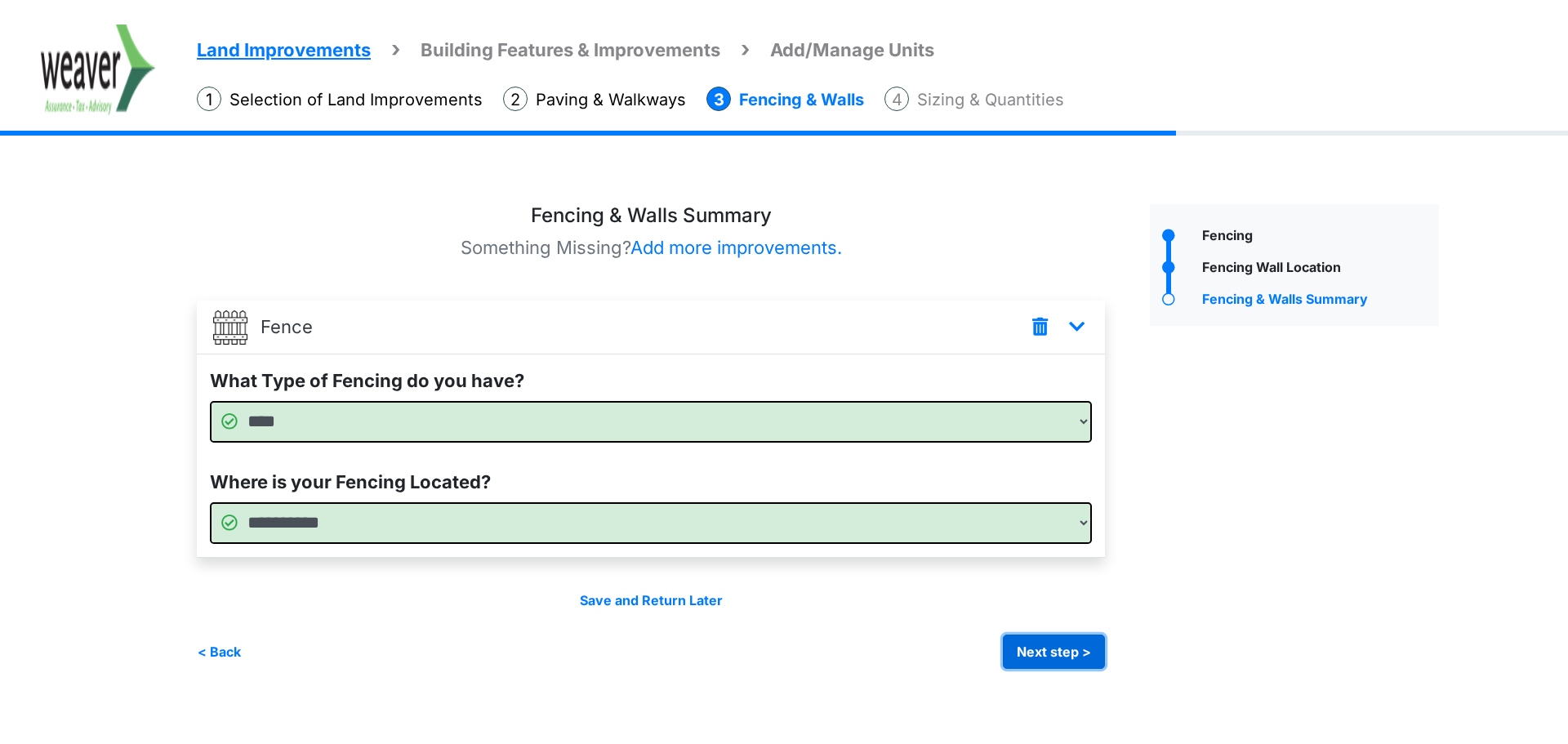
click at [1079, 659] on button "Next step >" at bounding box center [1054, 651] width 102 height 34
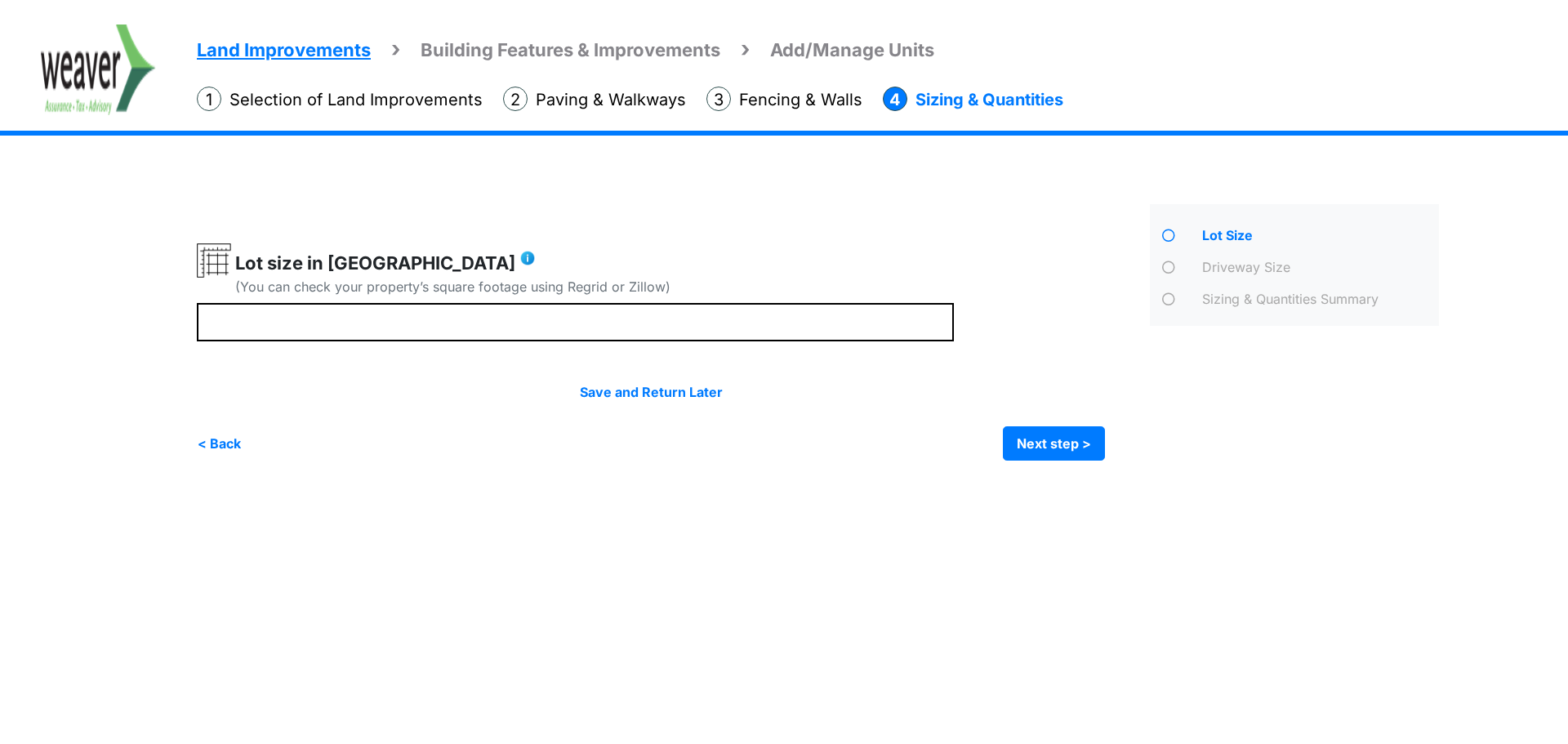
click at [851, 53] on span "Add/Manage Units" at bounding box center [852, 50] width 164 height 22
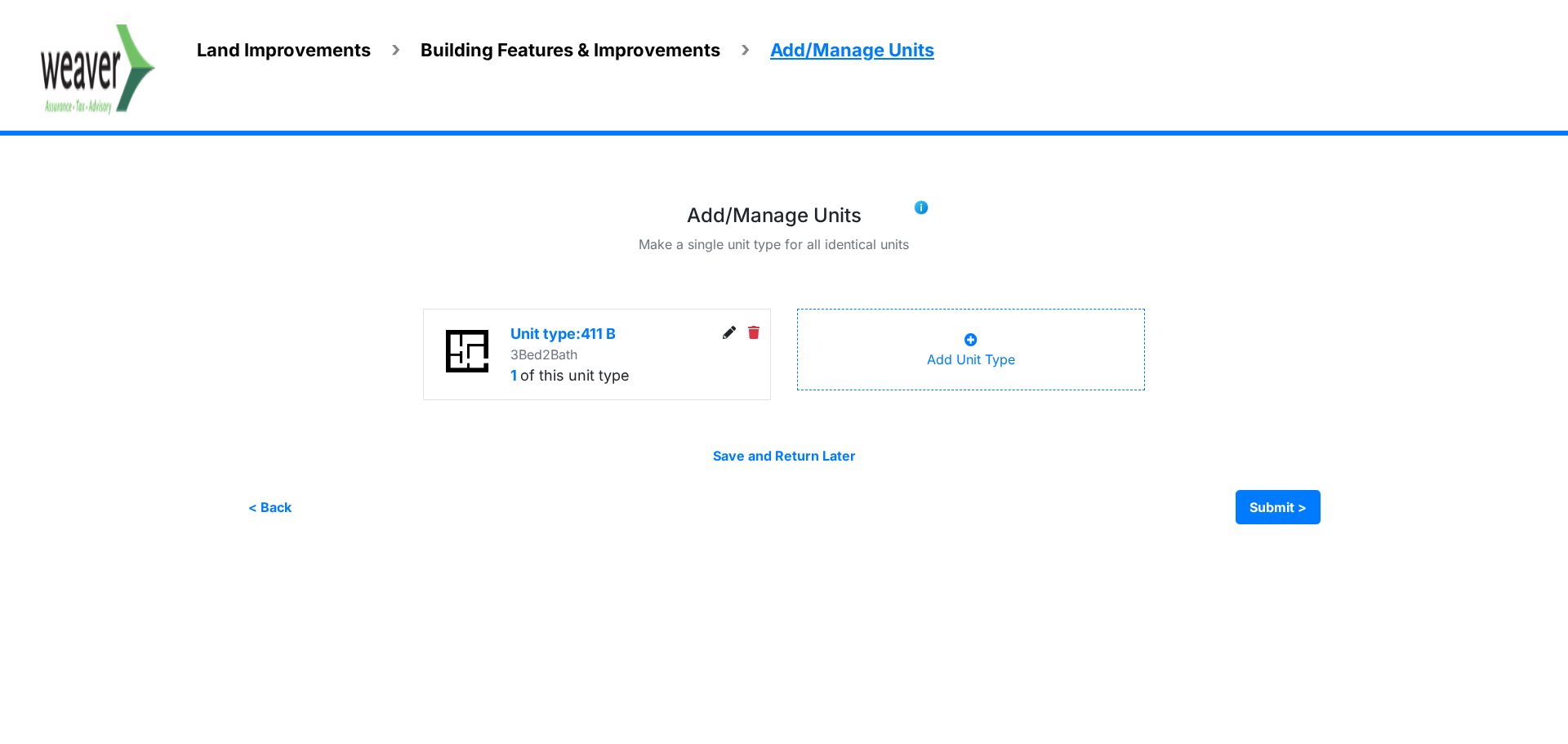
click at [588, 384] on div "1 of this unit type" at bounding box center [611, 375] width 202 height 22
click at [720, 335] on div at bounding box center [741, 333] width 58 height 20
click at [727, 334] on icon at bounding box center [728, 332] width 13 height 13
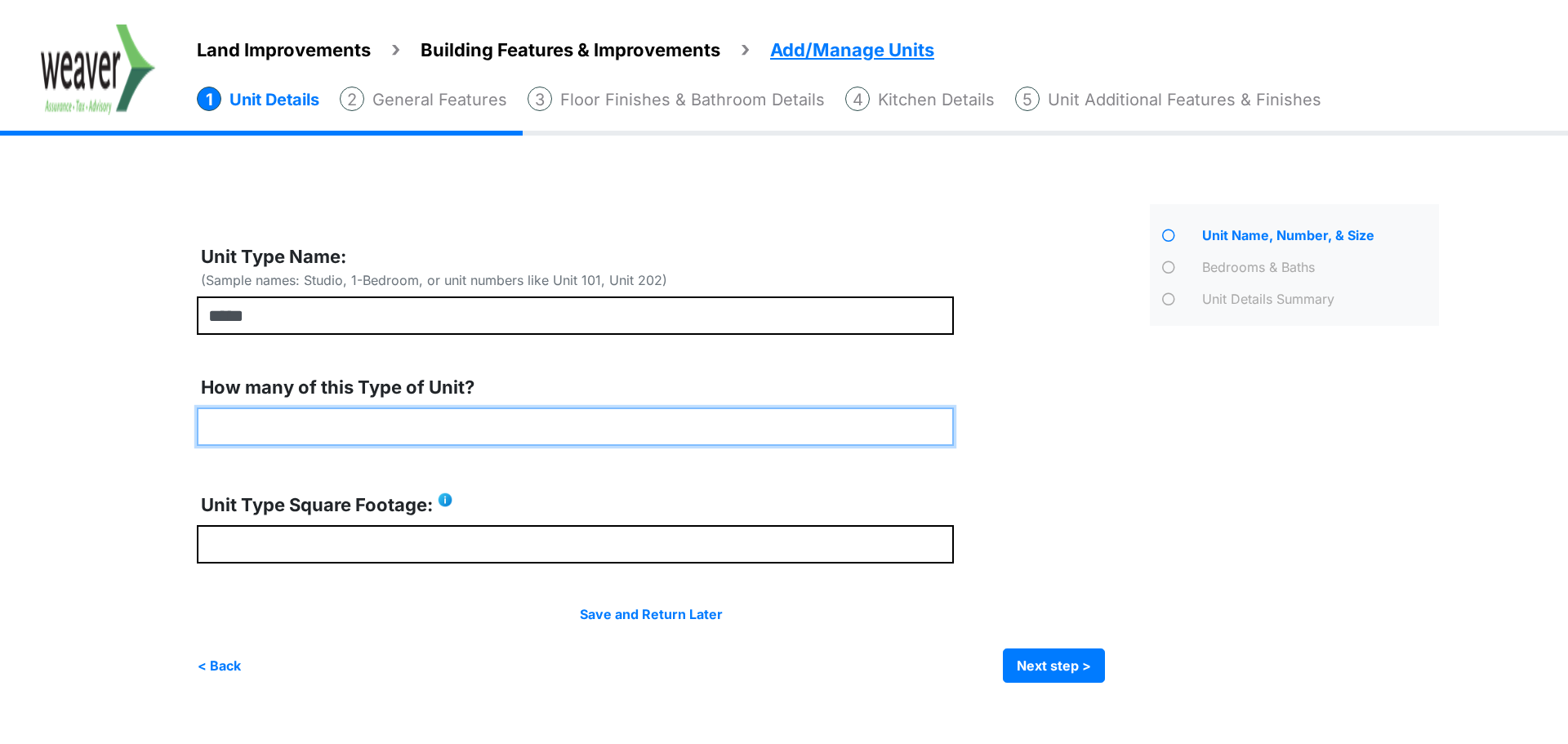
click at [486, 417] on input "*" at bounding box center [575, 426] width 757 height 38
type input "*"
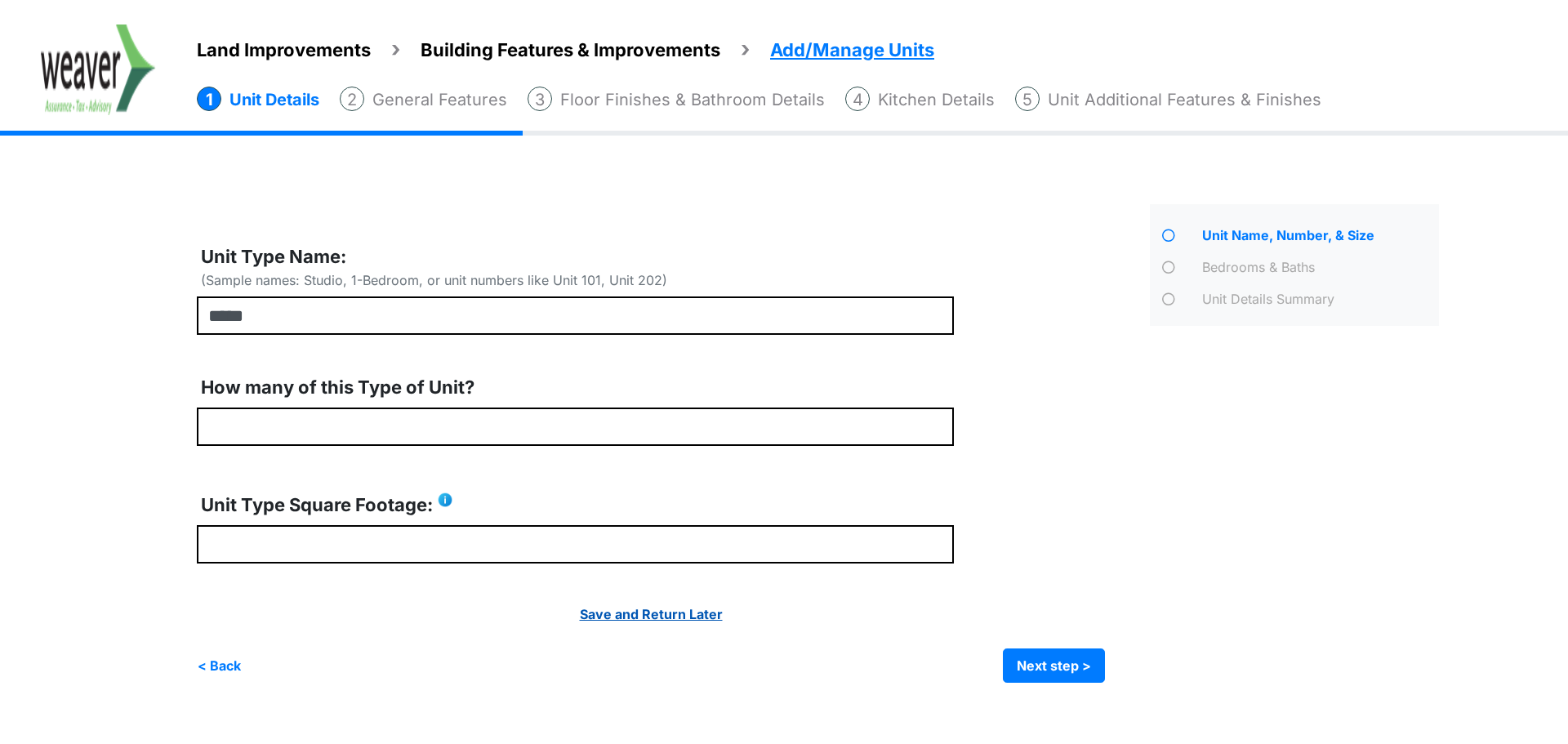
click at [622, 614] on link "Save and Return Later" at bounding box center [651, 614] width 143 height 17
